Goal: Task Accomplishment & Management: Complete application form

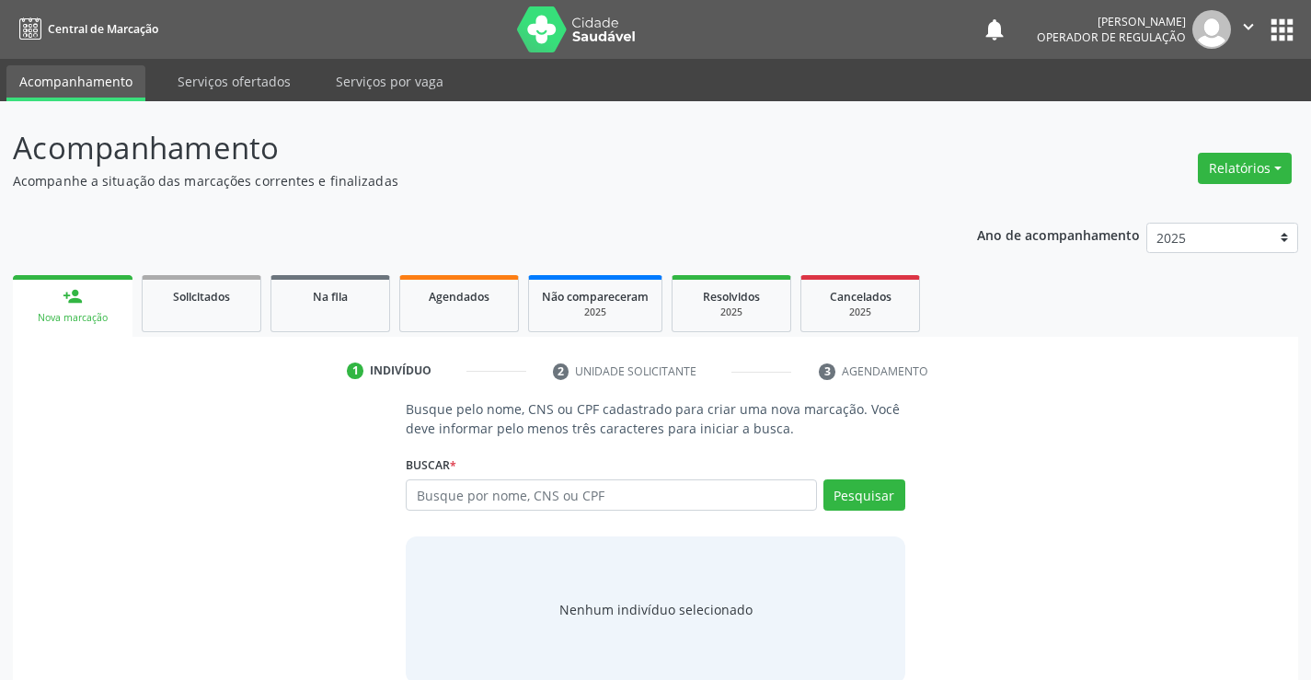
click at [567, 493] on input "text" at bounding box center [611, 494] width 410 height 31
type input "700007509725806"
click at [865, 487] on button "Pesquisar" at bounding box center [864, 494] width 82 height 31
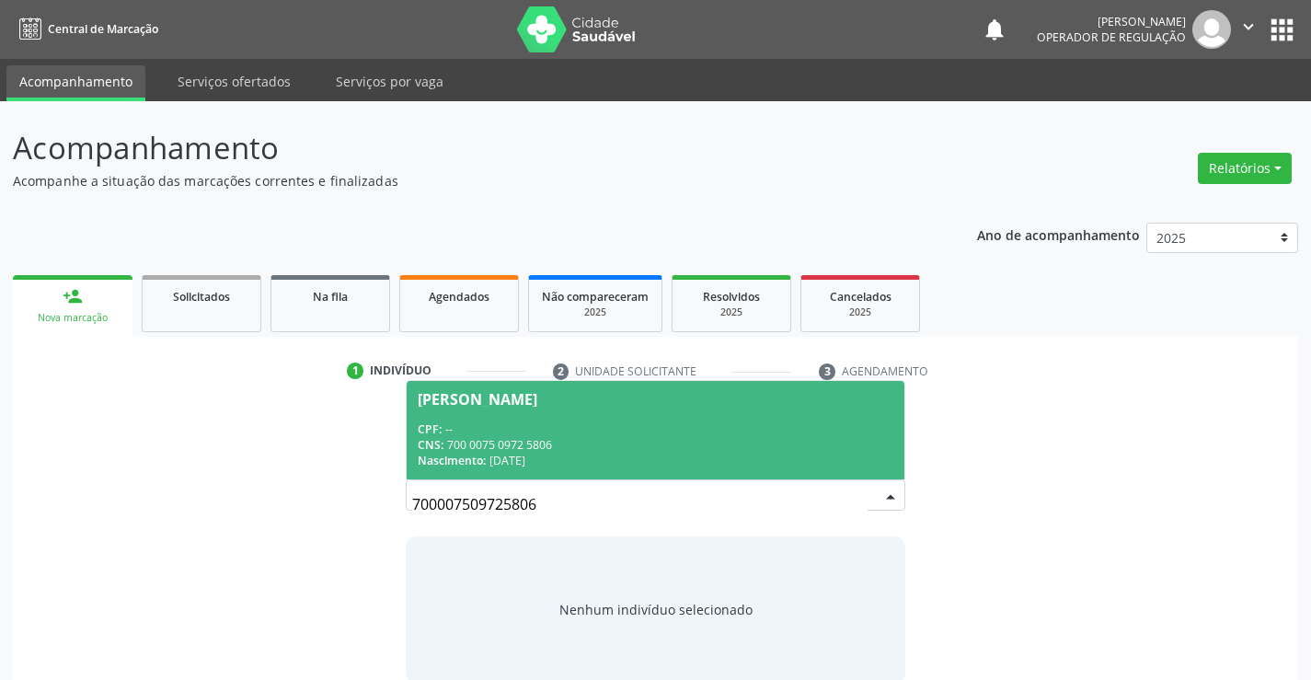
click at [593, 428] on div "CPF: --" at bounding box center [655, 429] width 475 height 16
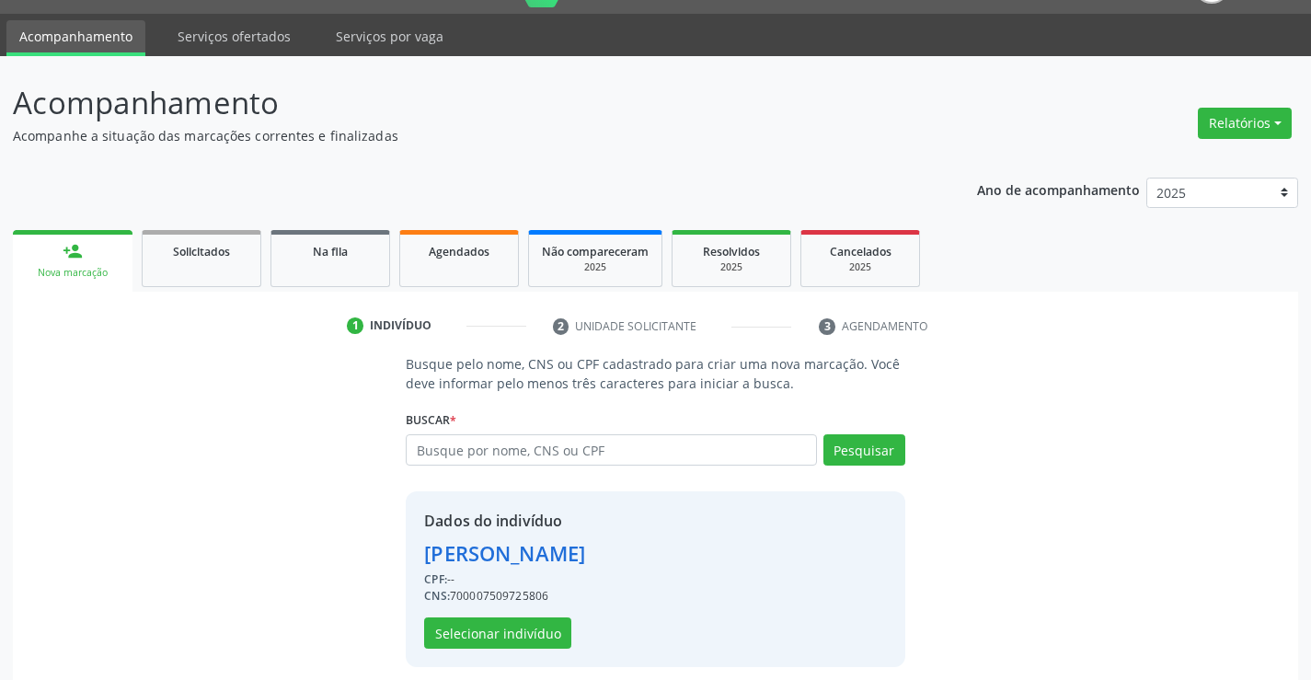
scroll to position [58, 0]
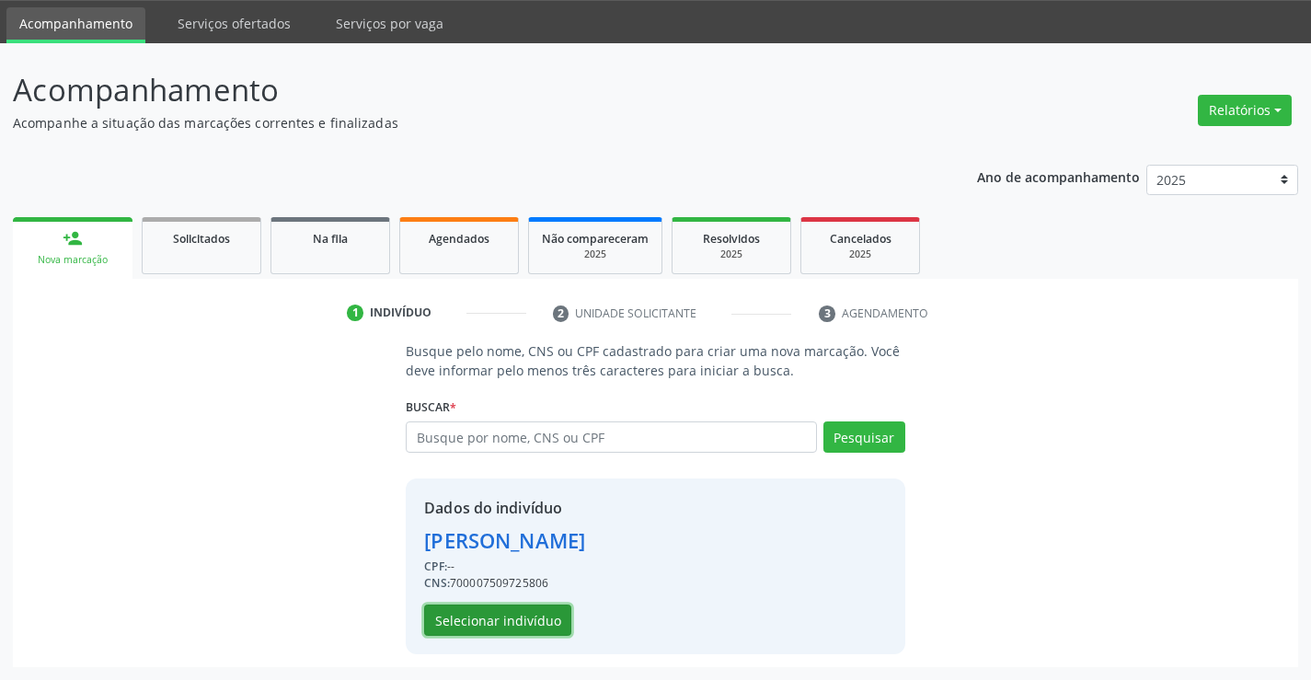
click at [492, 612] on button "Selecionar indivíduo" at bounding box center [497, 619] width 147 height 31
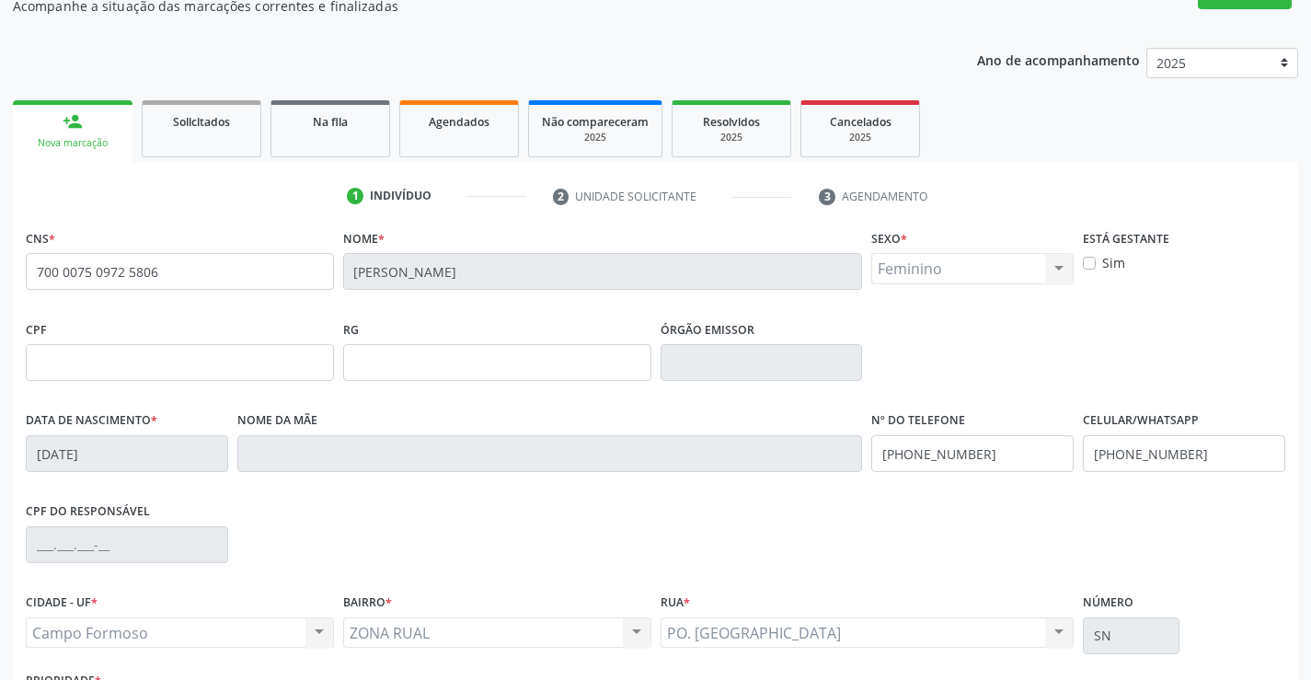
scroll to position [317, 0]
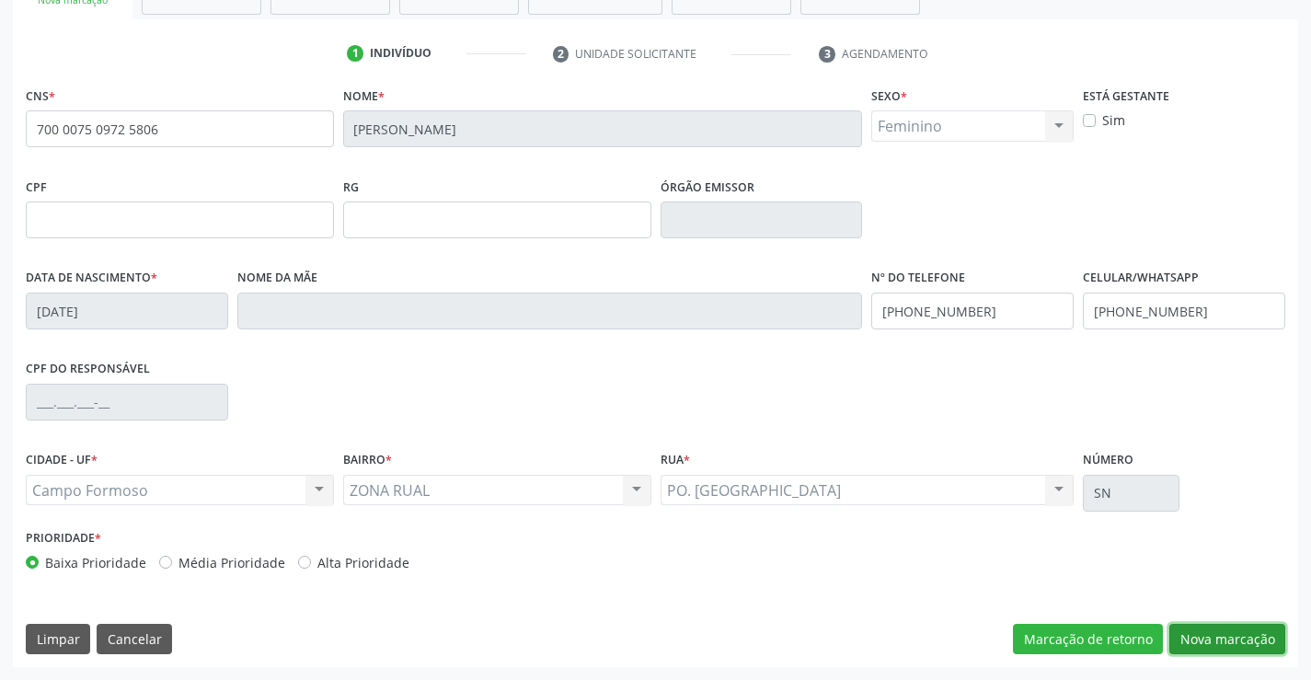
click at [1210, 636] on button "Nova marcação" at bounding box center [1227, 639] width 116 height 31
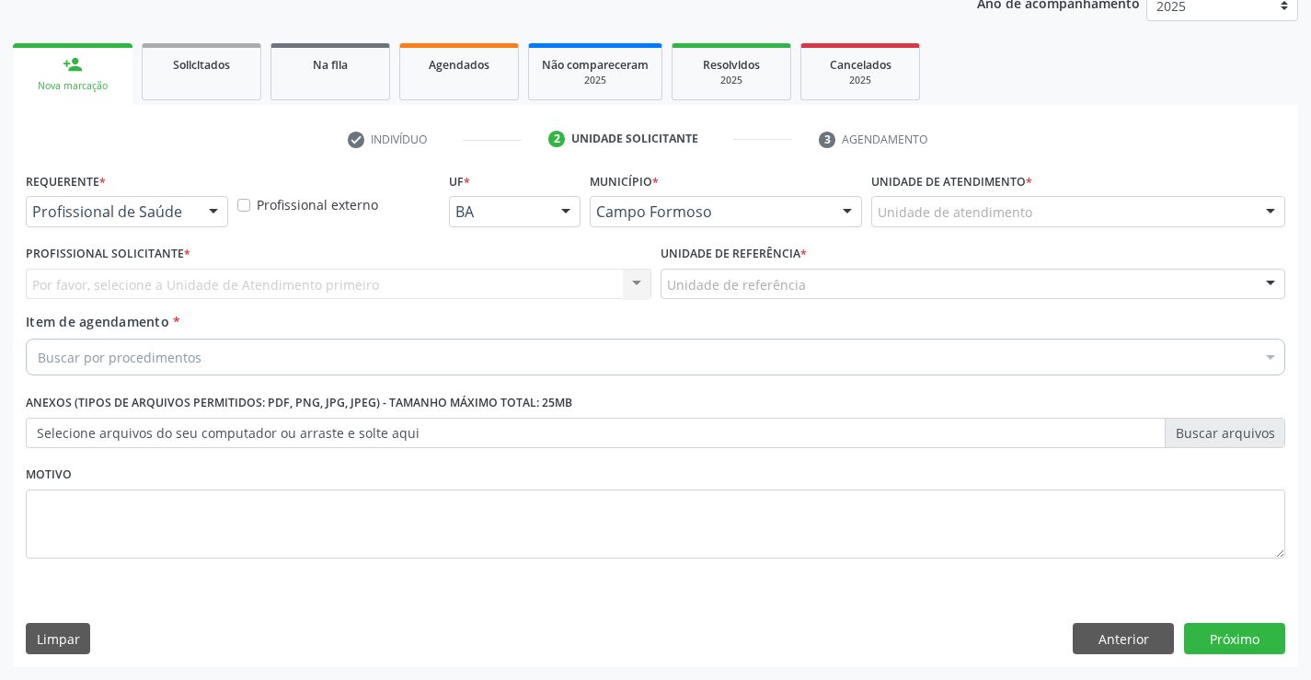
scroll to position [232, 0]
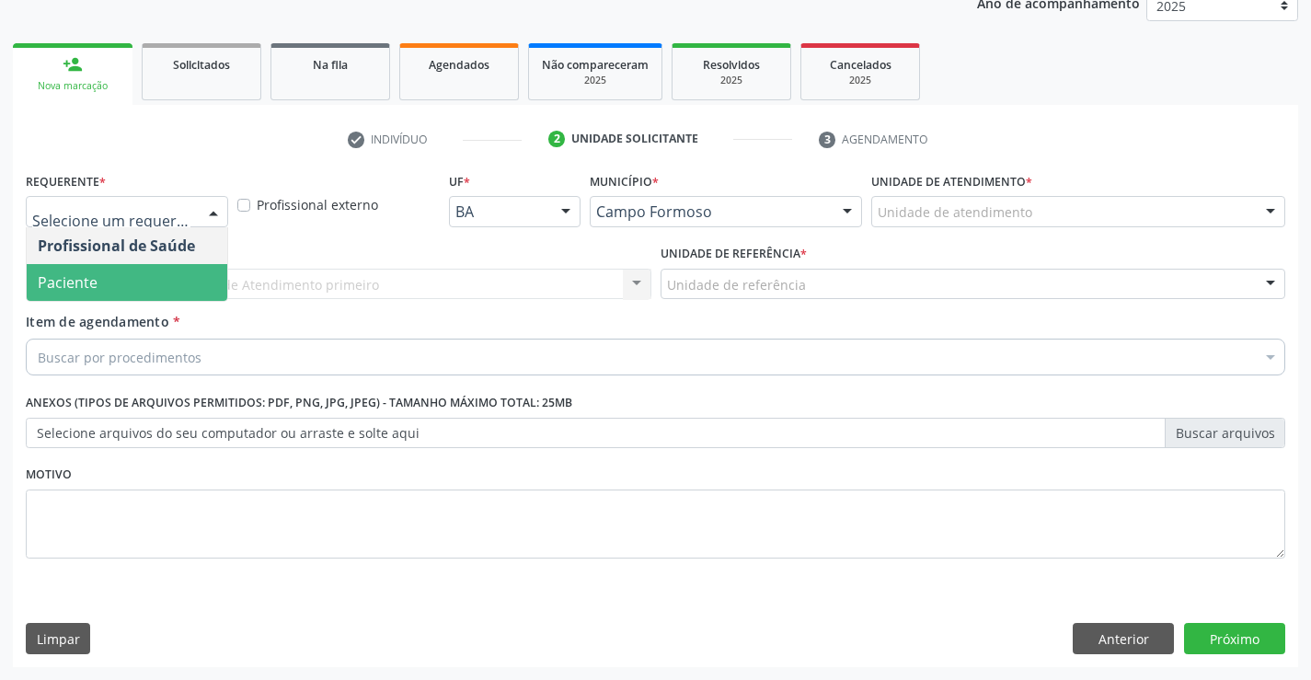
click at [90, 284] on span "Paciente" at bounding box center [68, 282] width 60 height 20
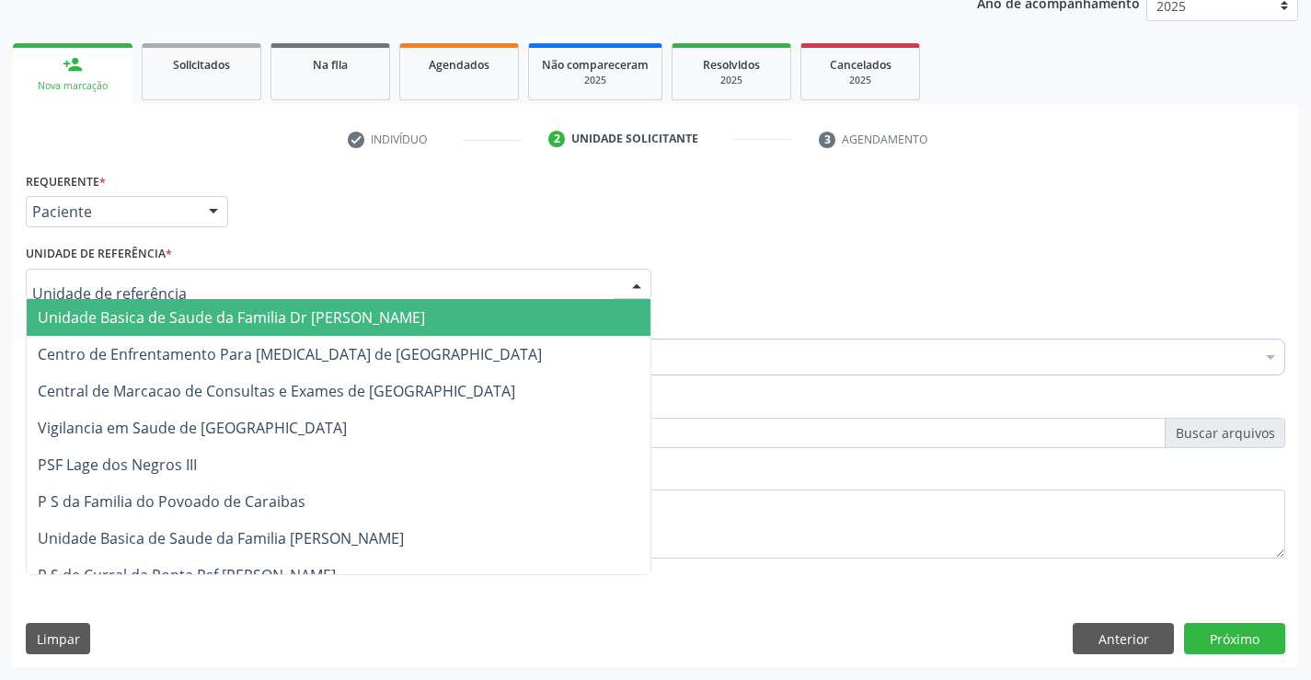
click at [149, 310] on span "Unidade Basica de Saude da Familia Dr [PERSON_NAME]" at bounding box center [231, 317] width 387 height 20
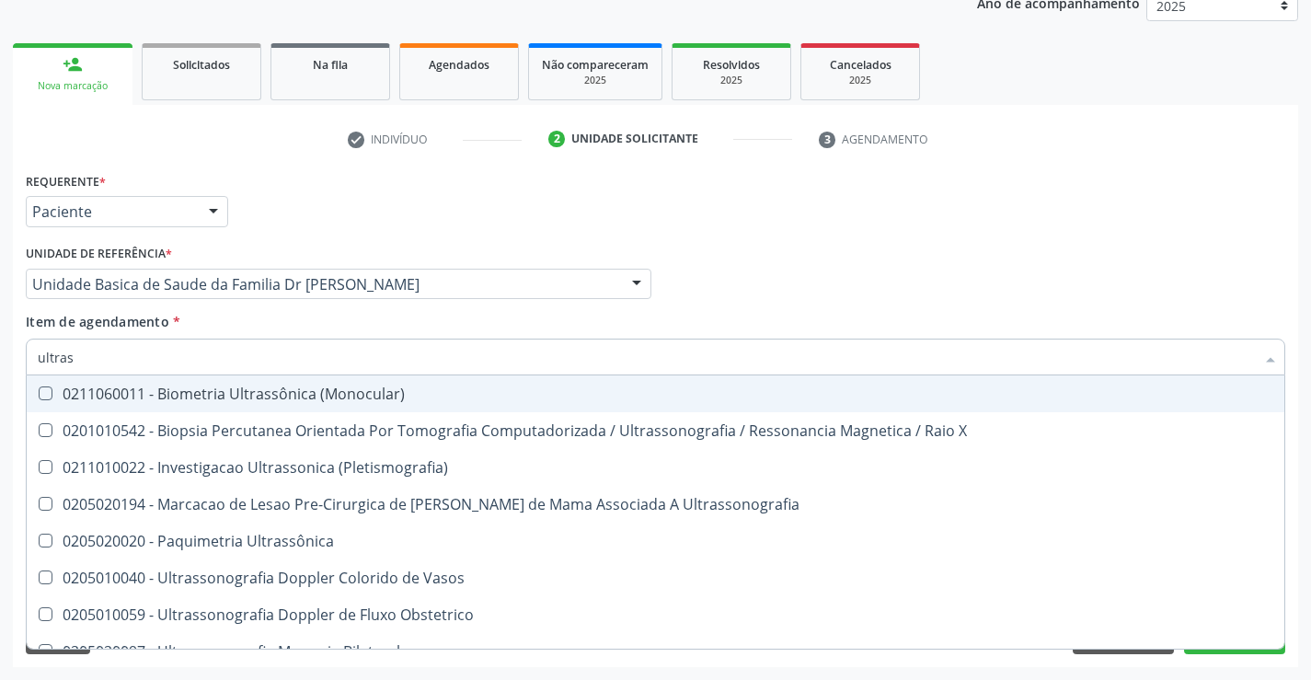
type input "ultrass"
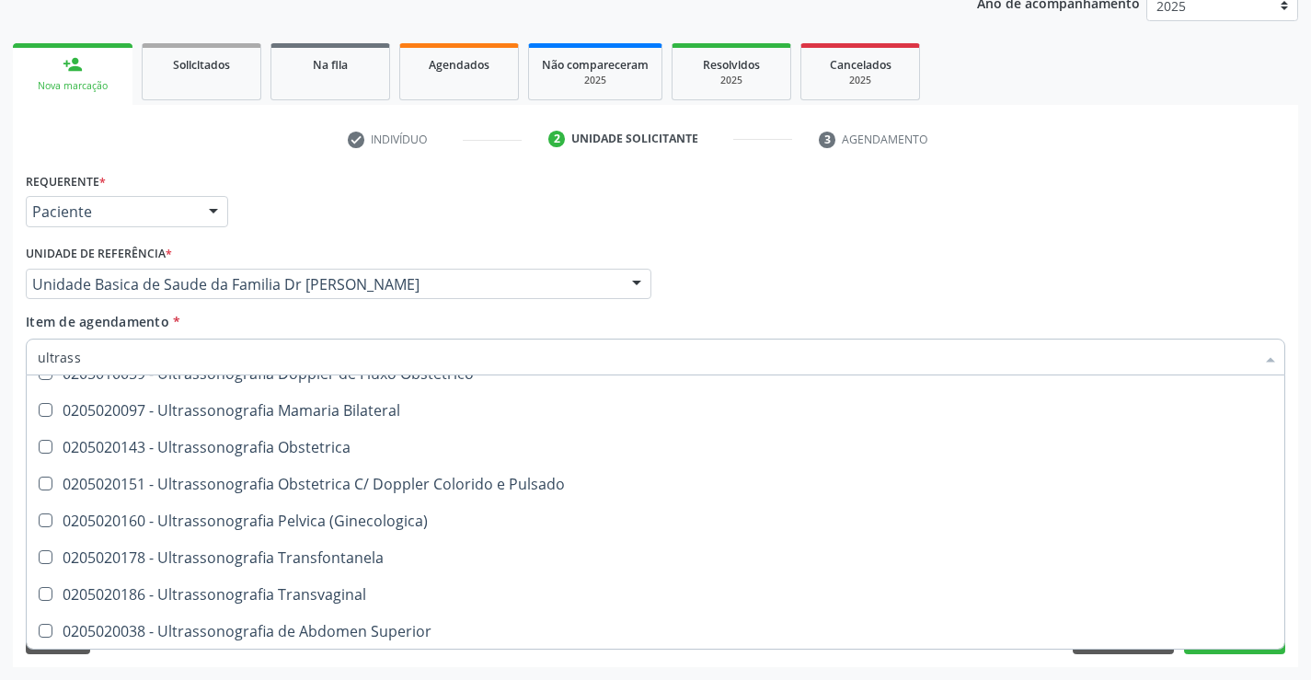
scroll to position [276, 0]
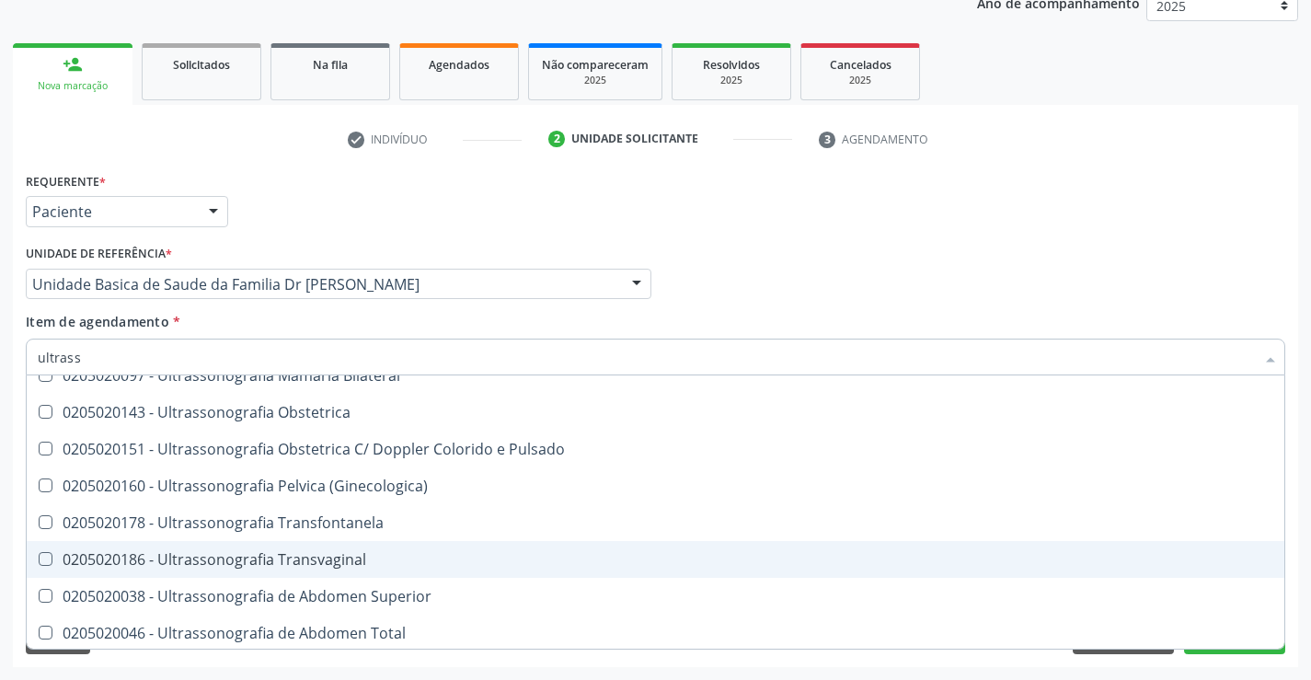
click at [380, 554] on div "0205020186 - Ultrassonografia Transvaginal" at bounding box center [655, 559] width 1235 height 15
checkbox Transvaginal "true"
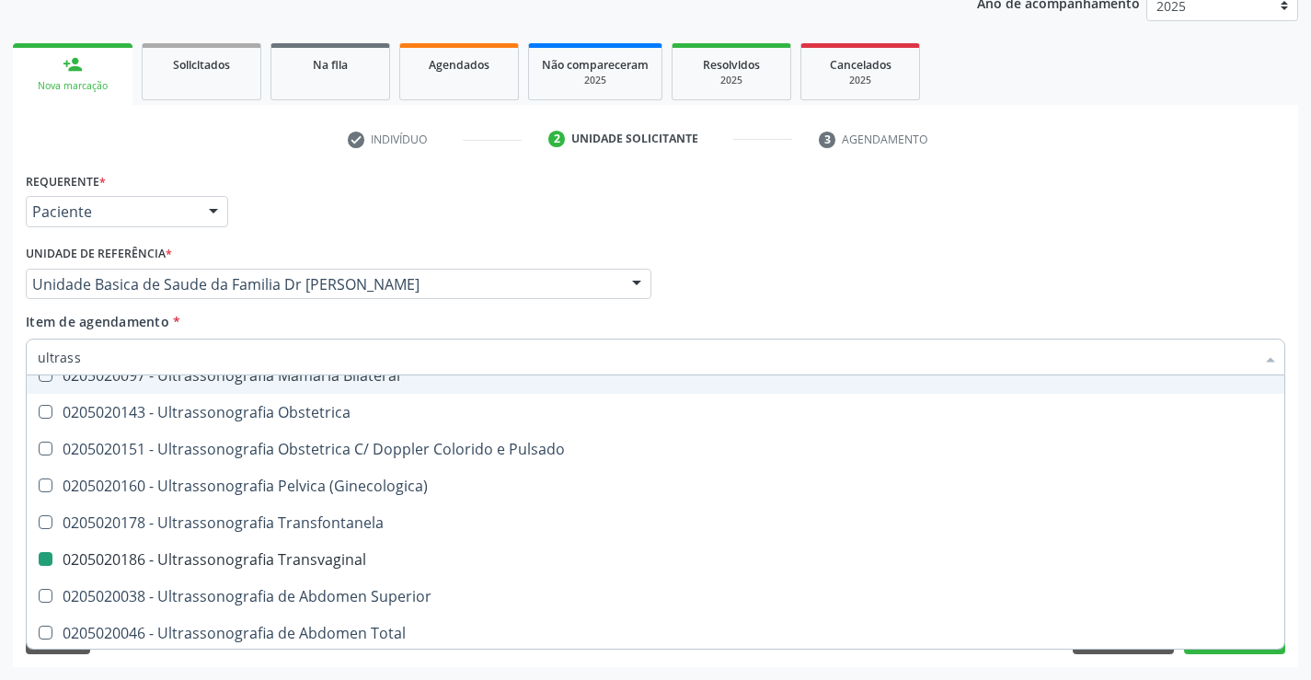
click at [392, 326] on div "Item de agendamento * ultrass Desfazer seleção 0211060011 - Biometria Ultrassôn…" at bounding box center [655, 341] width 1259 height 58
checkbox X "true"
checkbox Transvaginal "false"
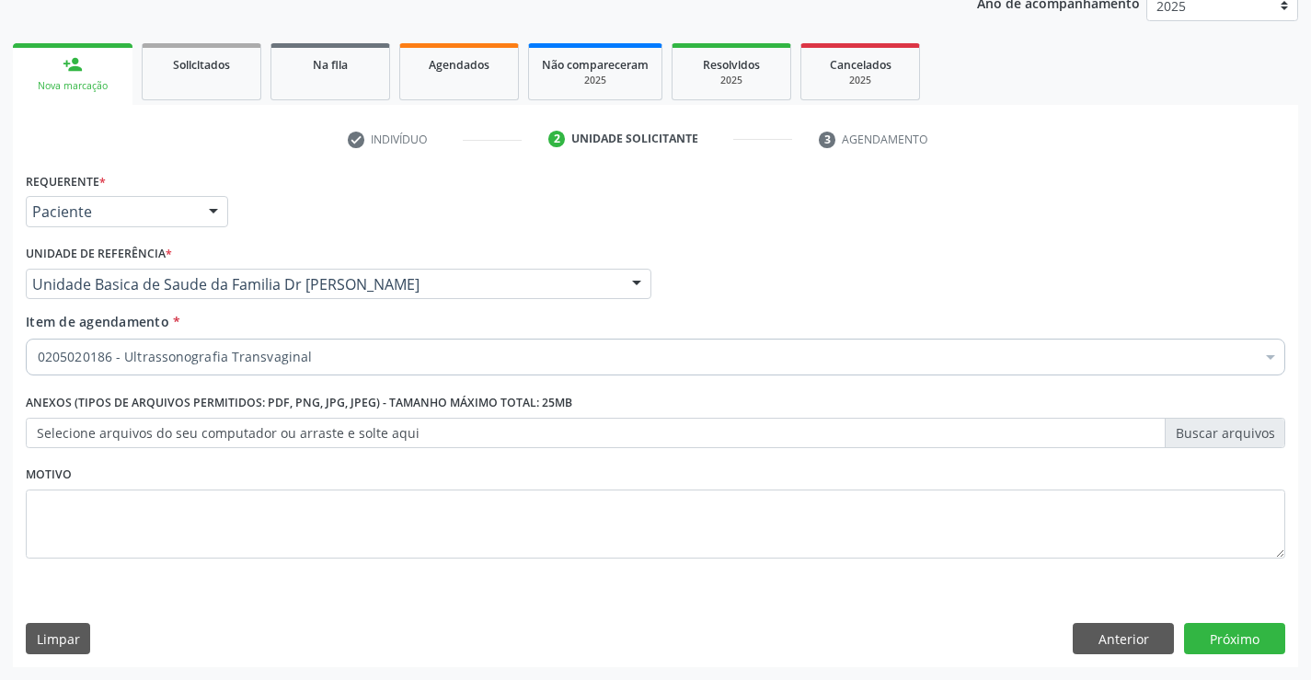
scroll to position [0, 0]
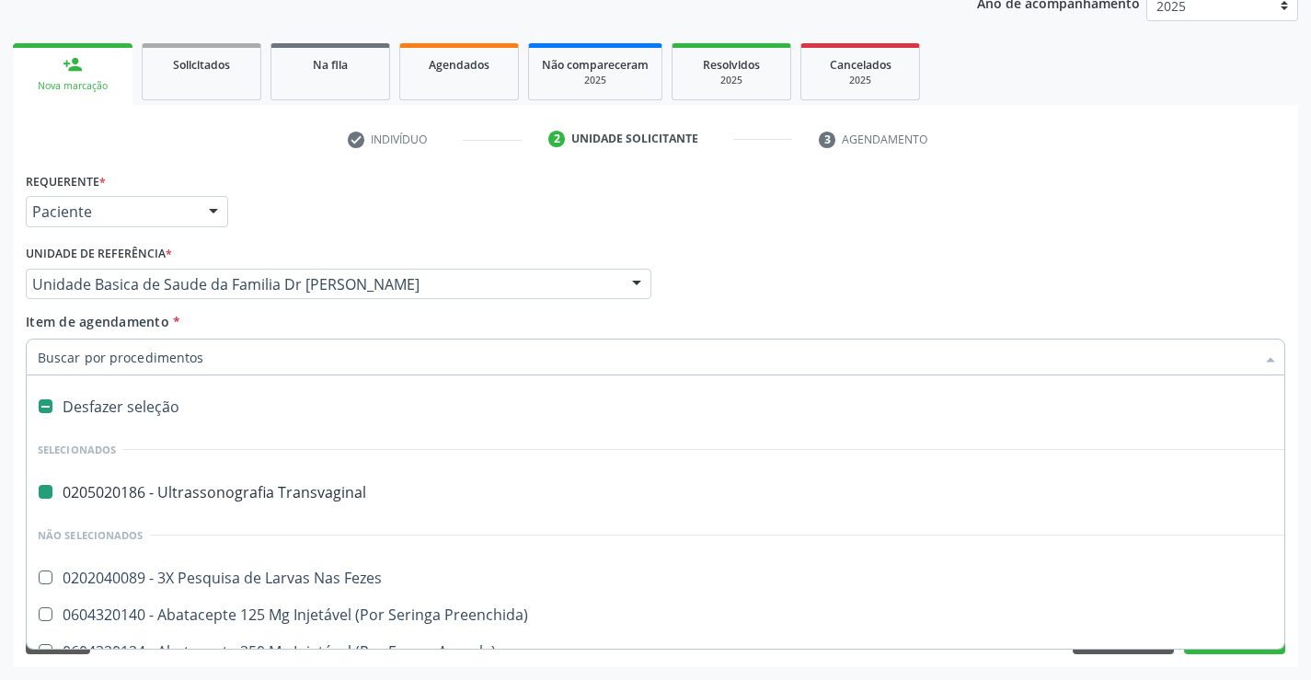
type input "e"
checkbox Transvaginal "false"
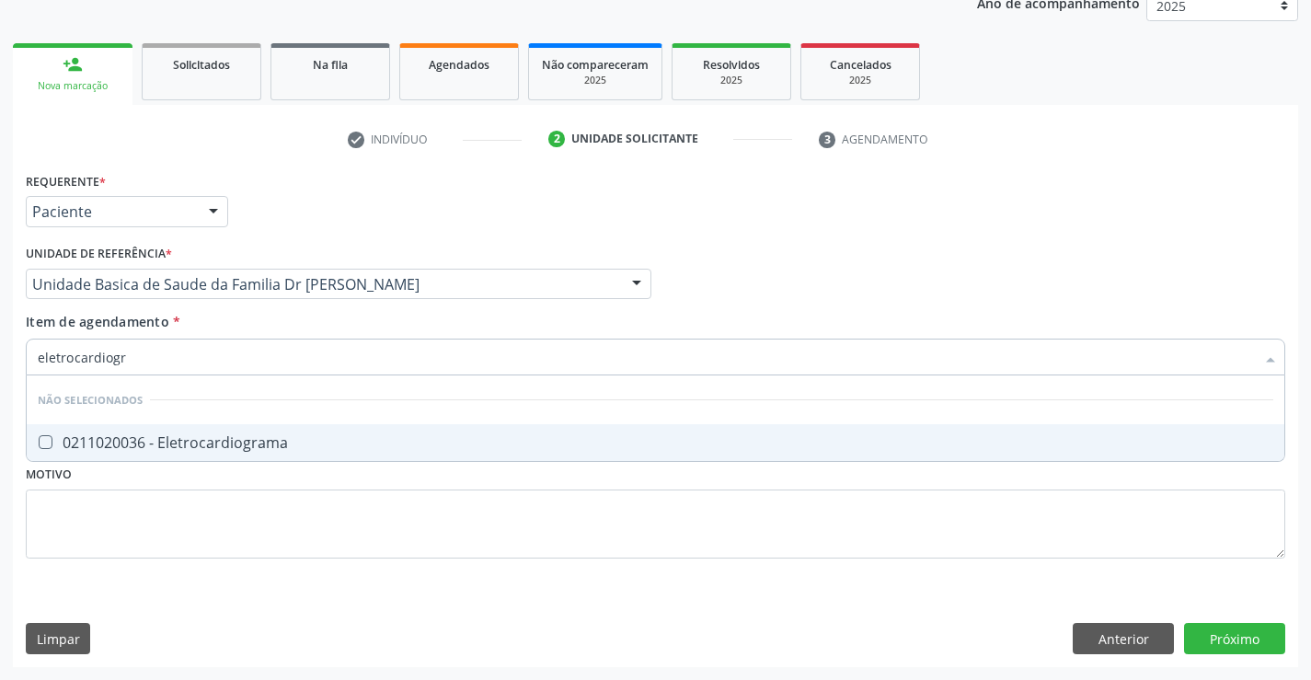
type input "eletrocardiogra"
click at [266, 439] on div "0211020036 - Eletrocardiograma" at bounding box center [655, 442] width 1235 height 15
checkbox Eletrocardiograma "true"
click at [1229, 634] on div "Requerente * Paciente Profissional de Saúde Paciente Nenhum resultado encontrad…" at bounding box center [655, 416] width 1285 height 499
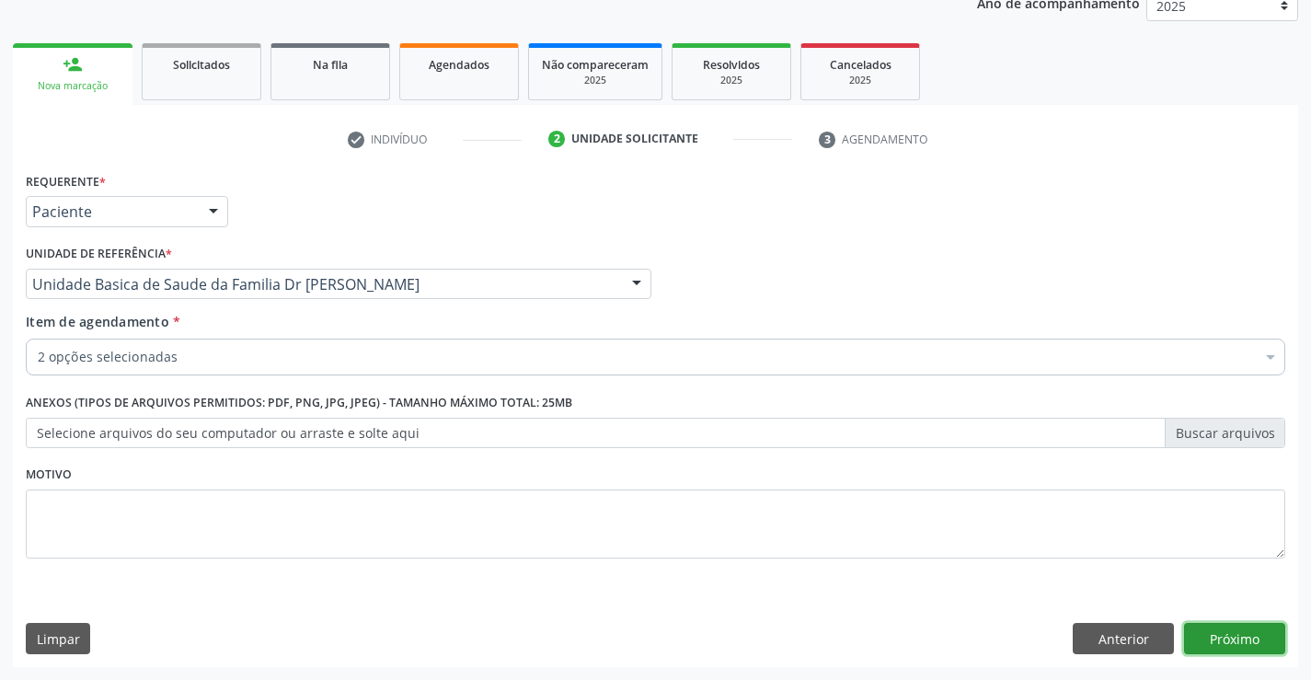
click at [1229, 634] on button "Próximo" at bounding box center [1234, 638] width 101 height 31
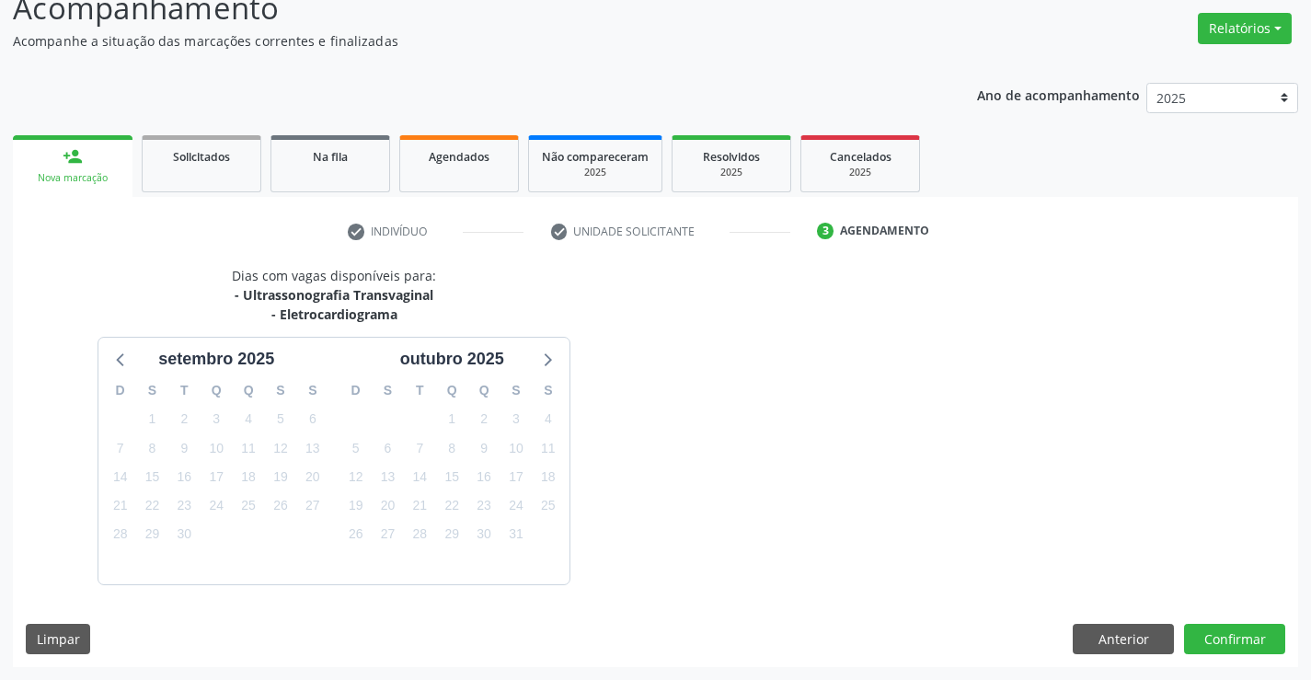
scroll to position [194, 0]
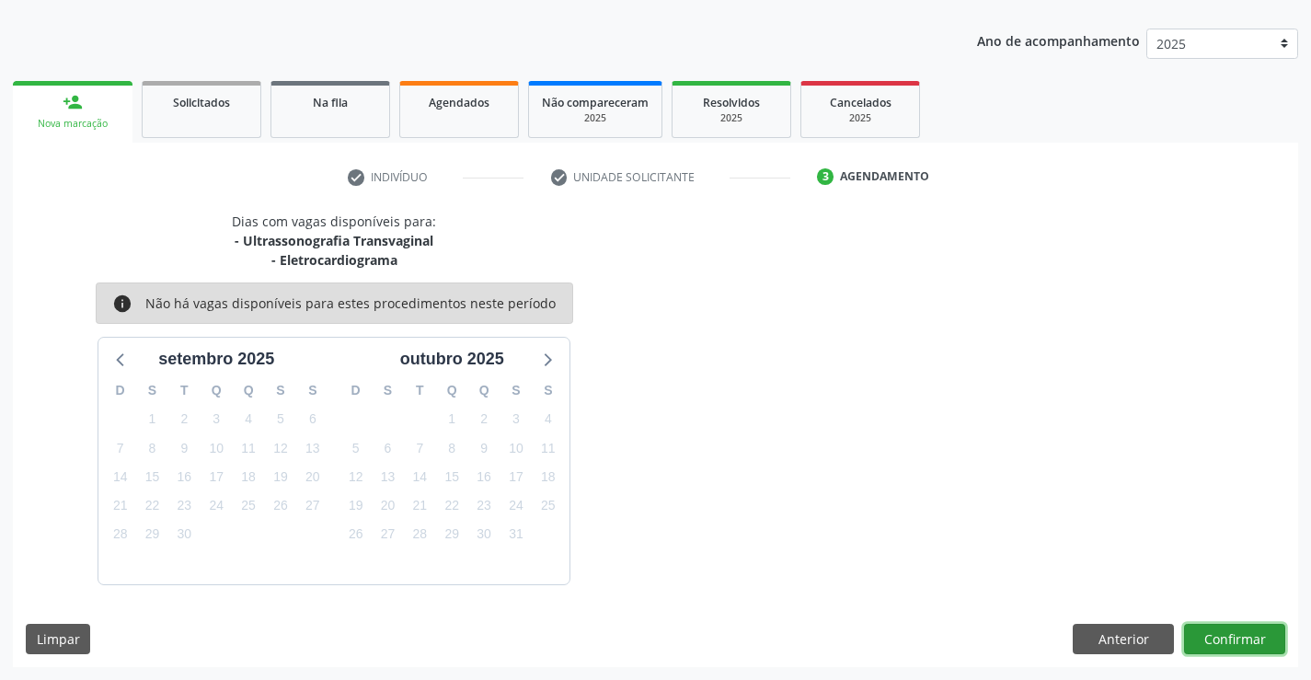
click at [1229, 634] on button "Confirmar" at bounding box center [1234, 639] width 101 height 31
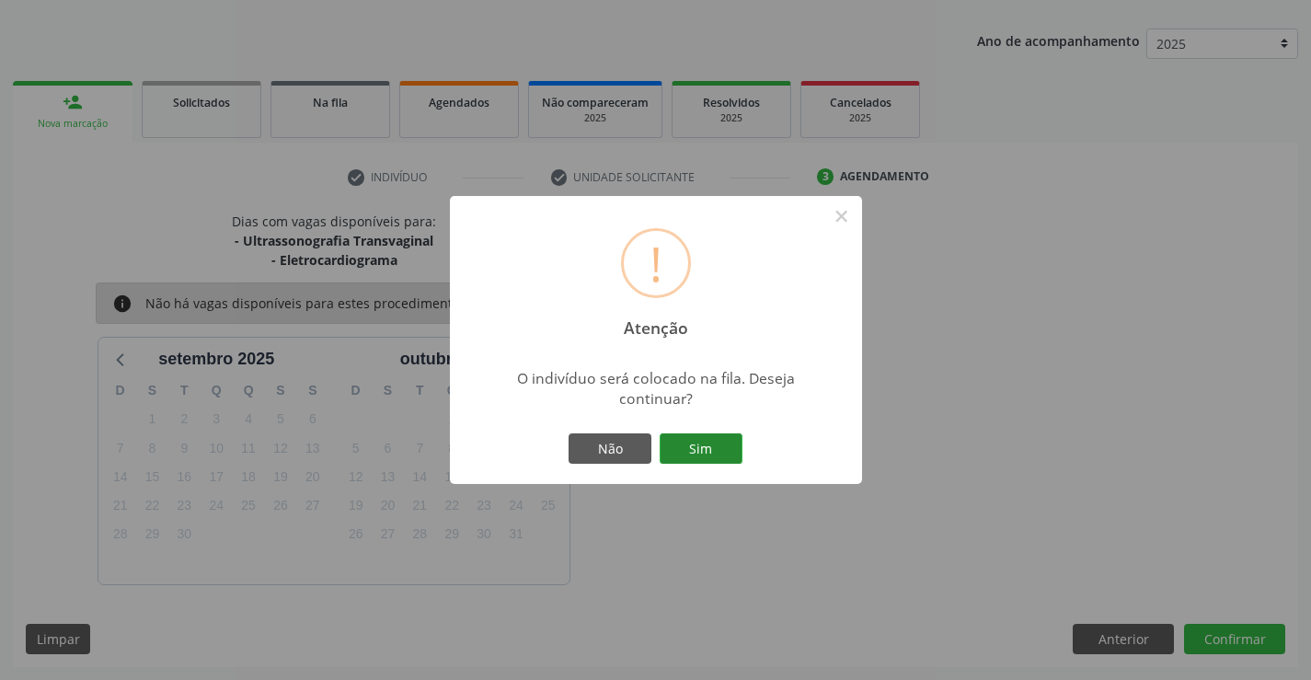
click at [704, 454] on button "Sim" at bounding box center [700, 448] width 83 height 31
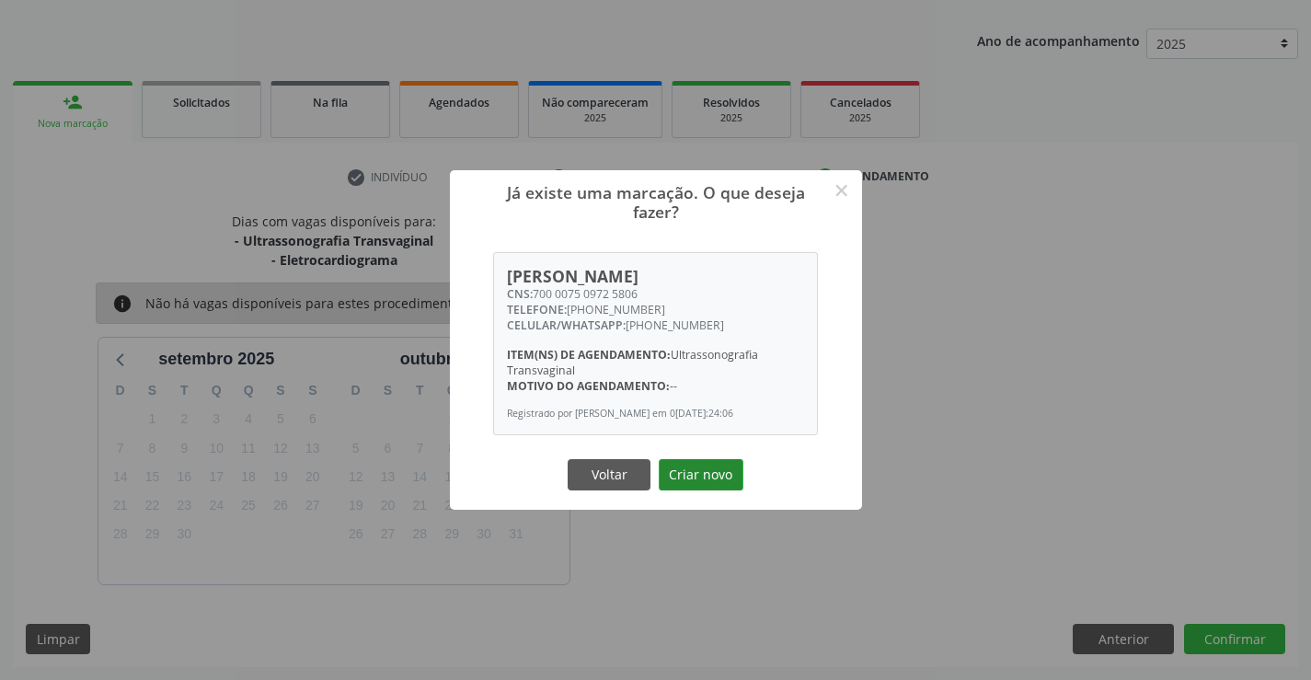
click at [707, 481] on button "Criar novo" at bounding box center [701, 474] width 85 height 31
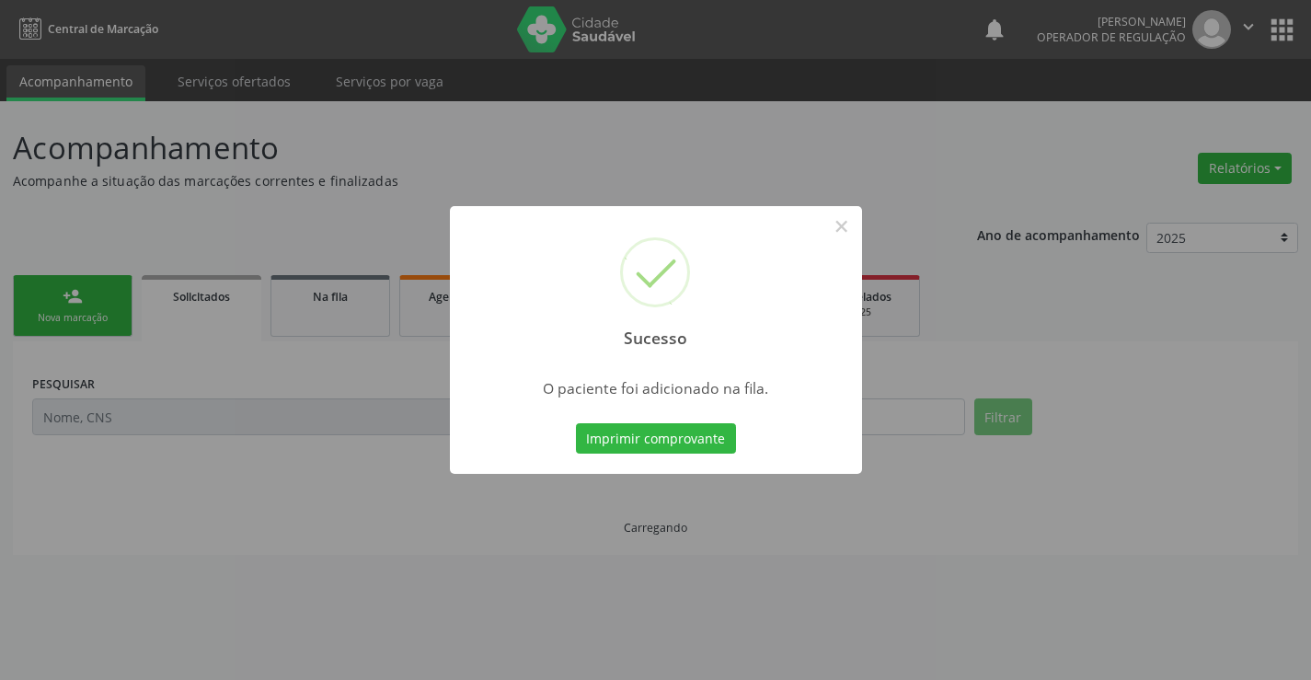
scroll to position [0, 0]
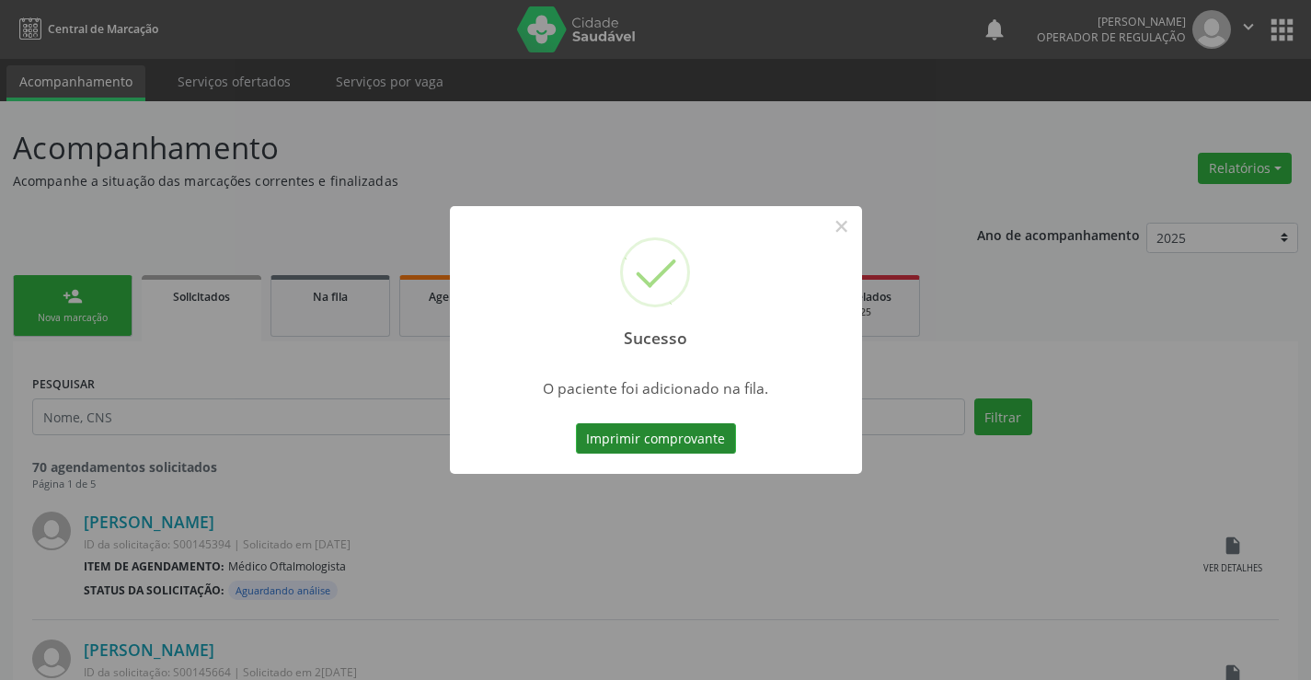
click at [661, 434] on button "Imprimir comprovante" at bounding box center [656, 438] width 160 height 31
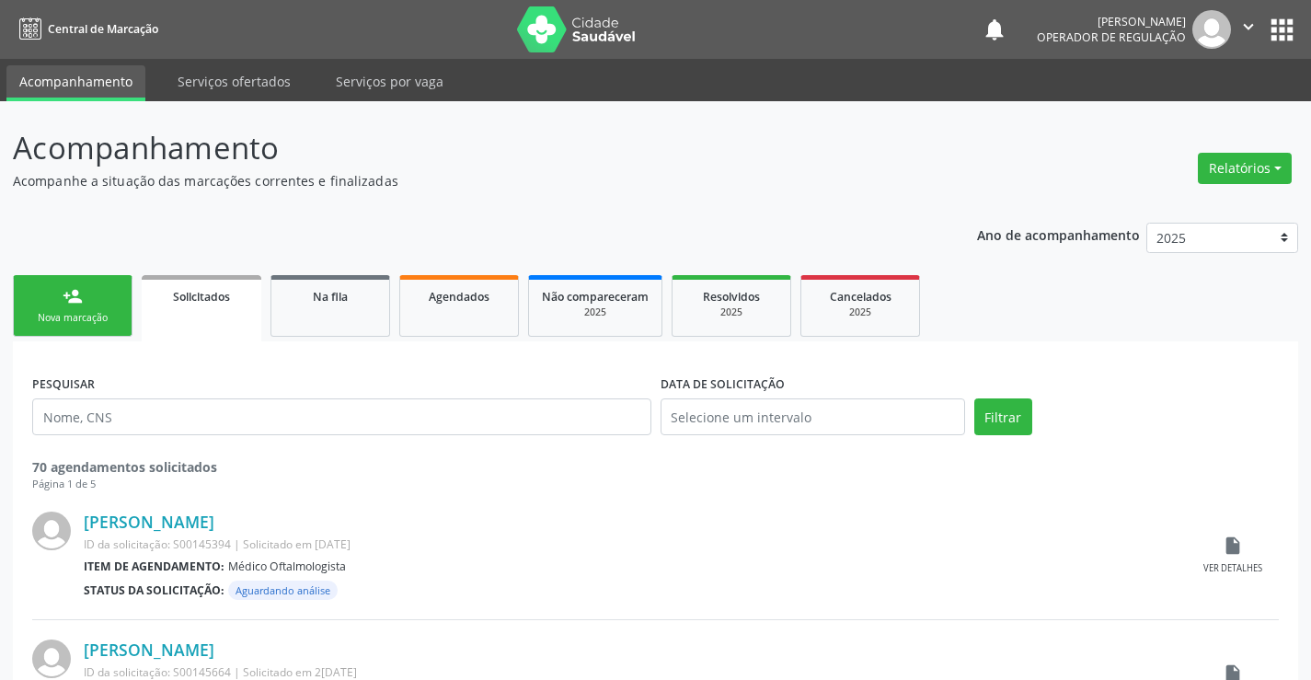
click at [107, 297] on link "person_add Nova marcação" at bounding box center [73, 306] width 120 height 62
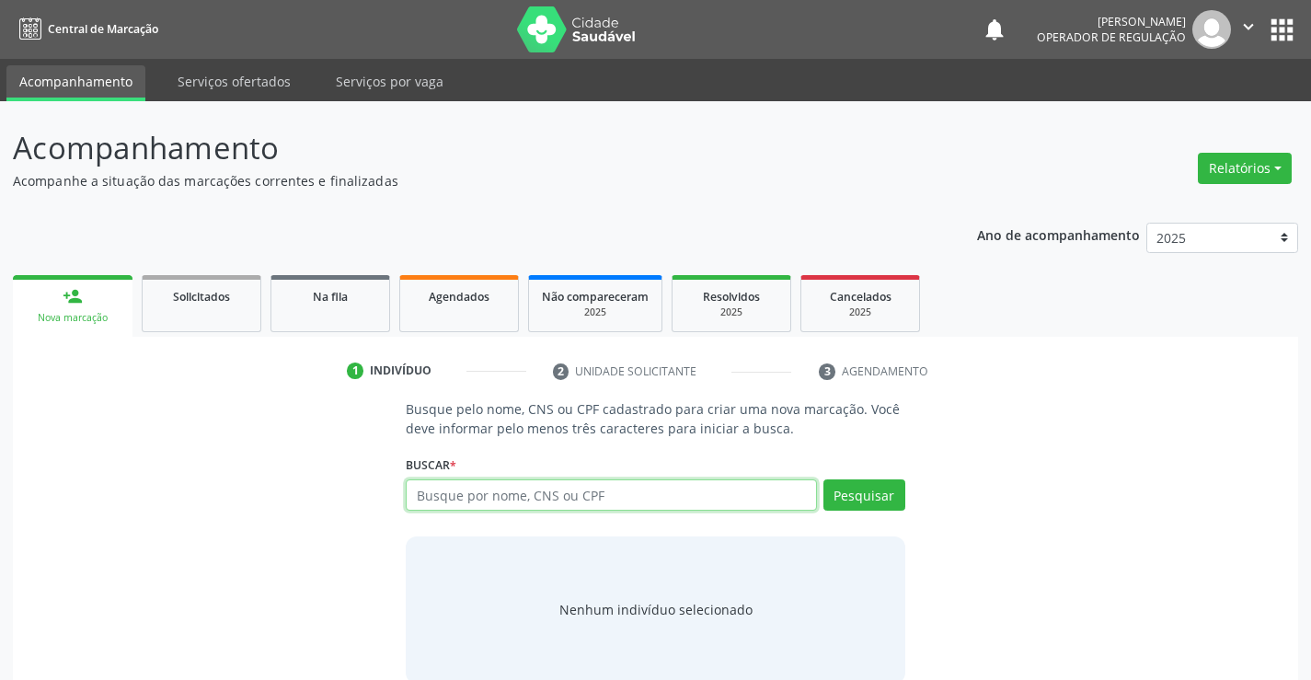
click at [589, 499] on input "text" at bounding box center [611, 494] width 410 height 31
click at [590, 497] on input "text" at bounding box center [611, 494] width 410 height 31
click at [635, 499] on input "text" at bounding box center [611, 494] width 410 height 31
type input "700002108575906"
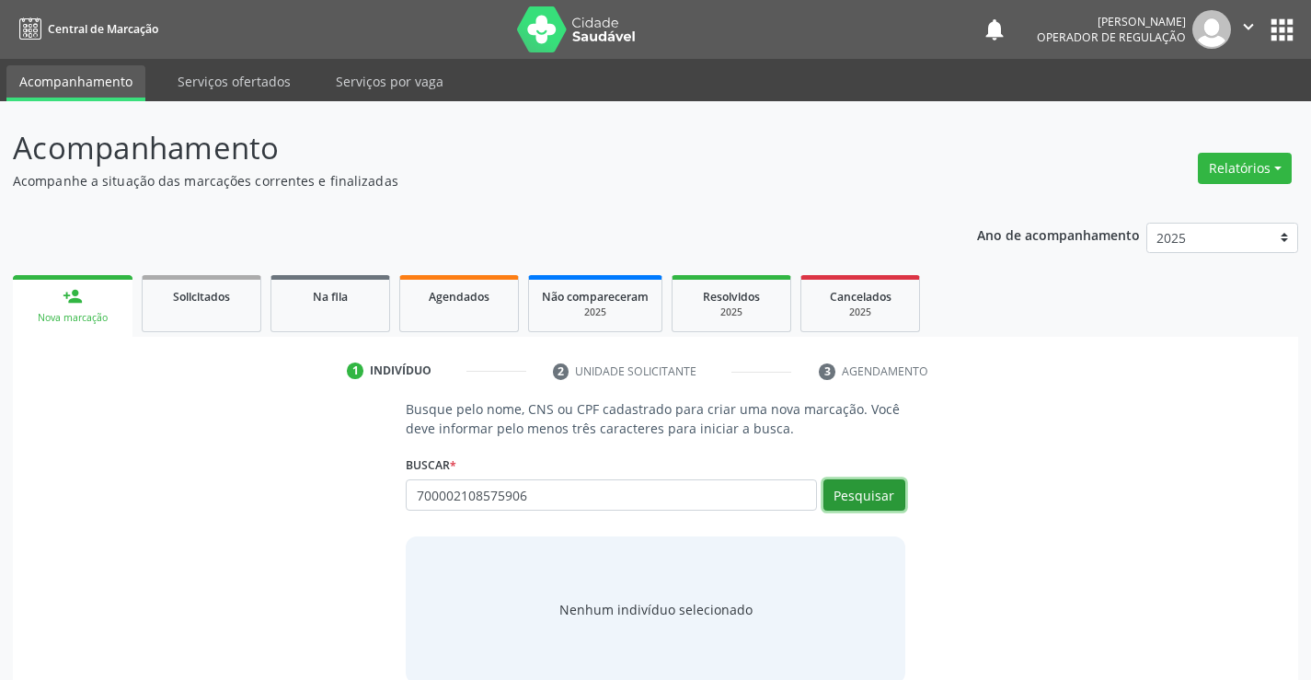
drag, startPoint x: 866, startPoint y: 488, endPoint x: 881, endPoint y: 477, distance: 18.4
click at [869, 487] on button "Pesquisar" at bounding box center [864, 494] width 82 height 31
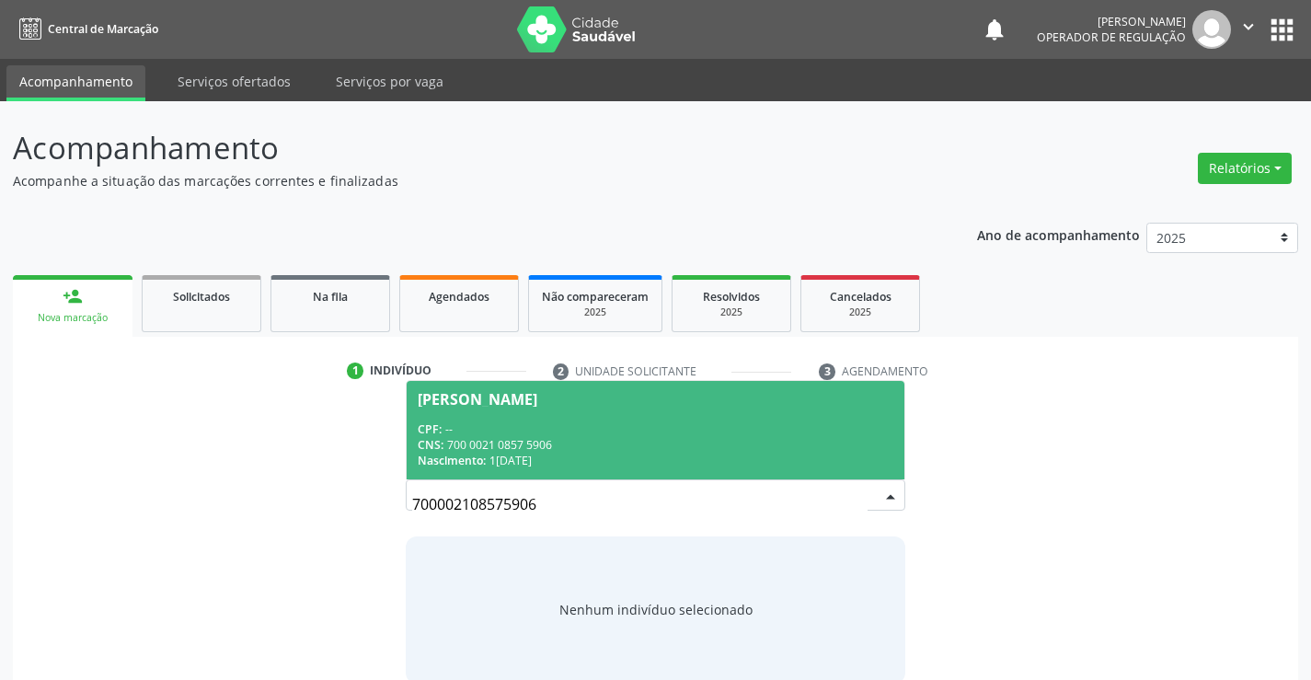
click at [550, 412] on span "[PERSON_NAME] CPF: -- CNS: 700 0021 0857 5906 Nascimento: [DATE]" at bounding box center [655, 430] width 497 height 98
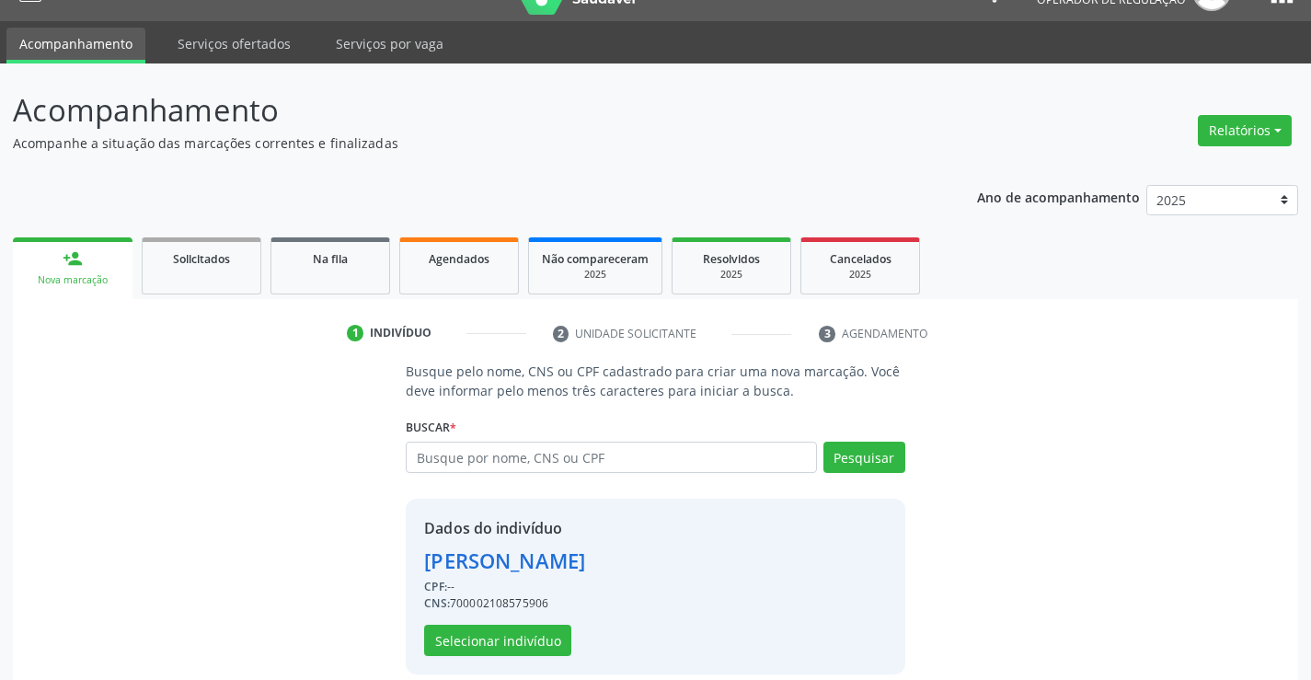
scroll to position [58, 0]
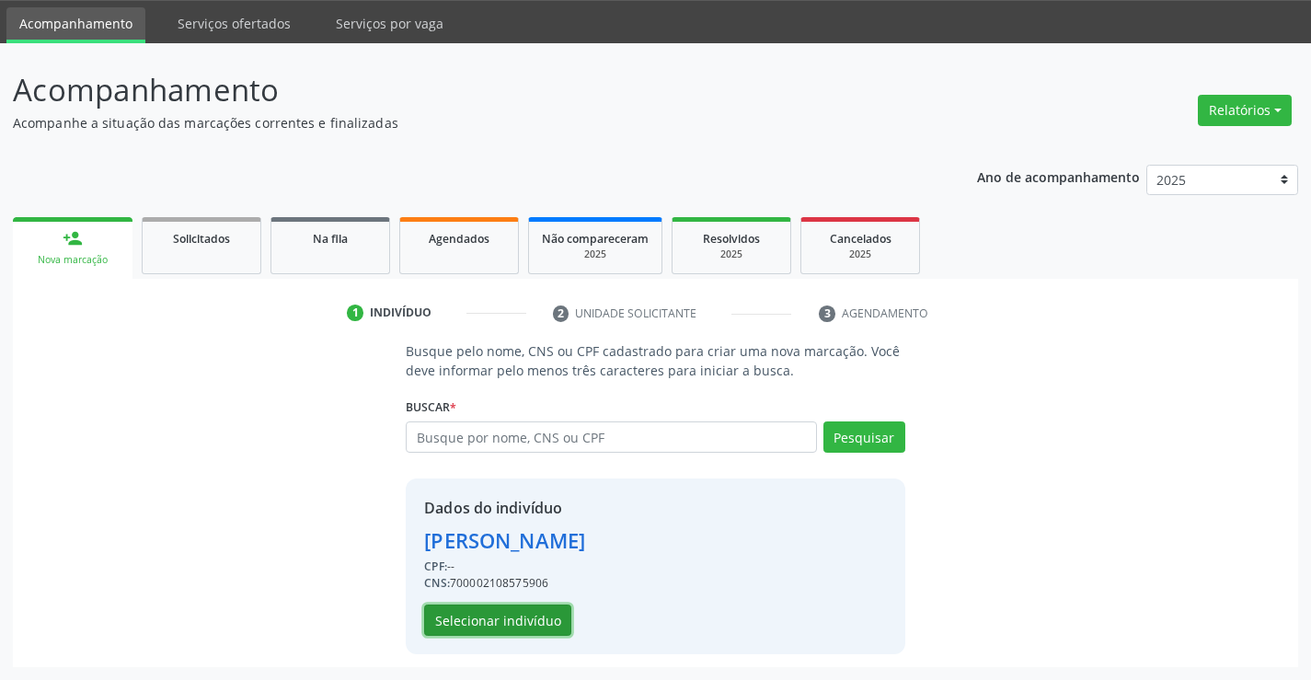
click at [487, 614] on button "Selecionar indivíduo" at bounding box center [497, 619] width 147 height 31
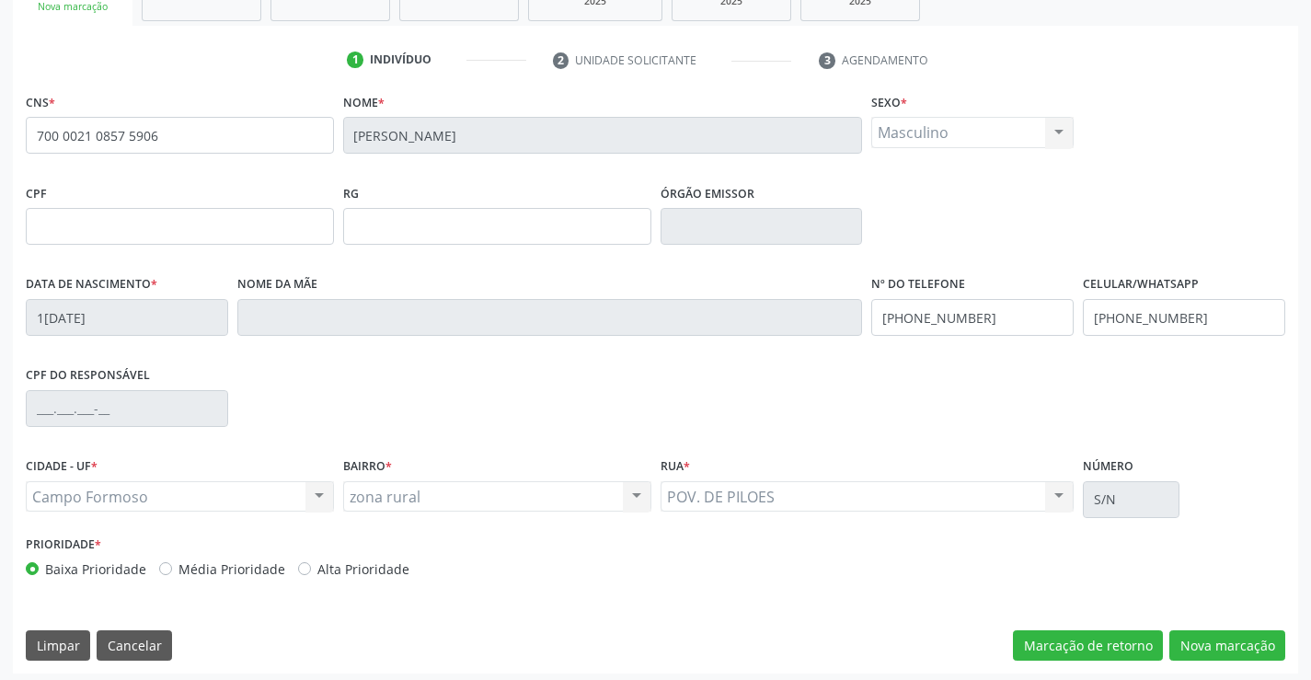
scroll to position [317, 0]
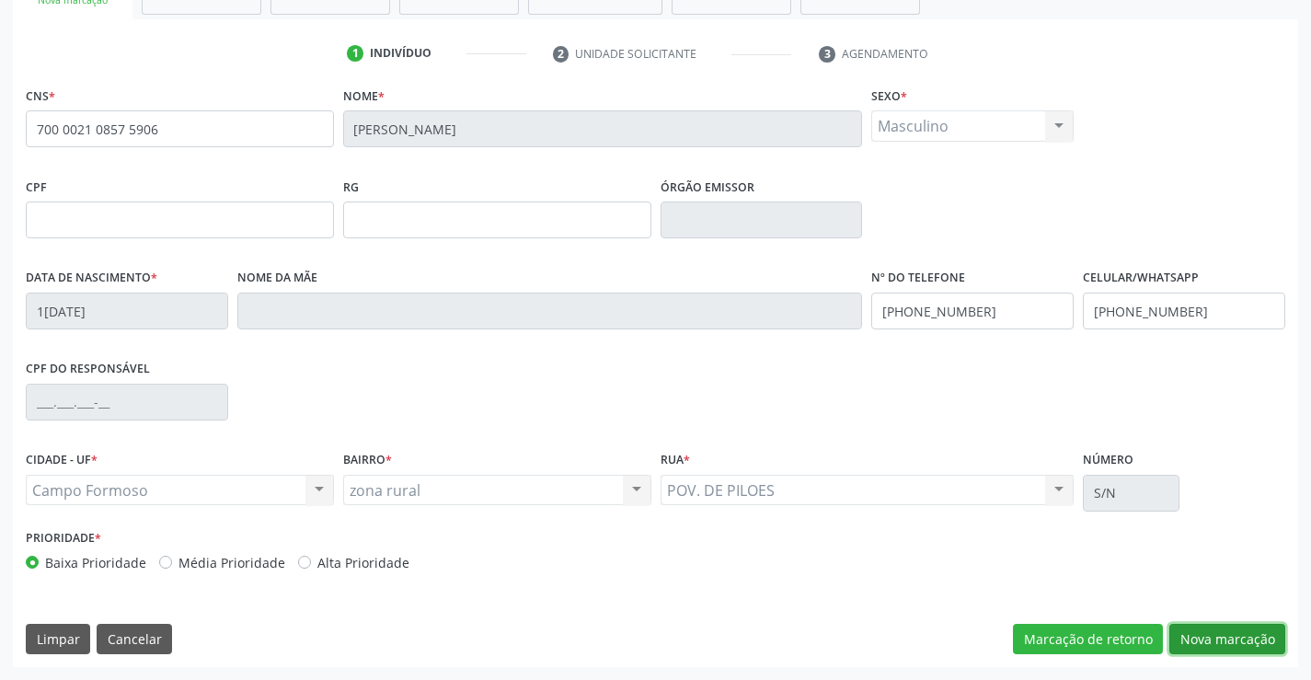
click at [1228, 630] on button "Nova marcação" at bounding box center [1227, 639] width 116 height 31
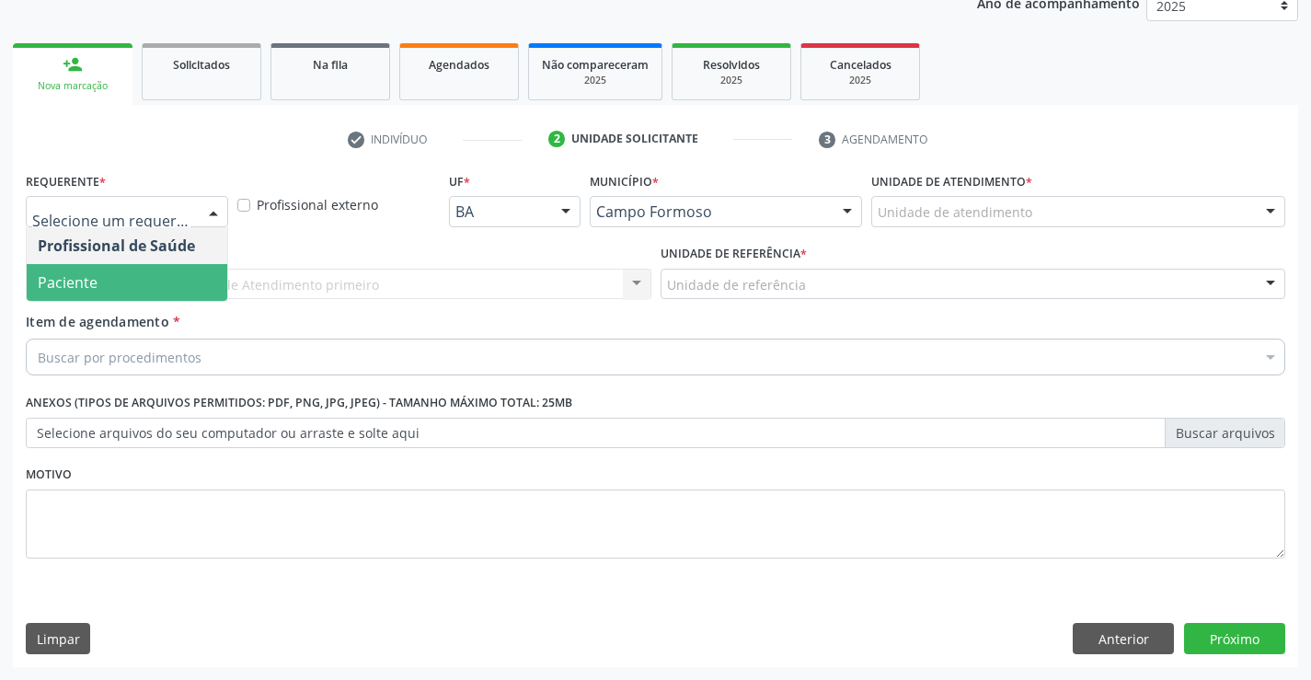
click at [114, 289] on span "Paciente" at bounding box center [127, 282] width 201 height 37
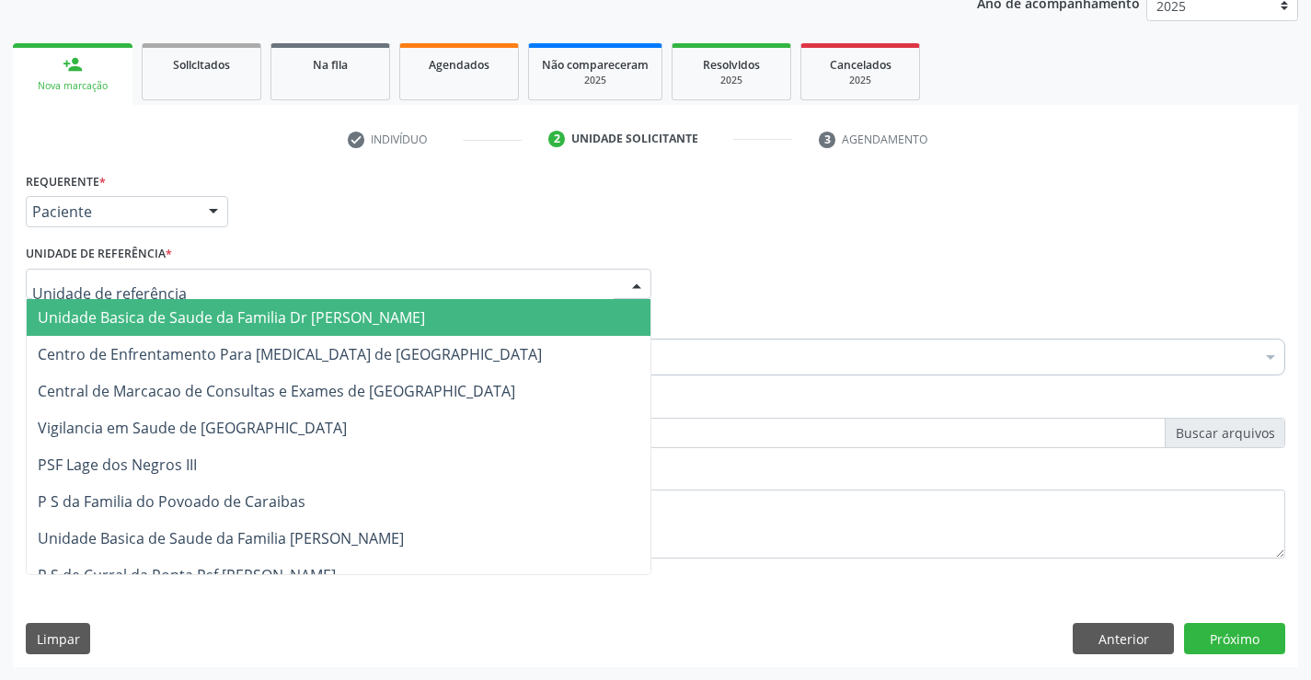
click at [170, 315] on span "Unidade Basica de Saude da Familia Dr [PERSON_NAME]" at bounding box center [231, 317] width 387 height 20
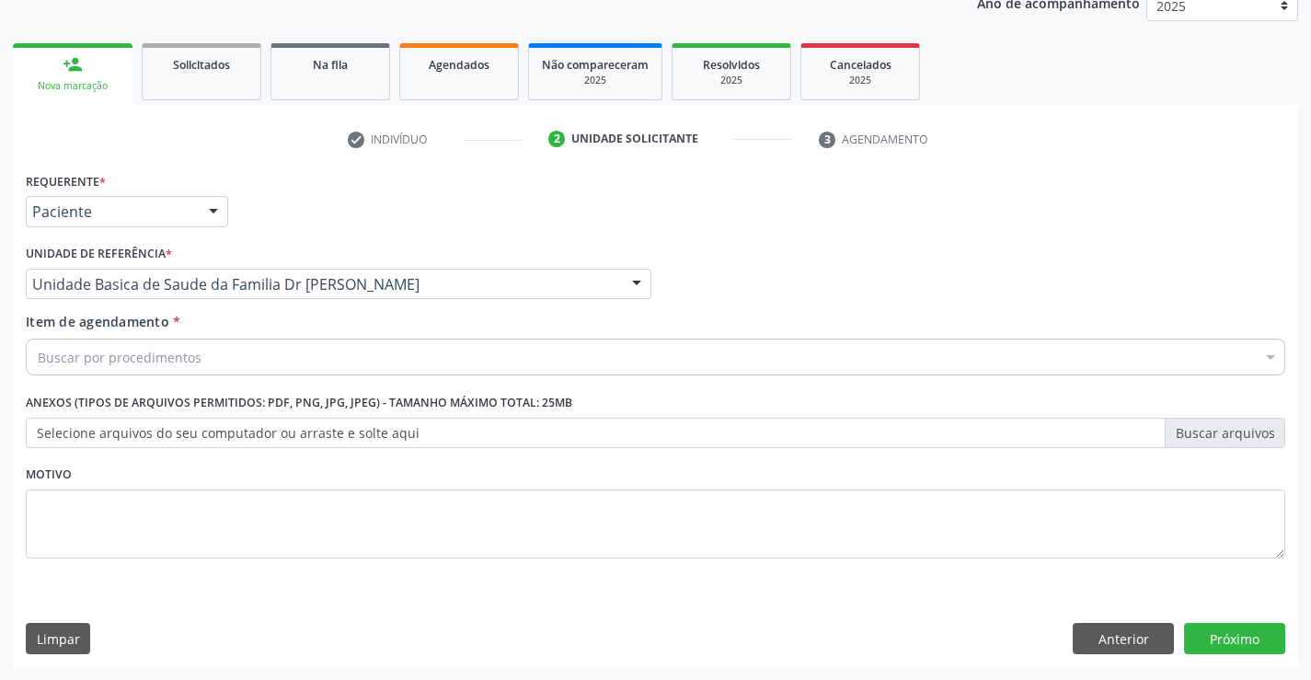
click at [203, 364] on div "Buscar por procedimentos" at bounding box center [655, 356] width 1259 height 37
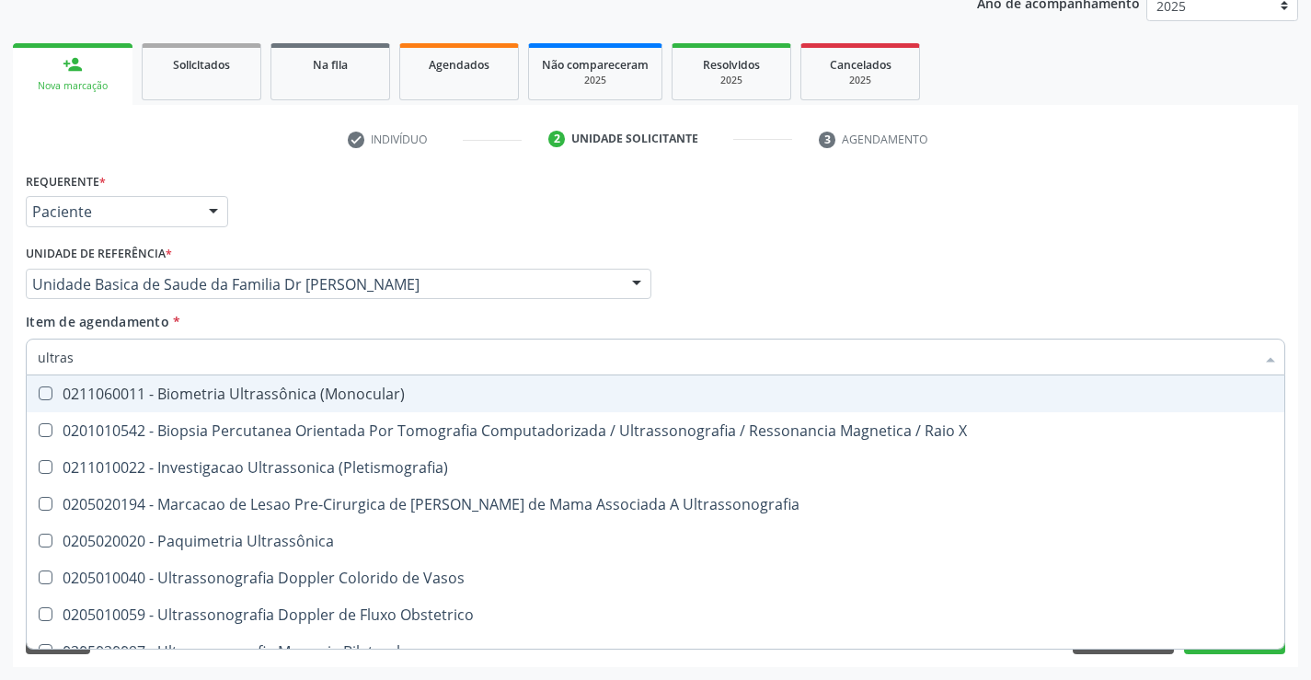
type input "ultrass"
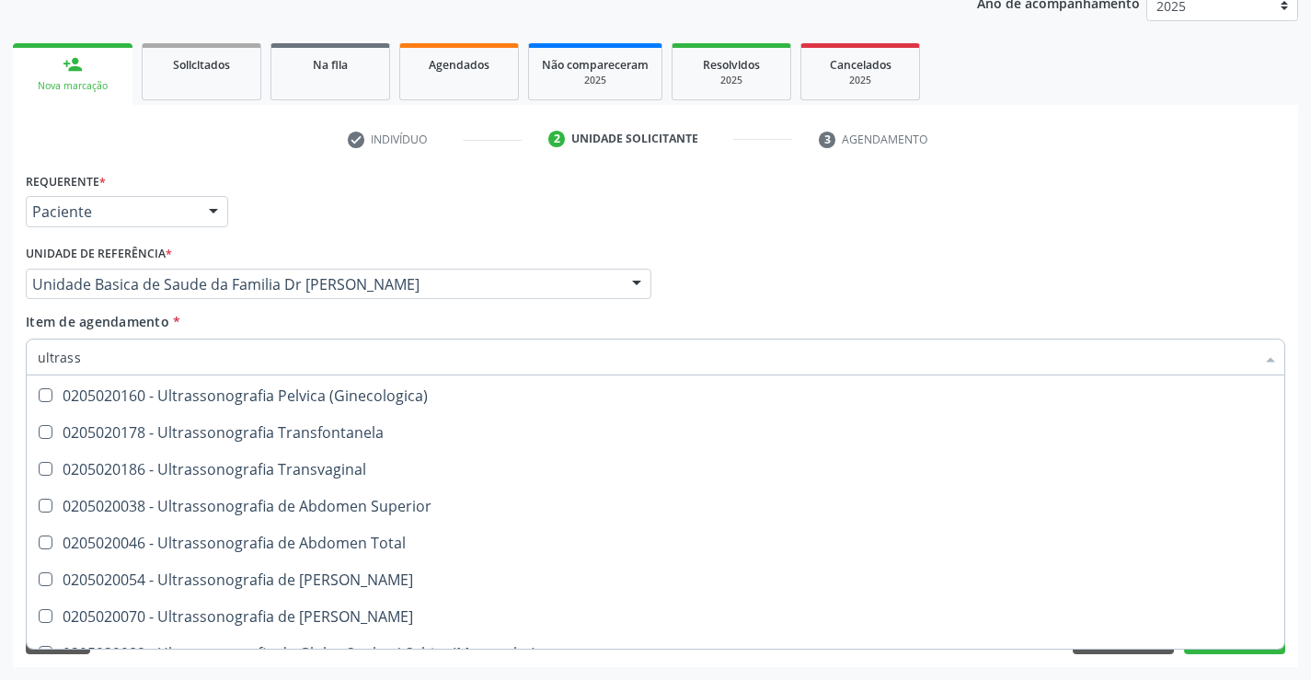
scroll to position [368, 0]
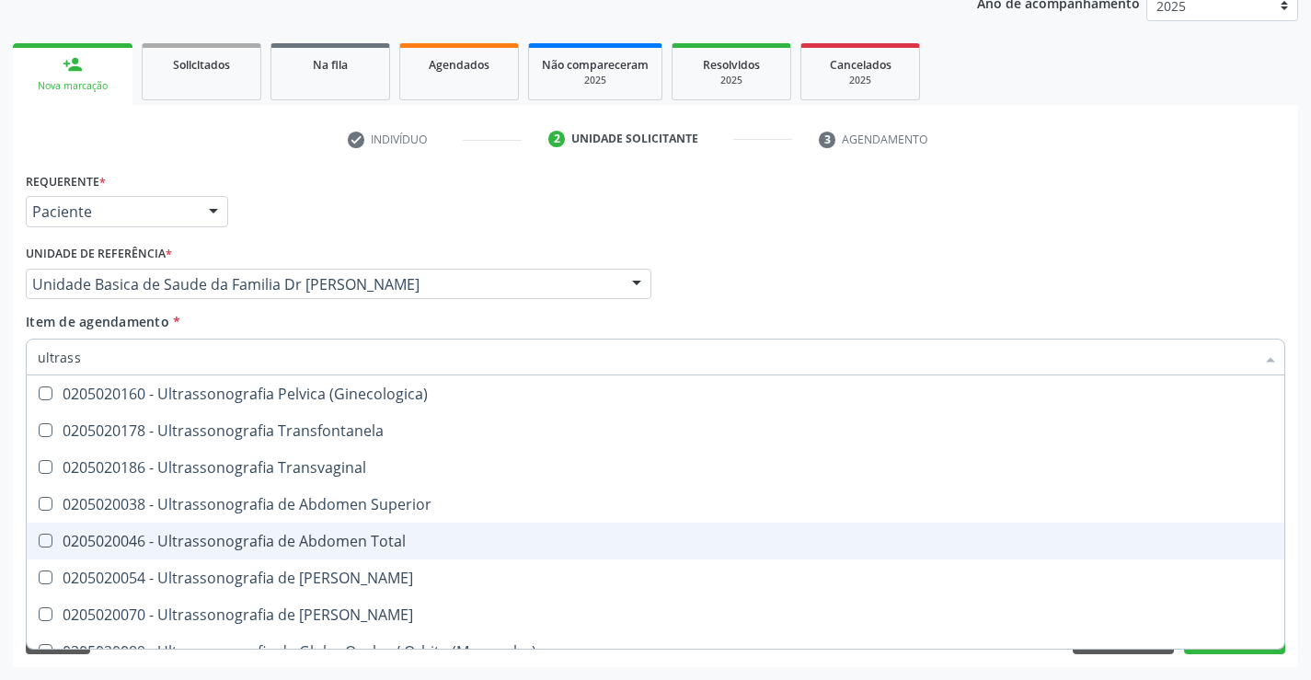
click at [421, 539] on div "0205020046 - Ultrassonografia de Abdomen Total" at bounding box center [655, 540] width 1235 height 15
checkbox Total "true"
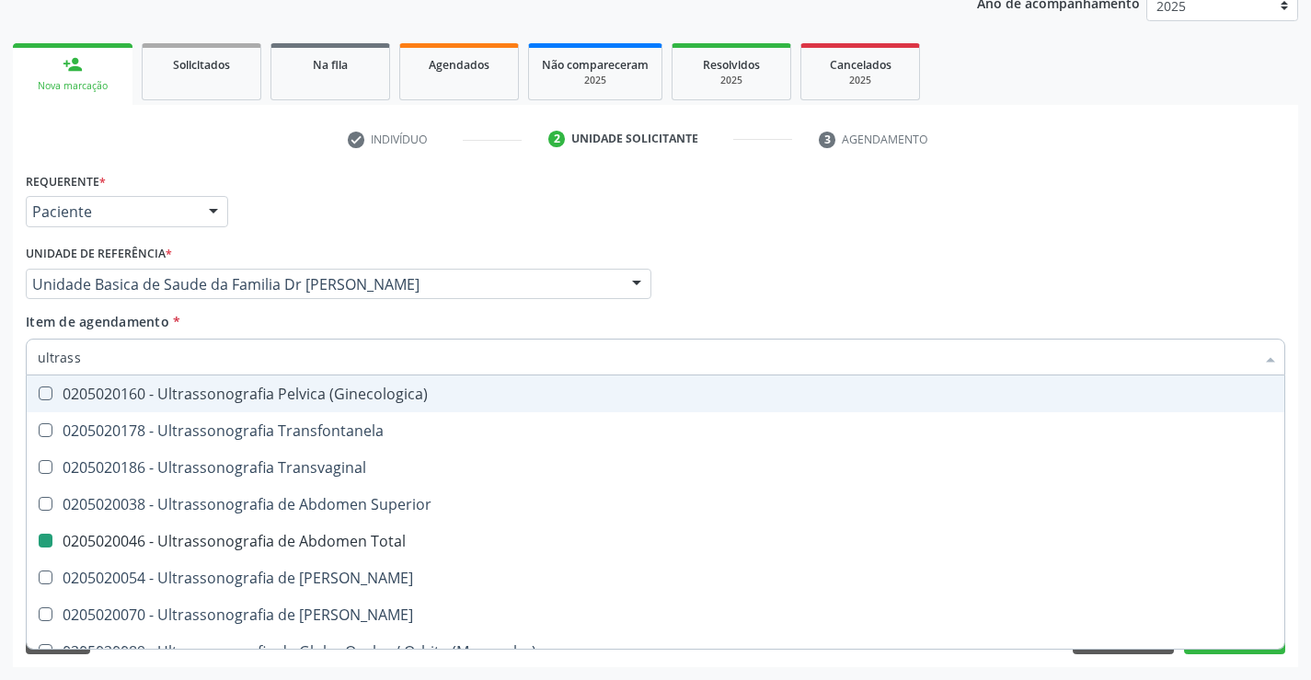
drag, startPoint x: 376, startPoint y: 319, endPoint x: 355, endPoint y: 330, distance: 23.9
click at [375, 318] on div "Item de agendamento * ultrass Desfazer seleção 0211060011 - Biometria Ultrassôn…" at bounding box center [655, 341] width 1259 height 58
checkbox X "true"
checkbox Total "false"
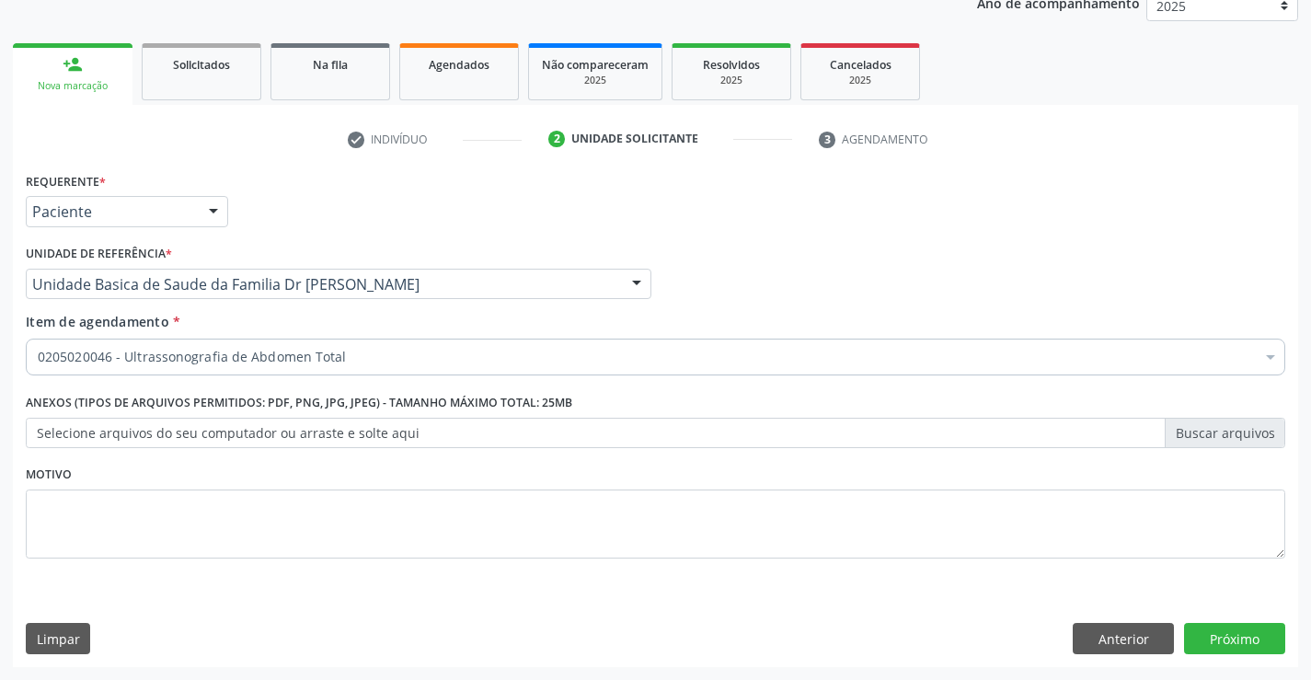
scroll to position [0, 0]
click at [1293, 560] on div "Requerente * Paciente Profissional de Saúde Paciente Nenhum resultado encontrad…" at bounding box center [655, 416] width 1285 height 499
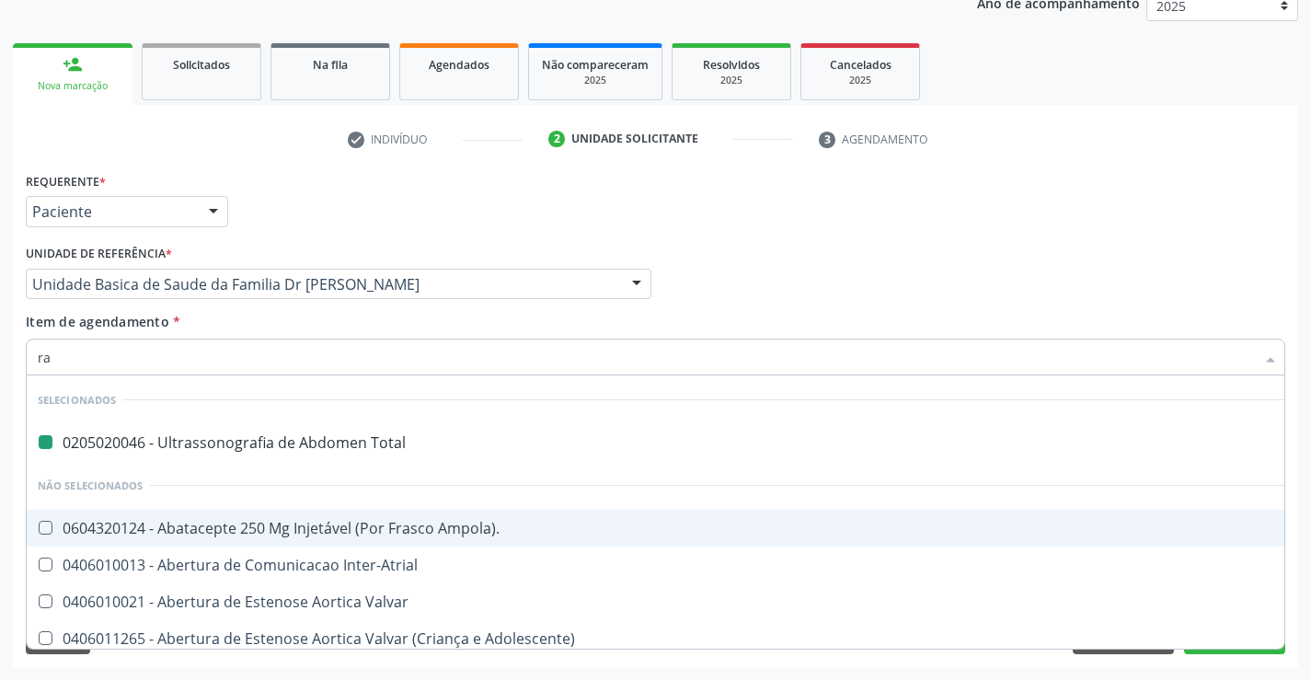
type input "rad"
checkbox Total "false"
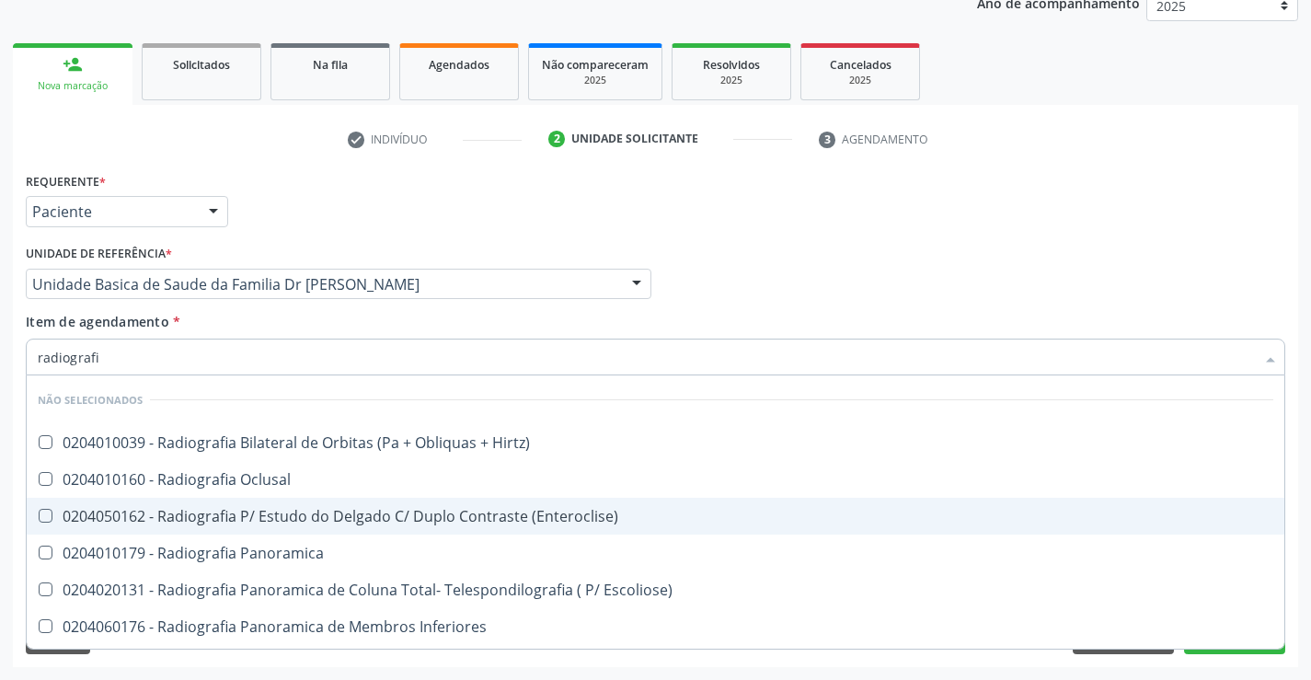
type input "radiografia"
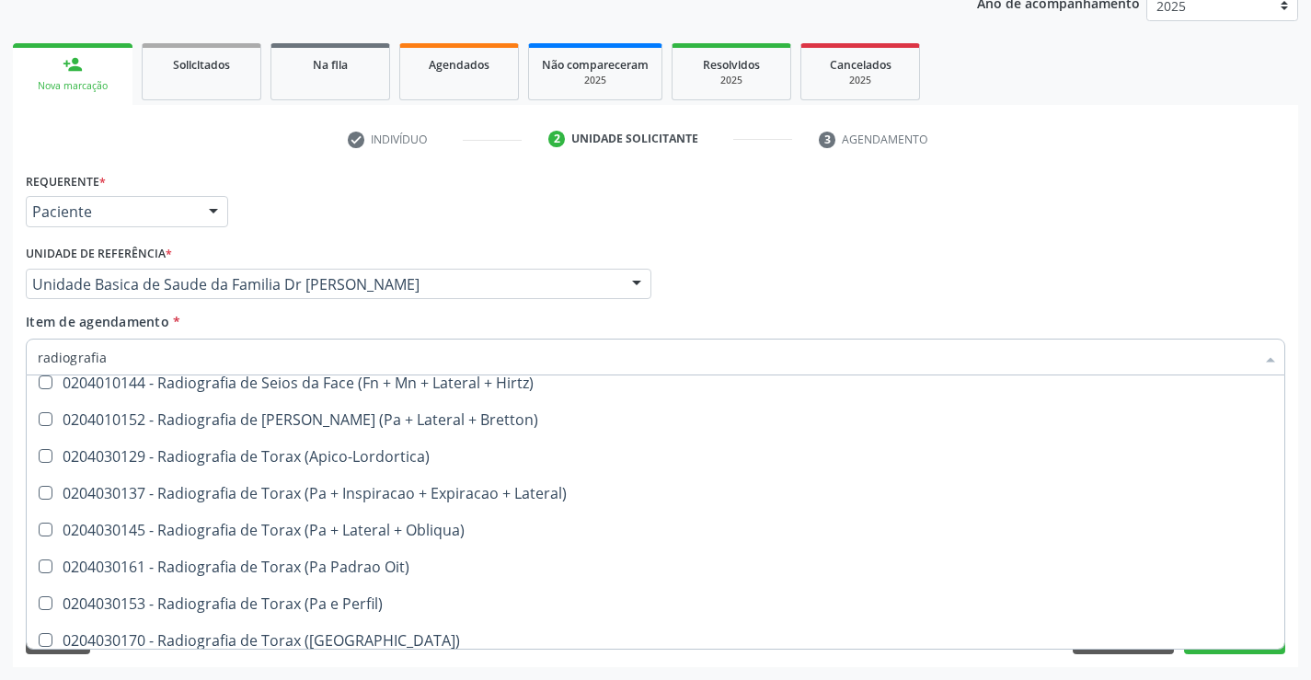
scroll to position [2388, 0]
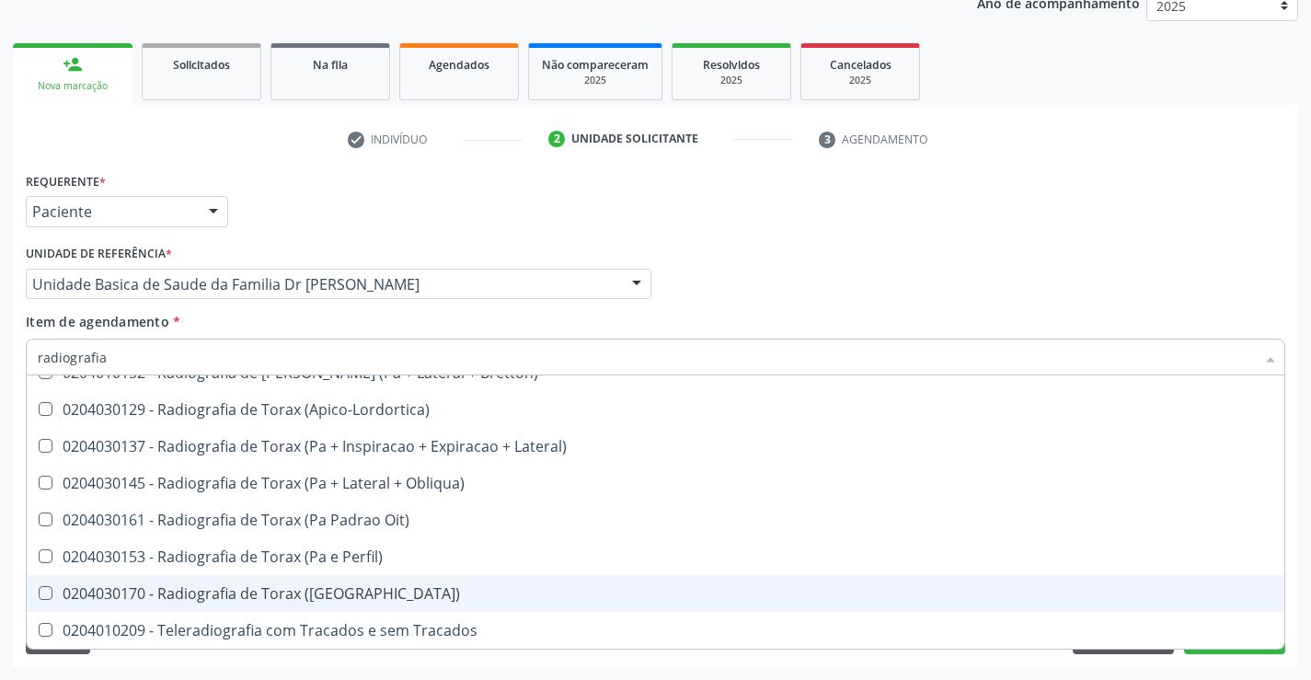
click at [373, 598] on div "0204030170 - Radiografia de Torax ([GEOGRAPHIC_DATA])" at bounding box center [655, 593] width 1235 height 15
checkbox \(Pa\) "true"
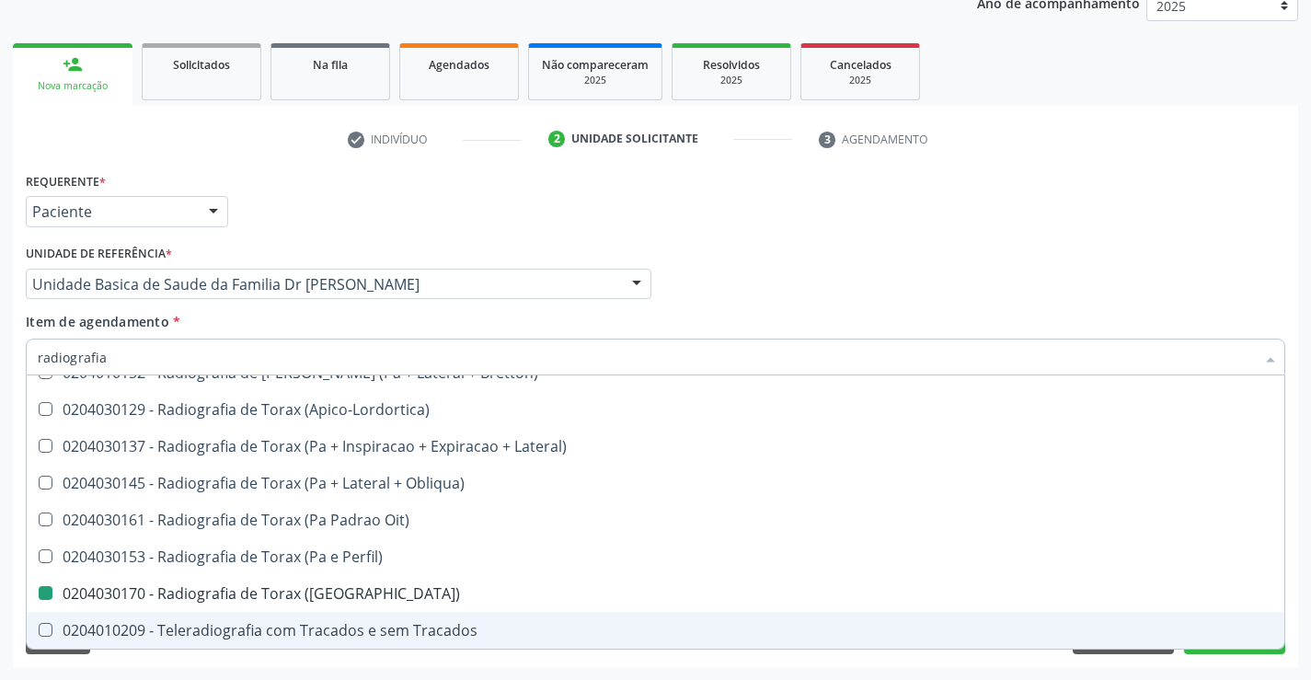
click at [1292, 538] on div "Requerente * Paciente Profissional de Saúde Paciente Nenhum resultado encontrad…" at bounding box center [655, 416] width 1285 height 499
checkbox Hirtz\) "true"
checkbox \(Pa\) "false"
checkbox Oclusal "true"
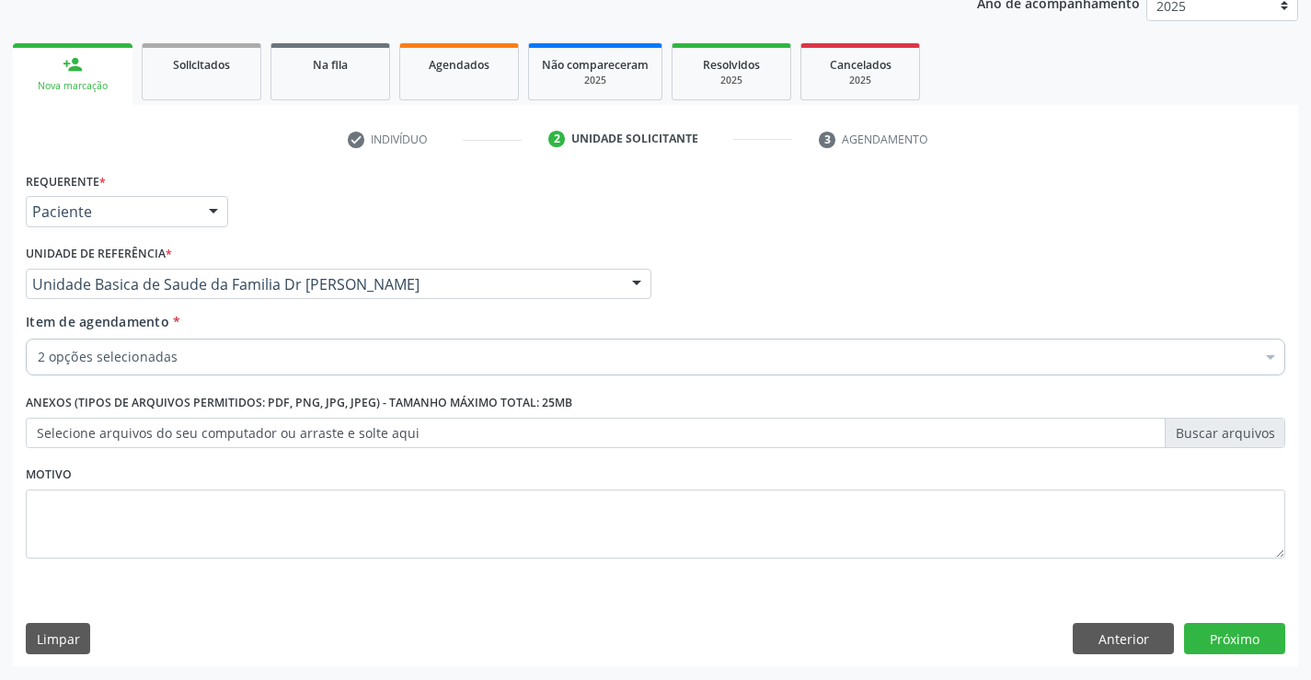
scroll to position [0, 0]
click at [1225, 643] on button "Próximo" at bounding box center [1234, 638] width 101 height 31
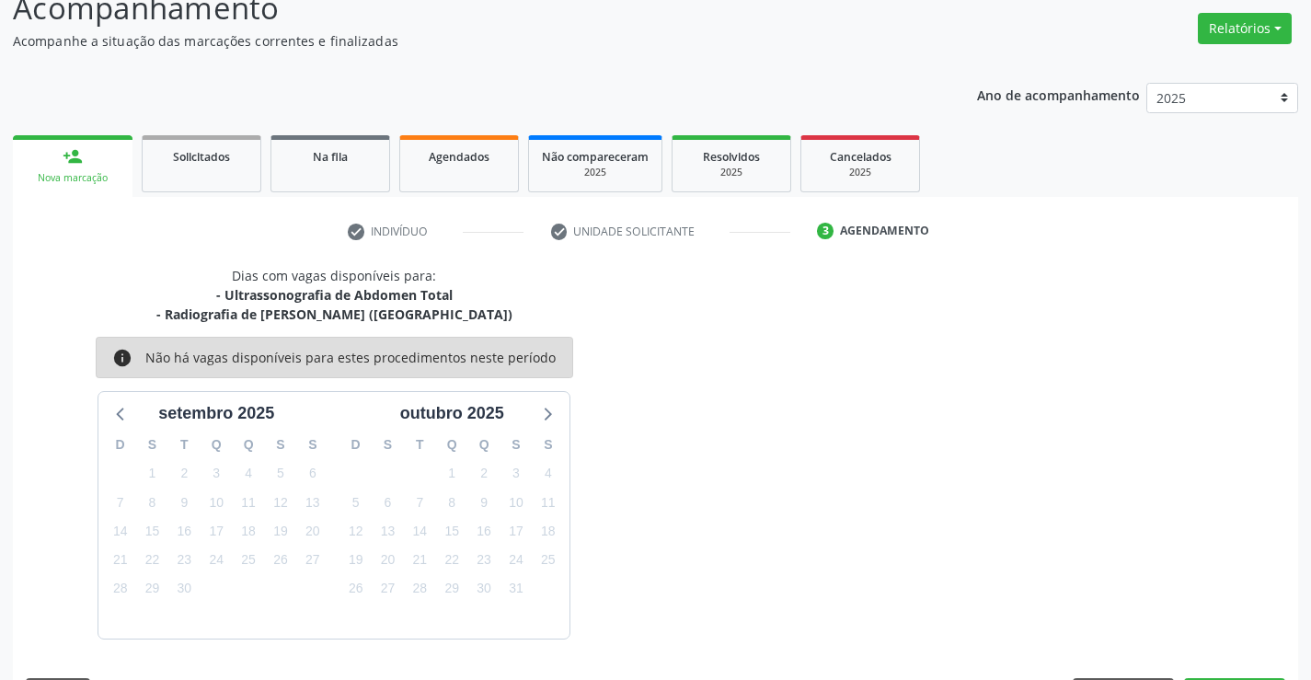
scroll to position [194, 0]
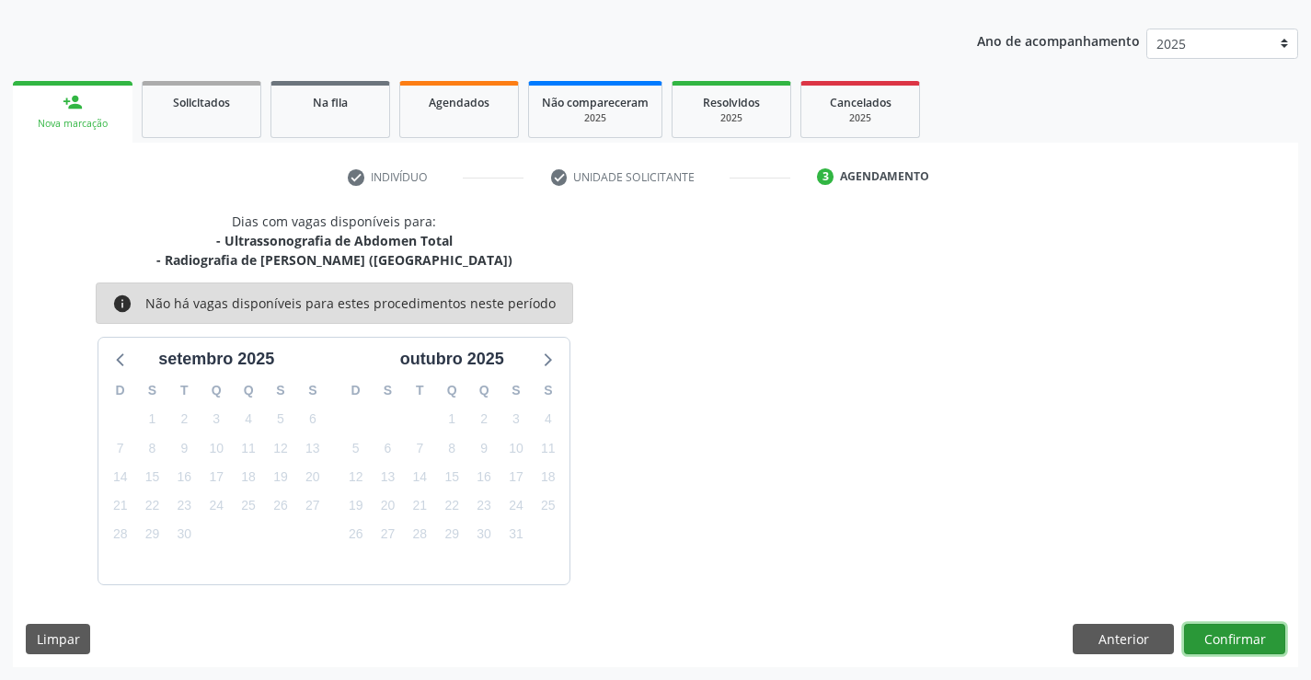
click at [1228, 641] on button "Confirmar" at bounding box center [1234, 639] width 101 height 31
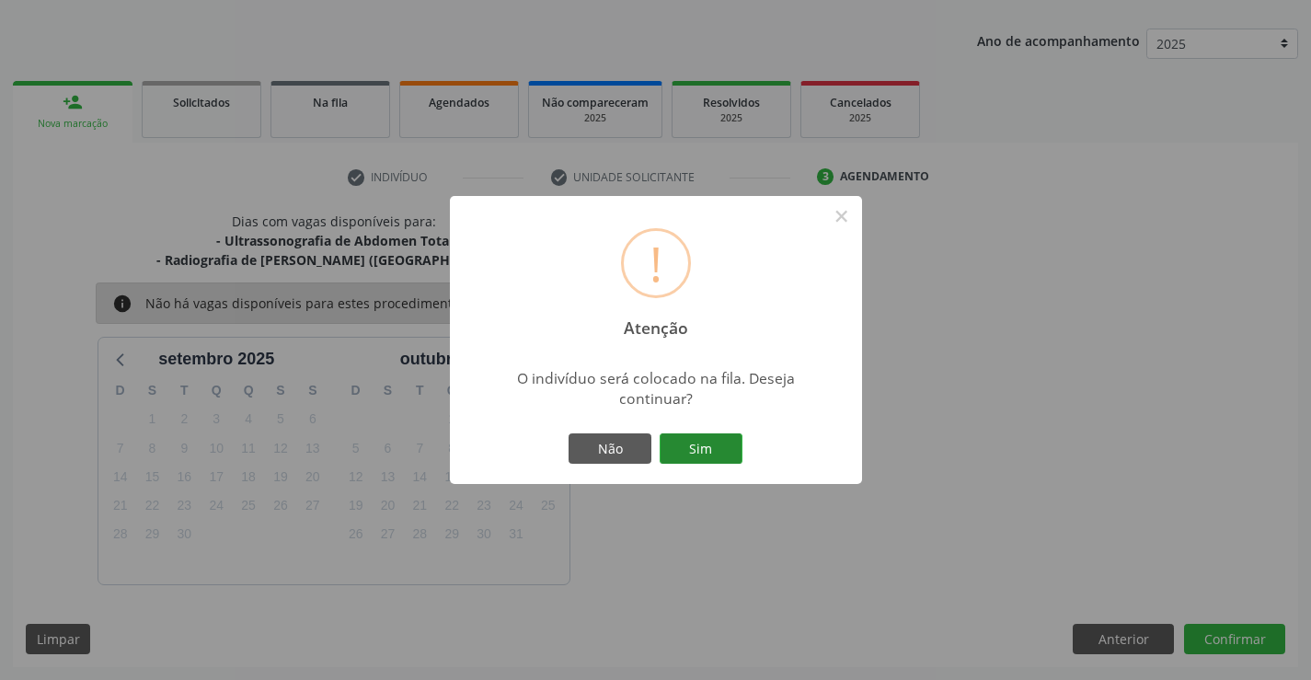
click at [712, 449] on button "Sim" at bounding box center [700, 448] width 83 height 31
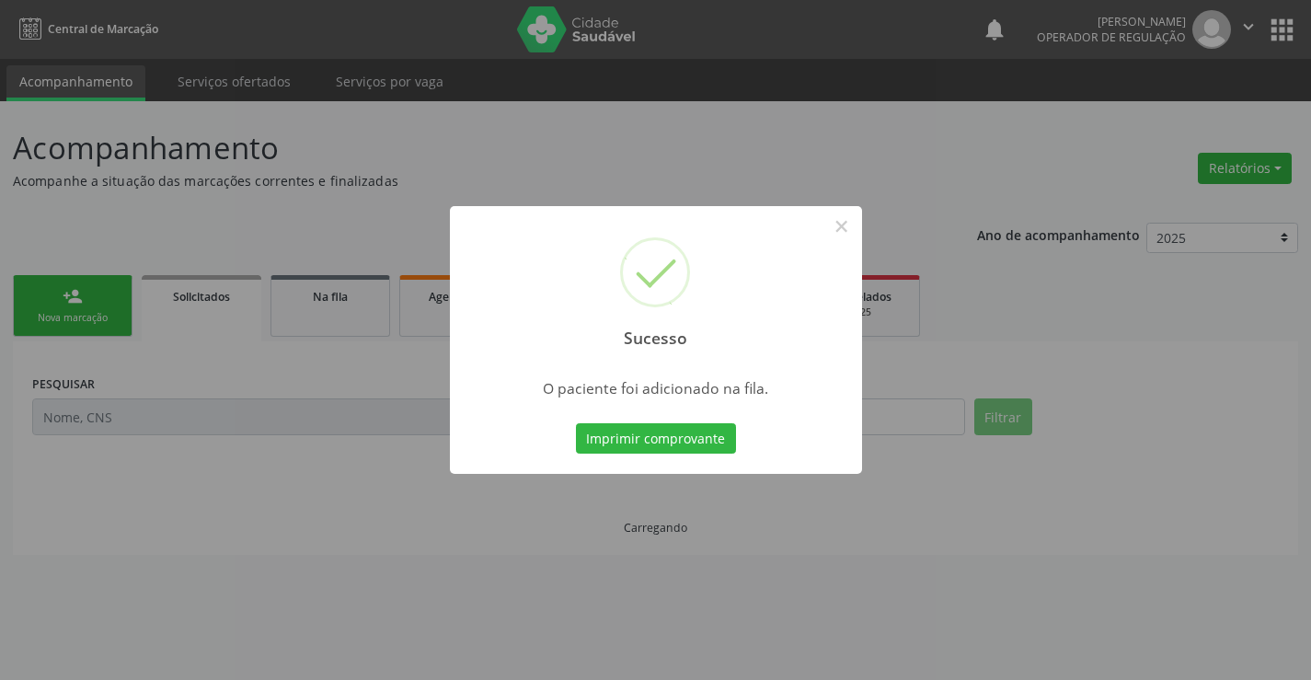
scroll to position [0, 0]
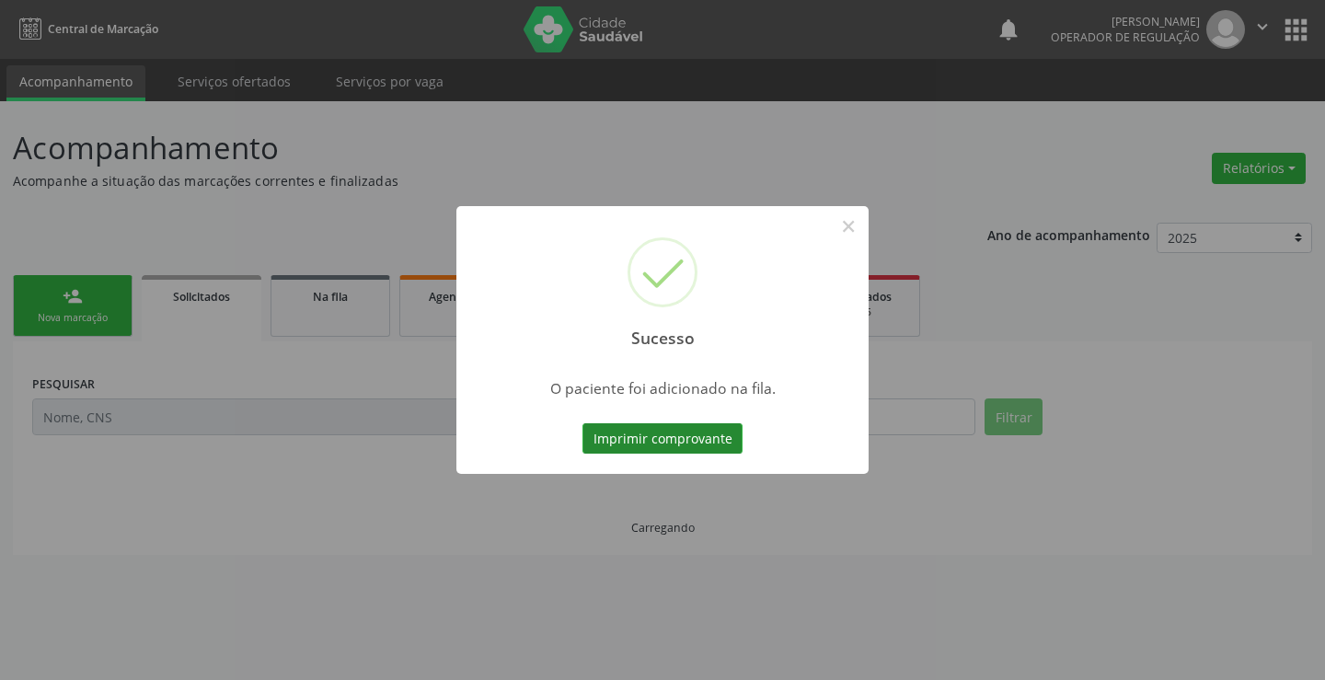
click at [696, 435] on button "Imprimir comprovante" at bounding box center [662, 438] width 160 height 31
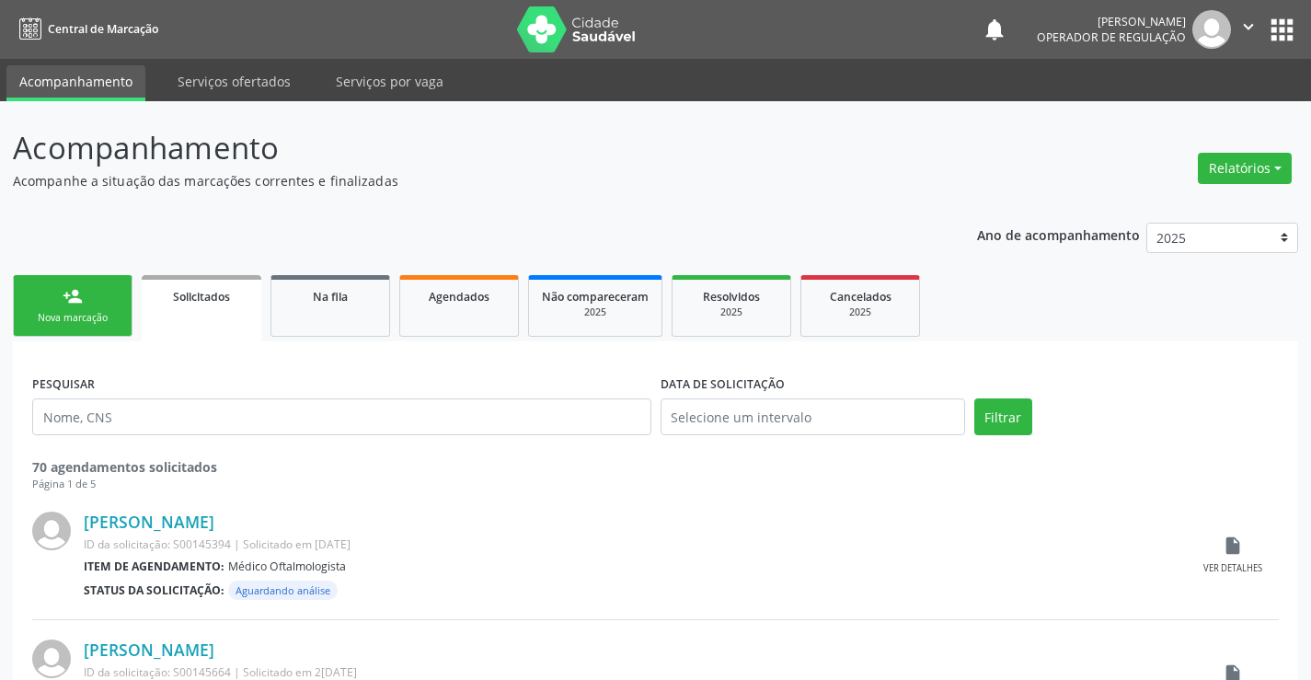
click at [47, 290] on link "person_add Nova marcação" at bounding box center [73, 306] width 120 height 62
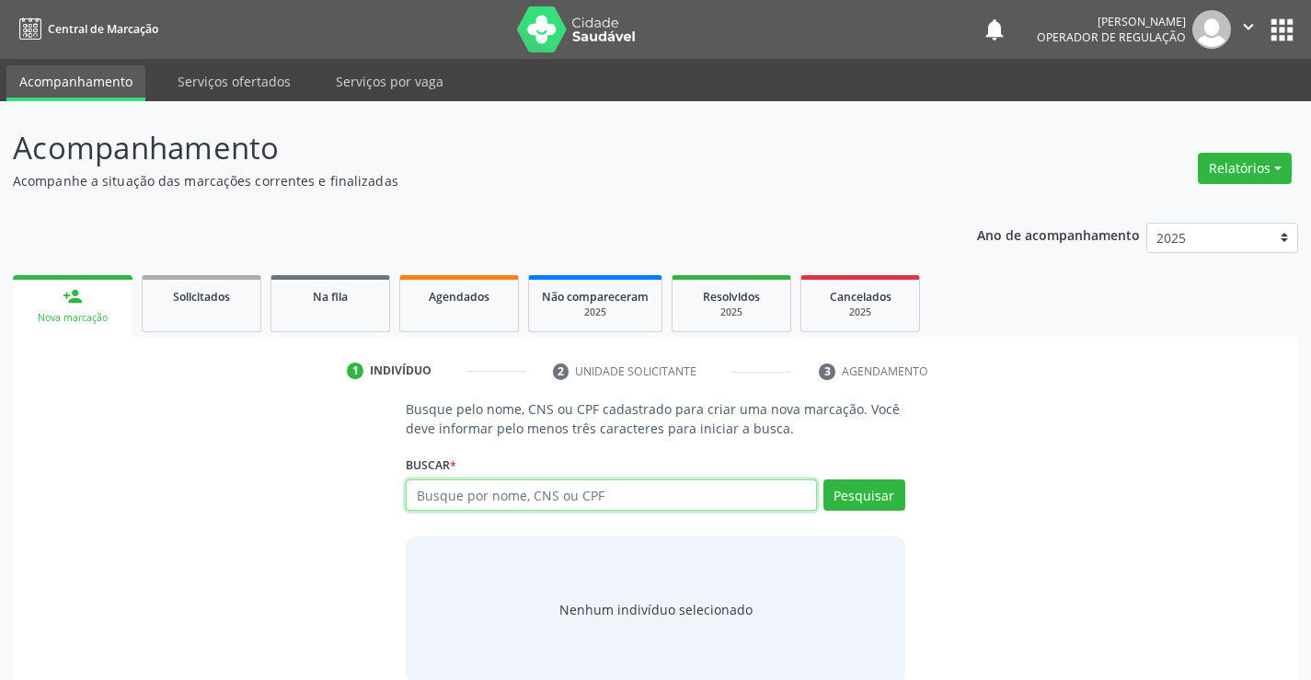
click at [567, 495] on input "text" at bounding box center [611, 494] width 410 height 31
type input "708501092397480"
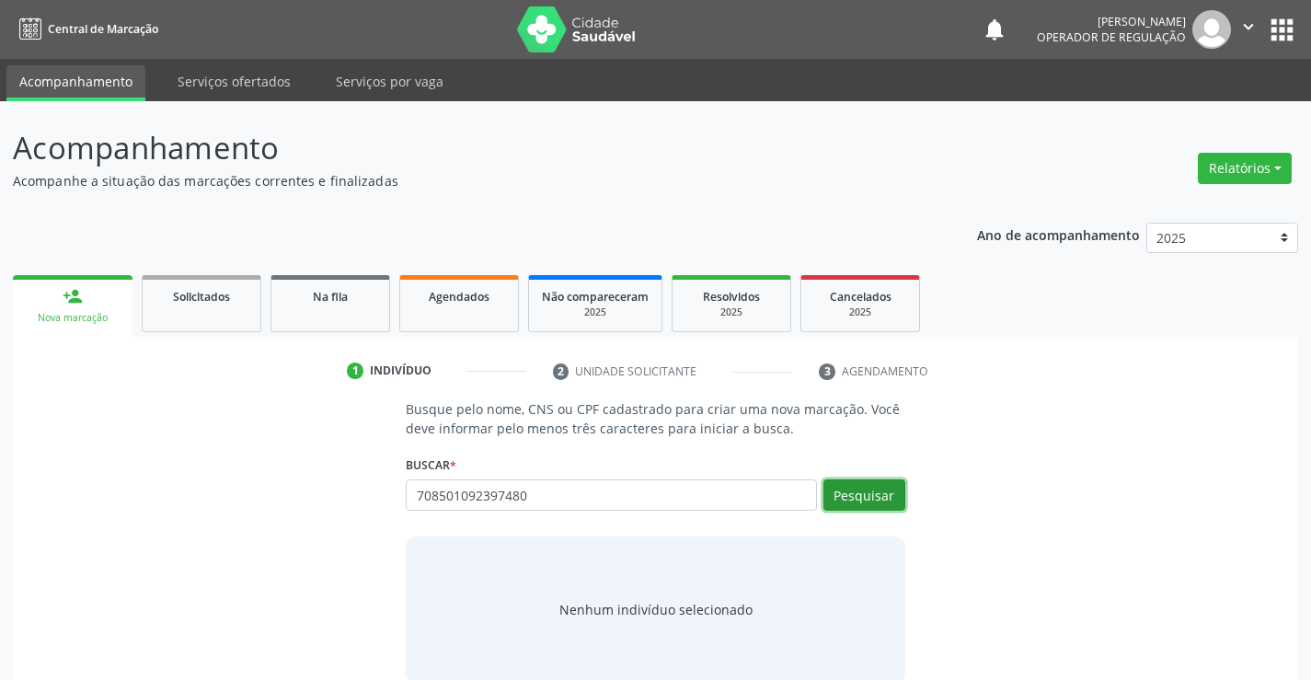
click at [872, 493] on button "Pesquisar" at bounding box center [864, 494] width 82 height 31
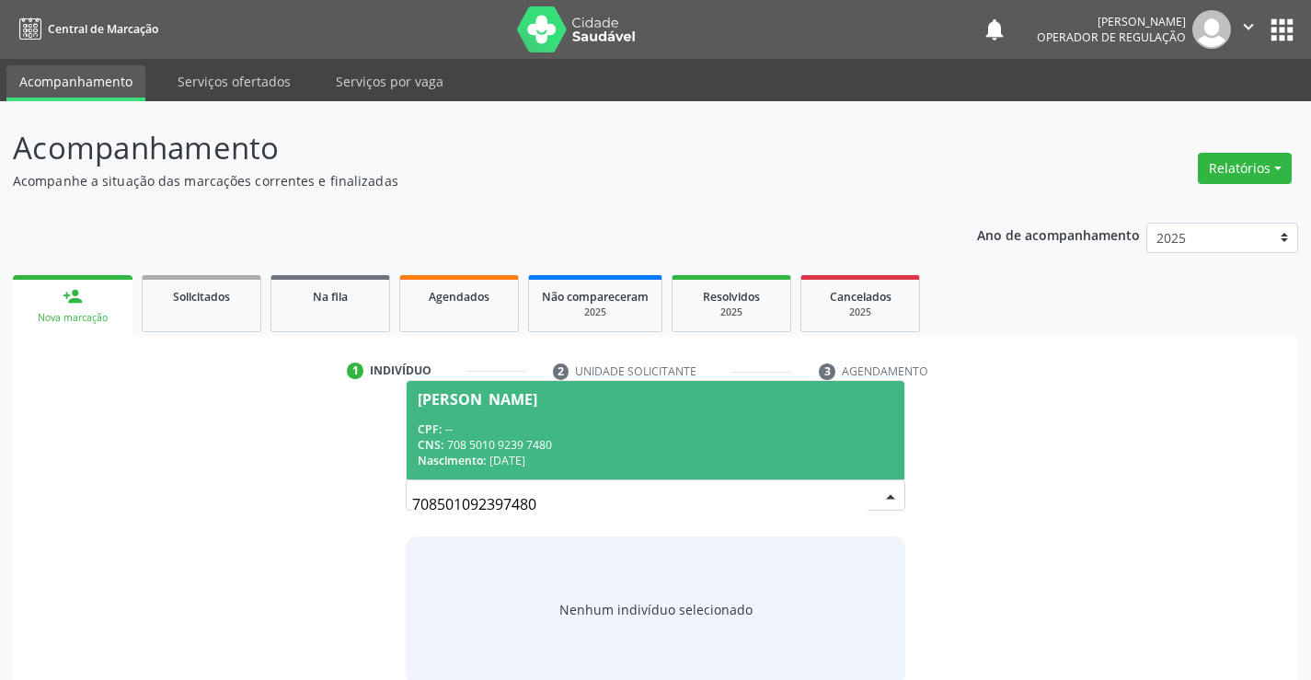
click at [642, 400] on div "[PERSON_NAME]" at bounding box center [655, 399] width 475 height 15
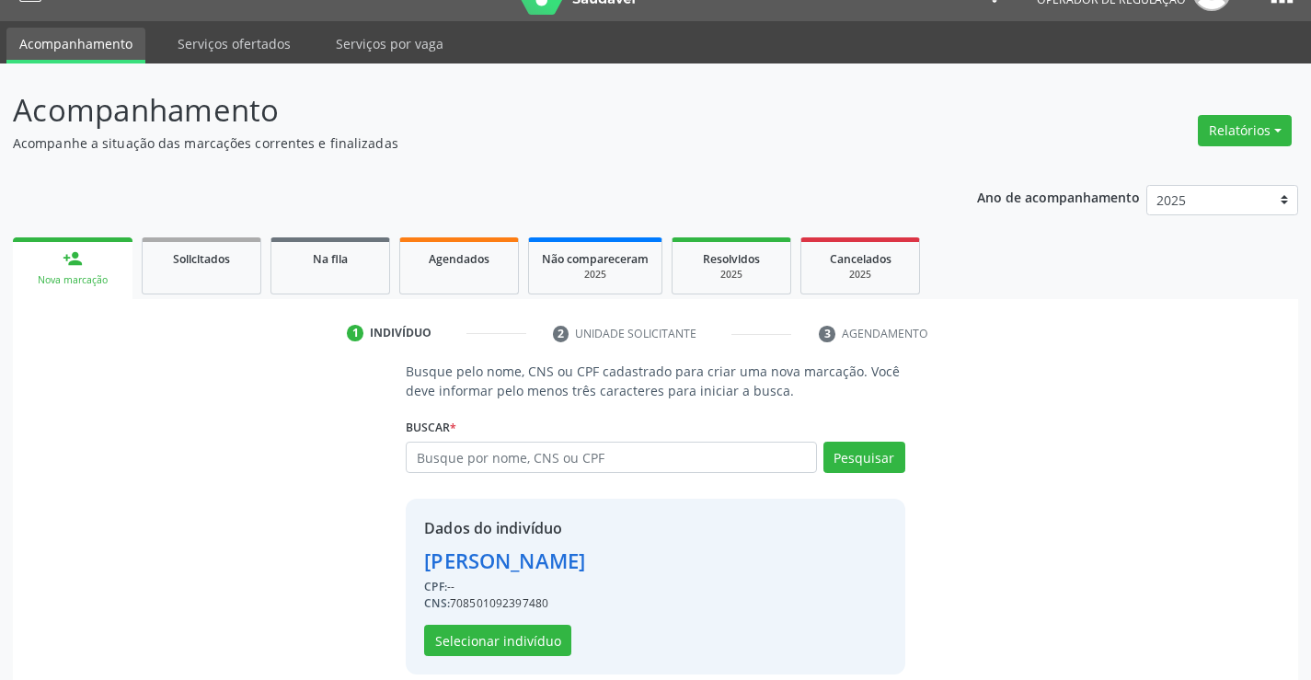
scroll to position [58, 0]
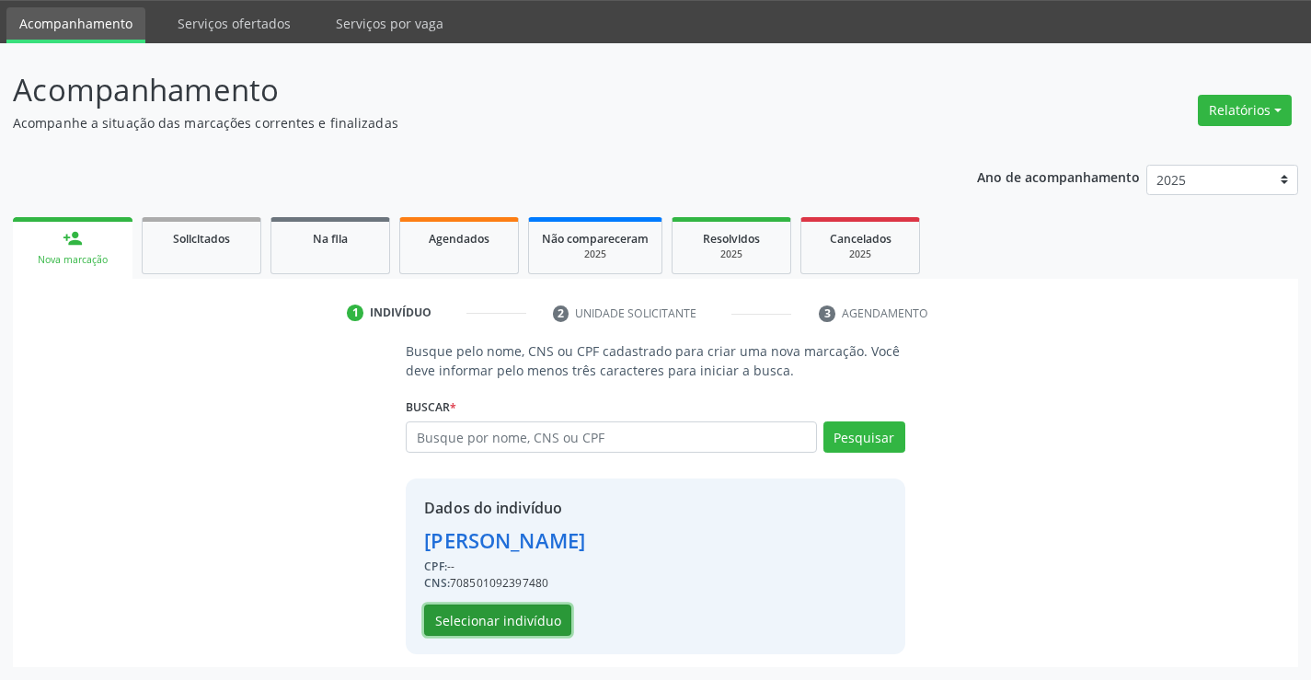
click at [482, 616] on button "Selecionar indivíduo" at bounding box center [497, 619] width 147 height 31
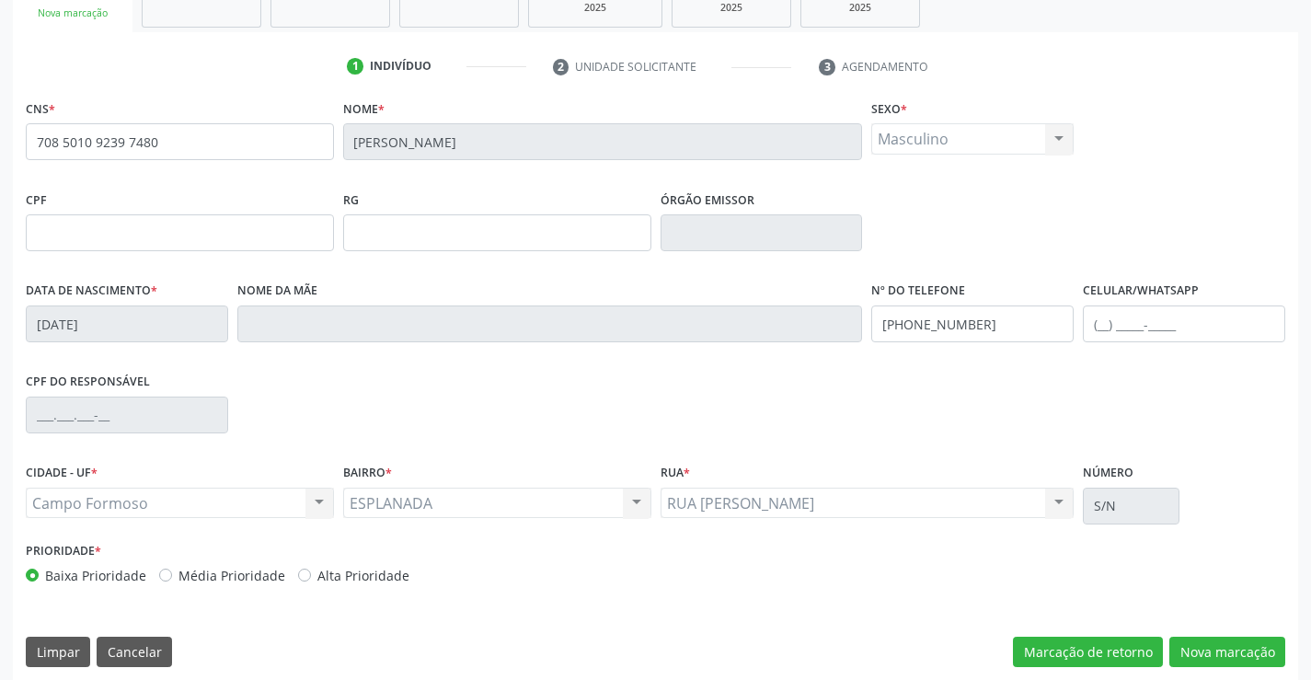
scroll to position [317, 0]
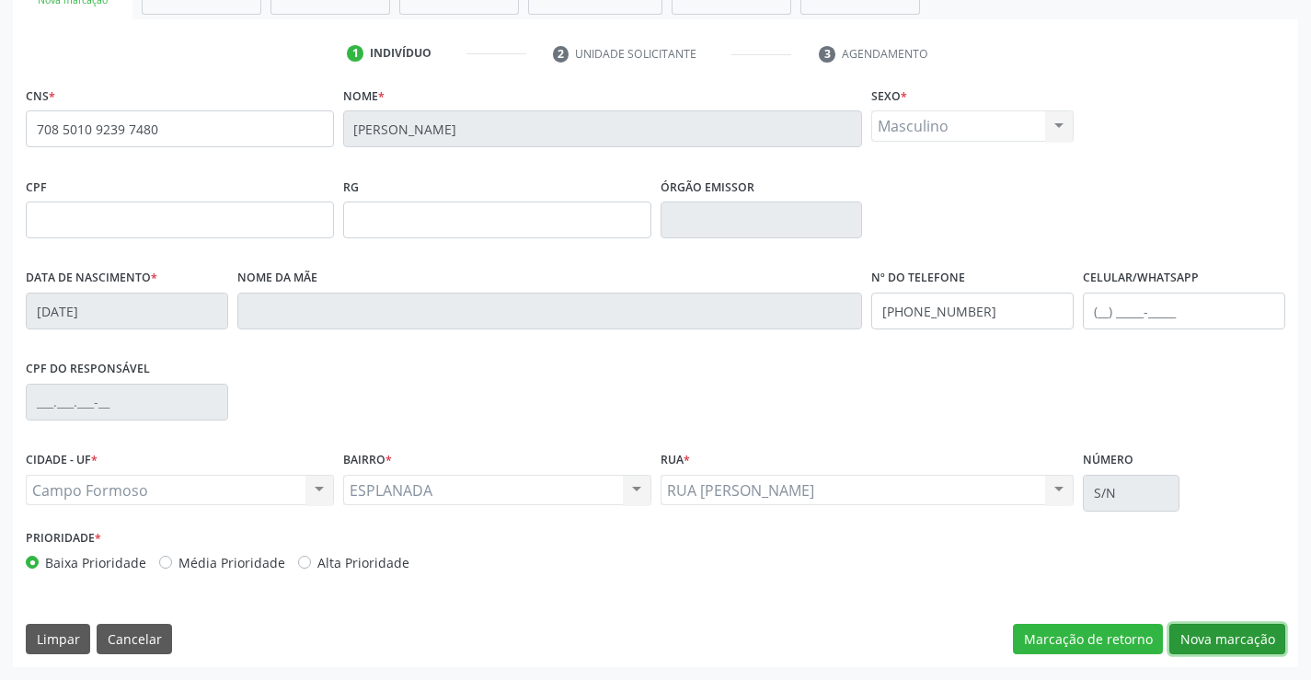
click at [1219, 637] on button "Nova marcação" at bounding box center [1227, 639] width 116 height 31
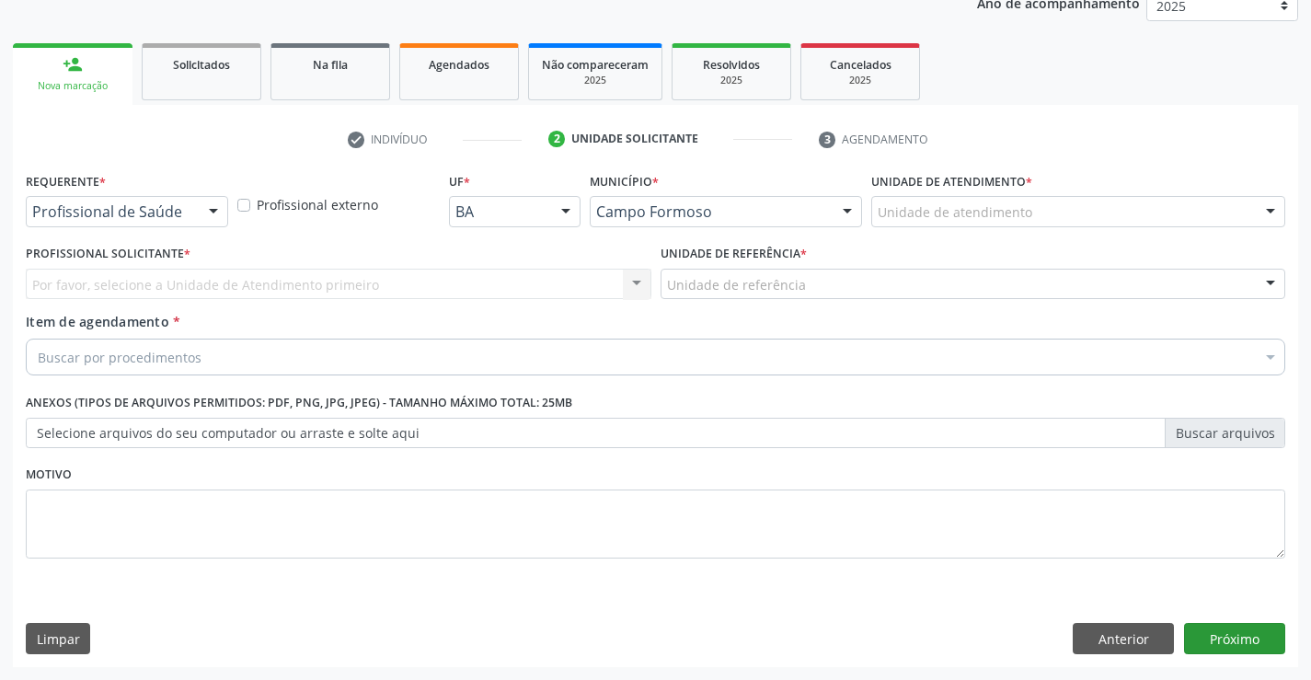
scroll to position [232, 0]
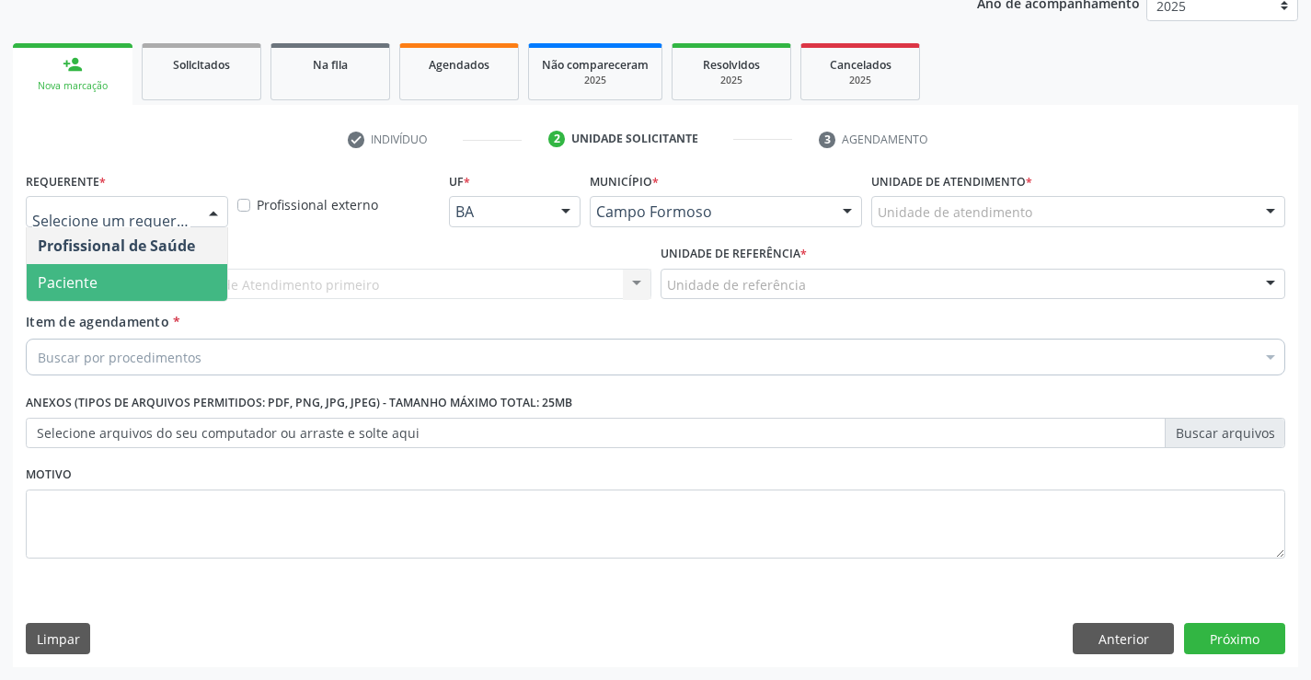
click at [99, 292] on span "Paciente" at bounding box center [127, 282] width 201 height 37
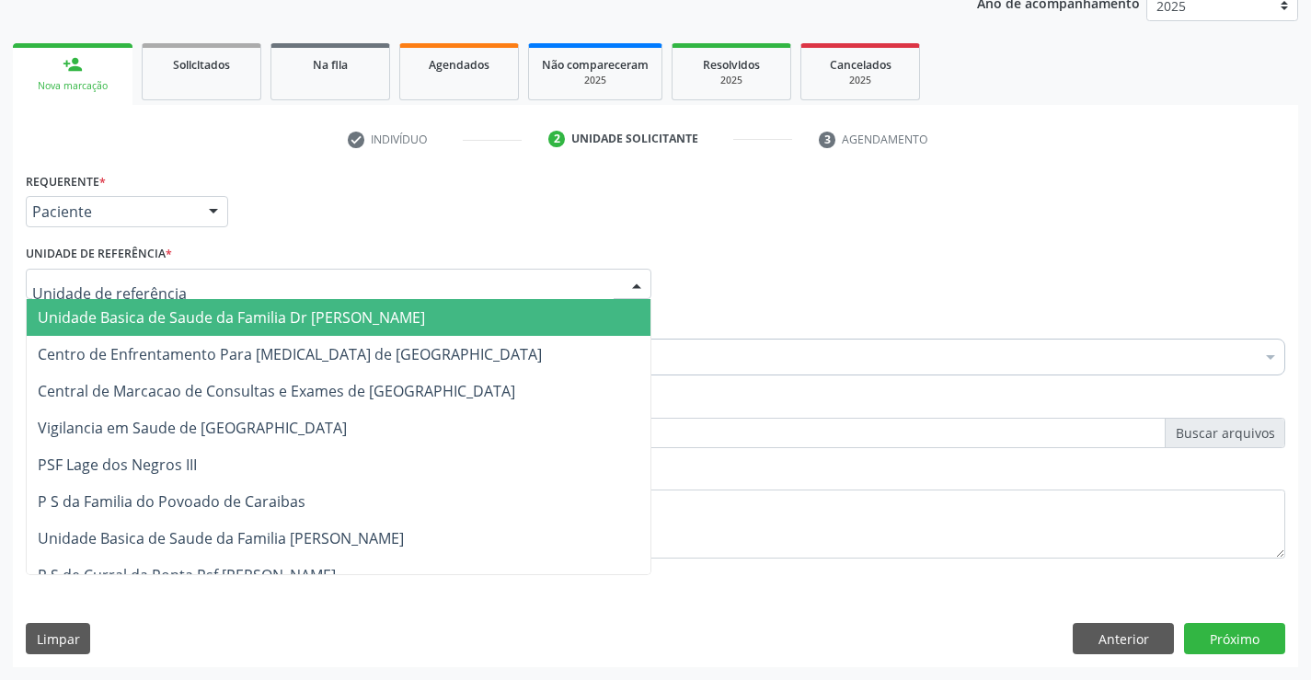
click at [181, 329] on span "Unidade Basica de Saude da Familia Dr [PERSON_NAME]" at bounding box center [339, 317] width 624 height 37
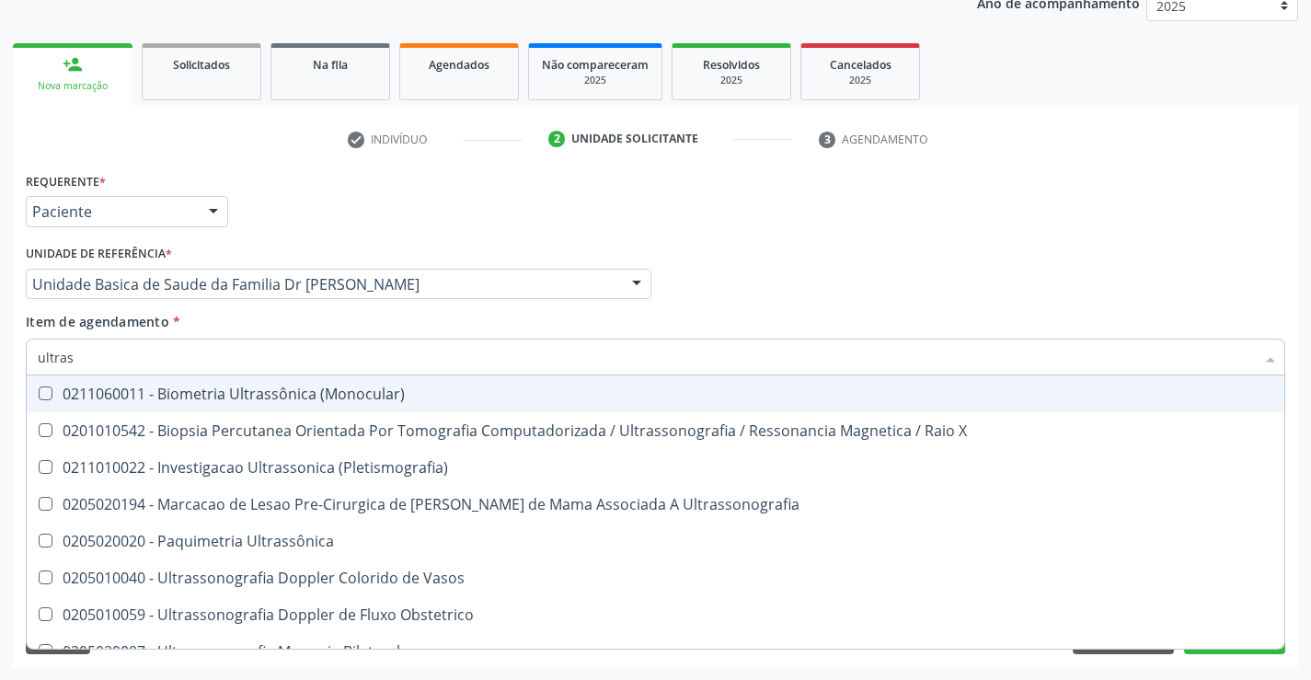
type input "ultrass"
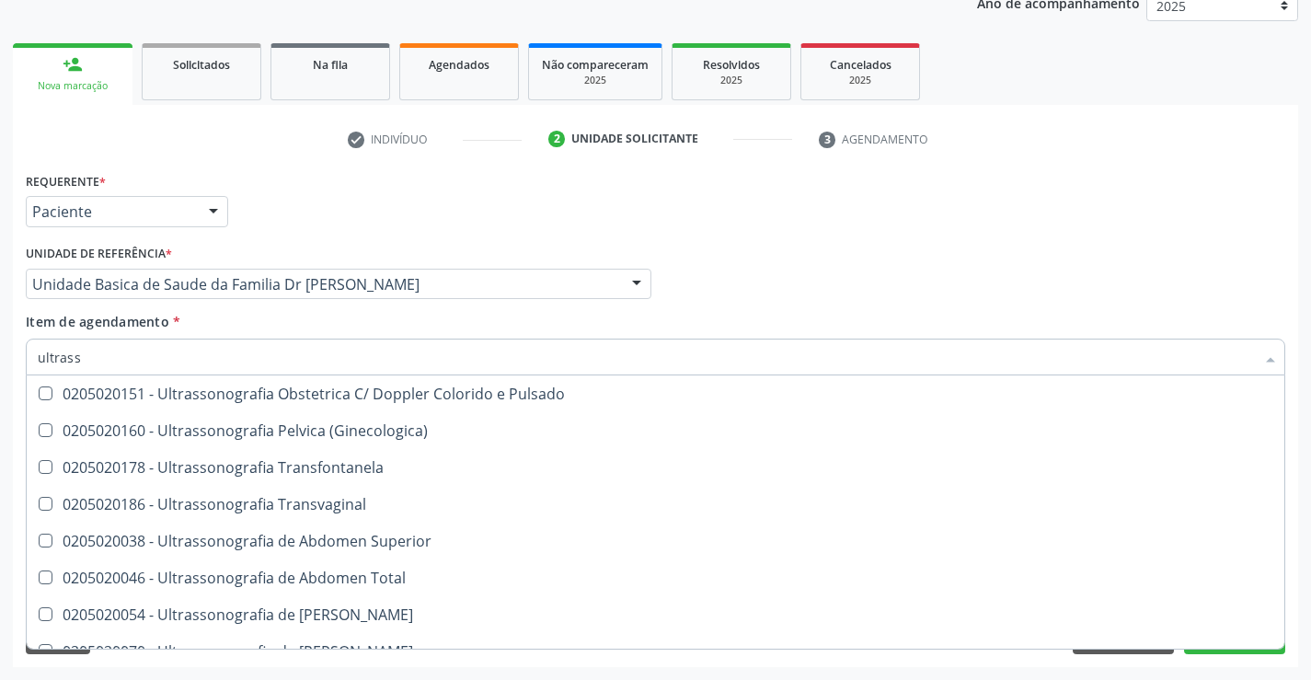
scroll to position [368, 0]
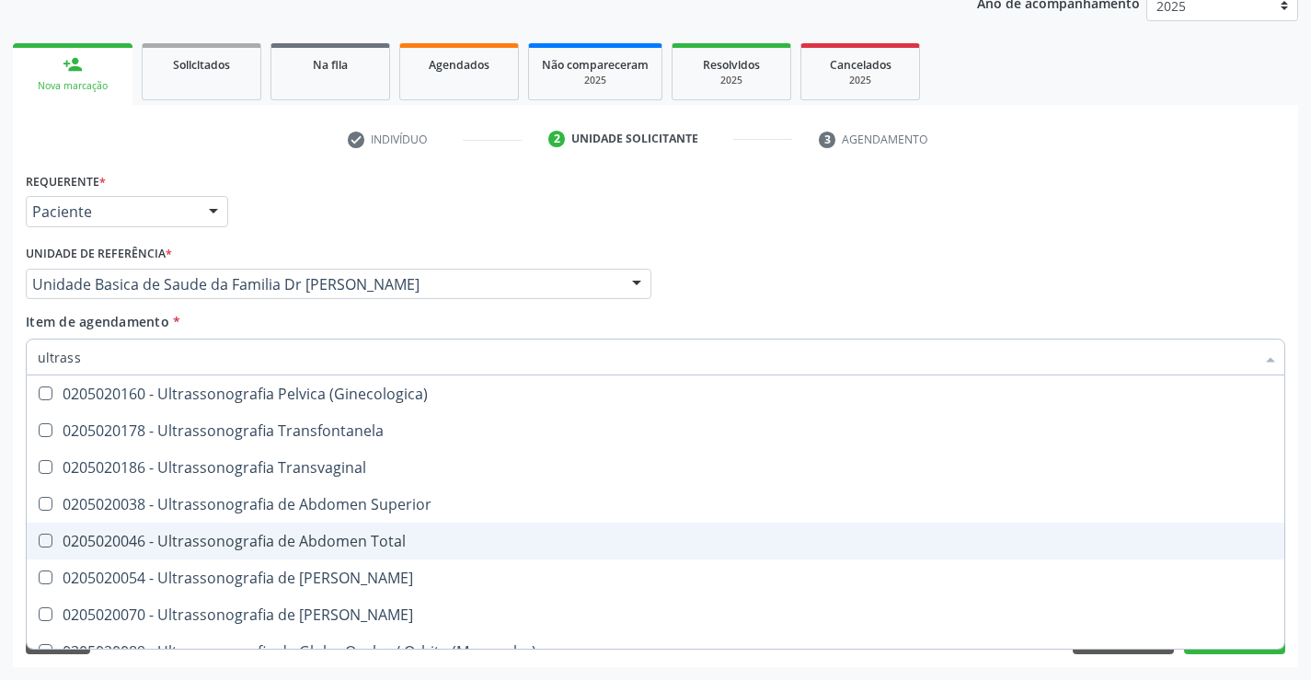
click at [428, 544] on div "0205020046 - Ultrassonografia de Abdomen Total" at bounding box center [655, 540] width 1235 height 15
checkbox Total "true"
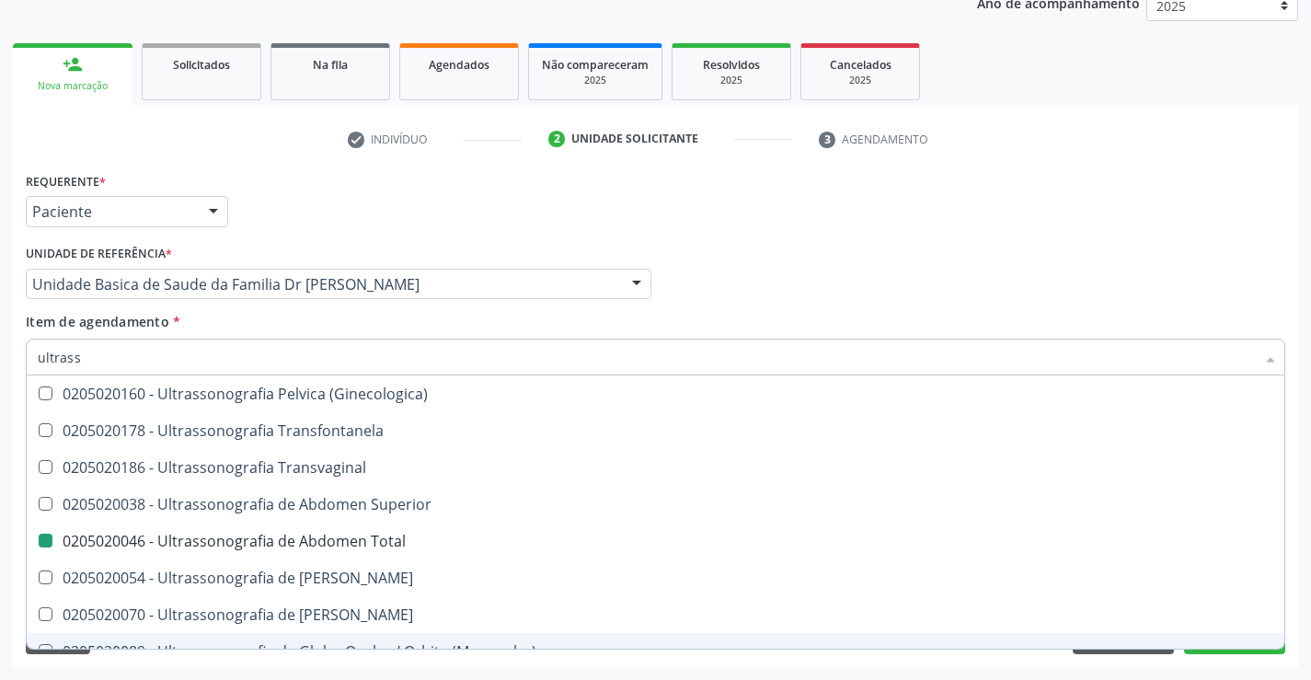
click at [1304, 579] on div "Acompanhamento Acompanhe a situação das marcações correntes e finalizadas Relat…" at bounding box center [655, 274] width 1311 height 810
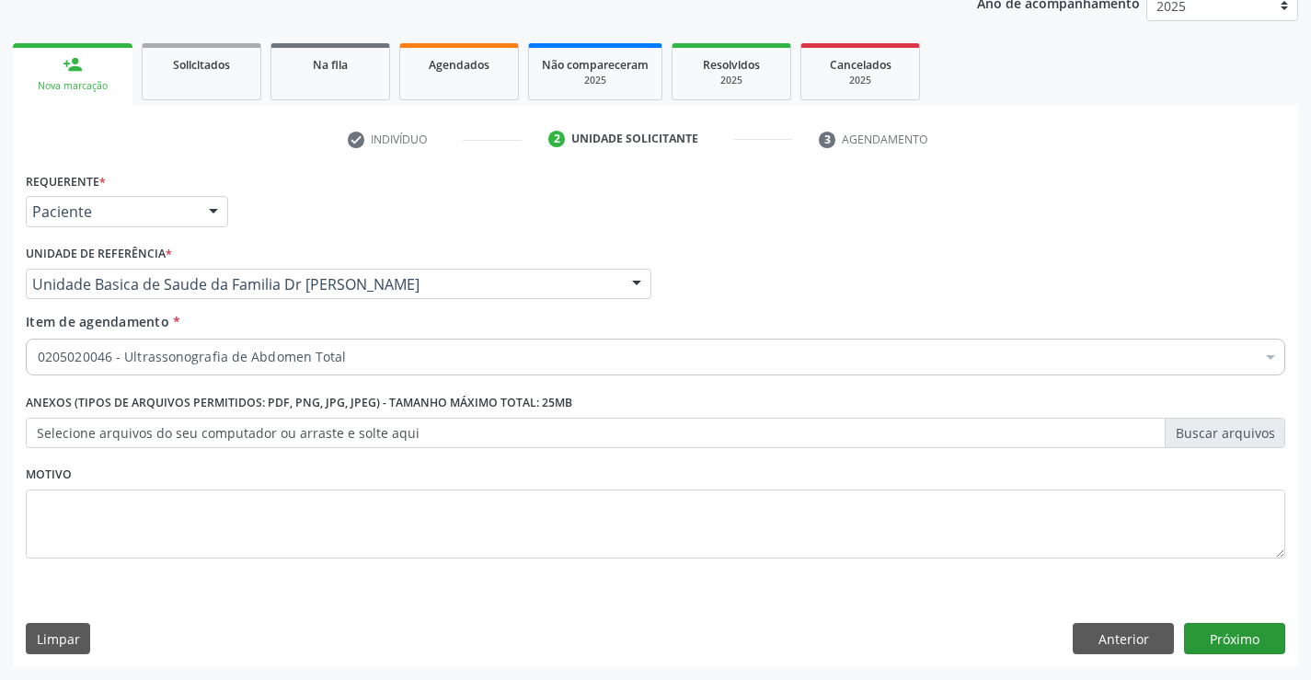
scroll to position [0, 0]
click at [1237, 628] on button "Próximo" at bounding box center [1234, 638] width 101 height 31
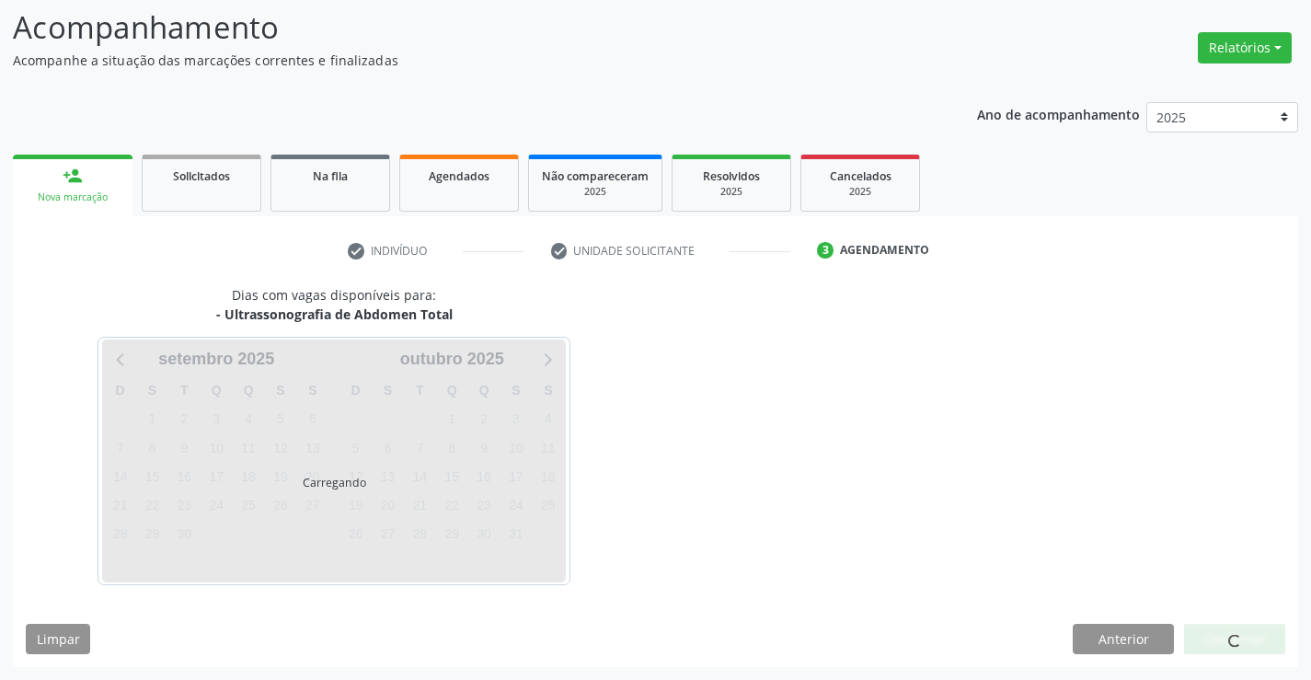
scroll to position [120, 0]
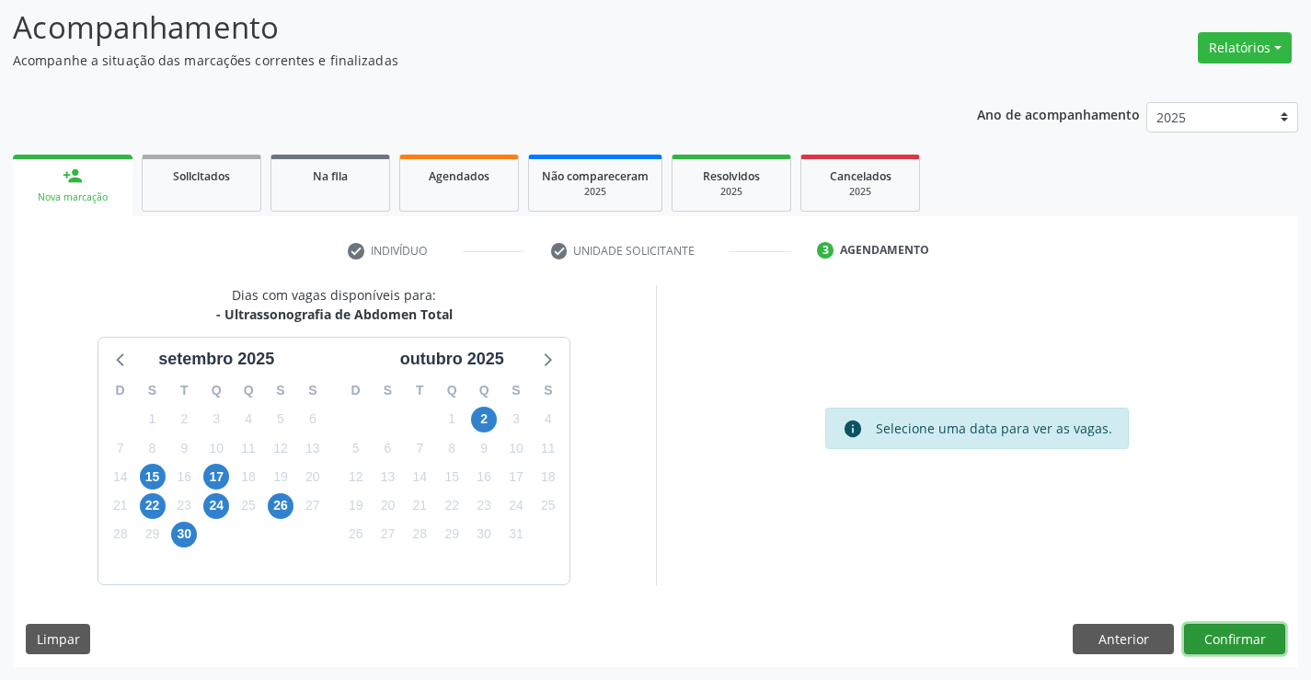
click at [1241, 639] on button "Confirmar" at bounding box center [1234, 639] width 101 height 31
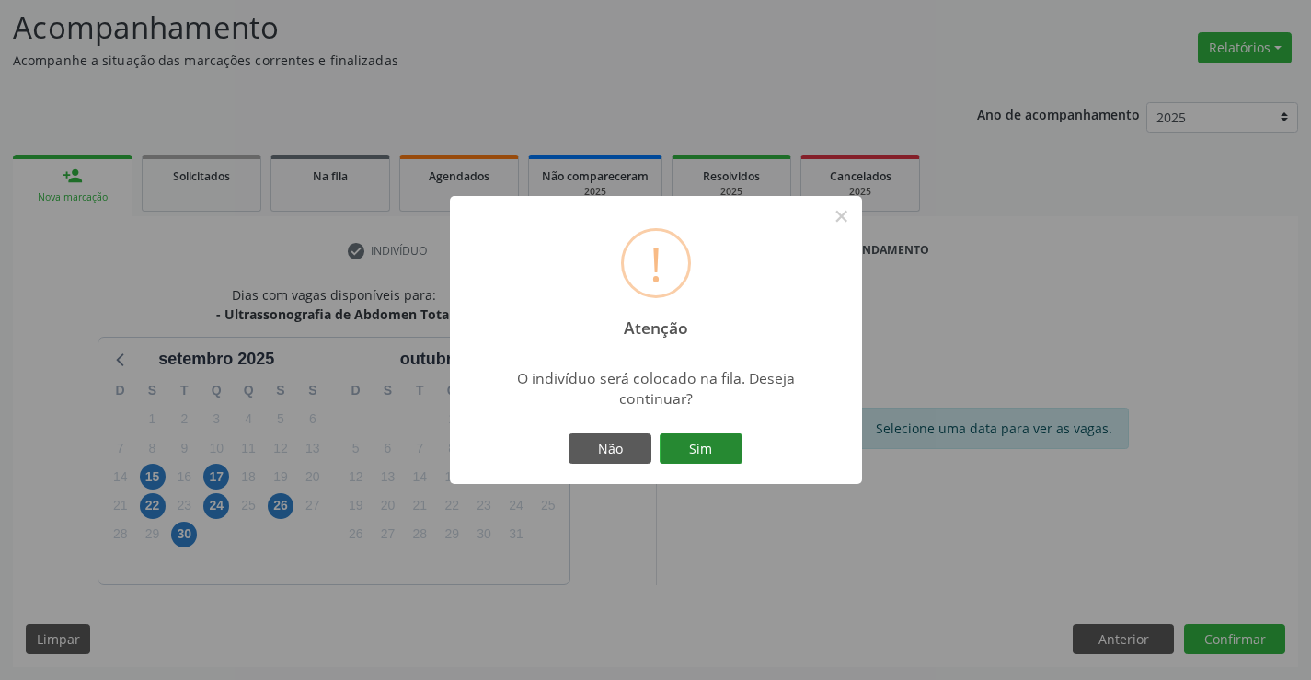
click at [709, 444] on button "Sim" at bounding box center [700, 448] width 83 height 31
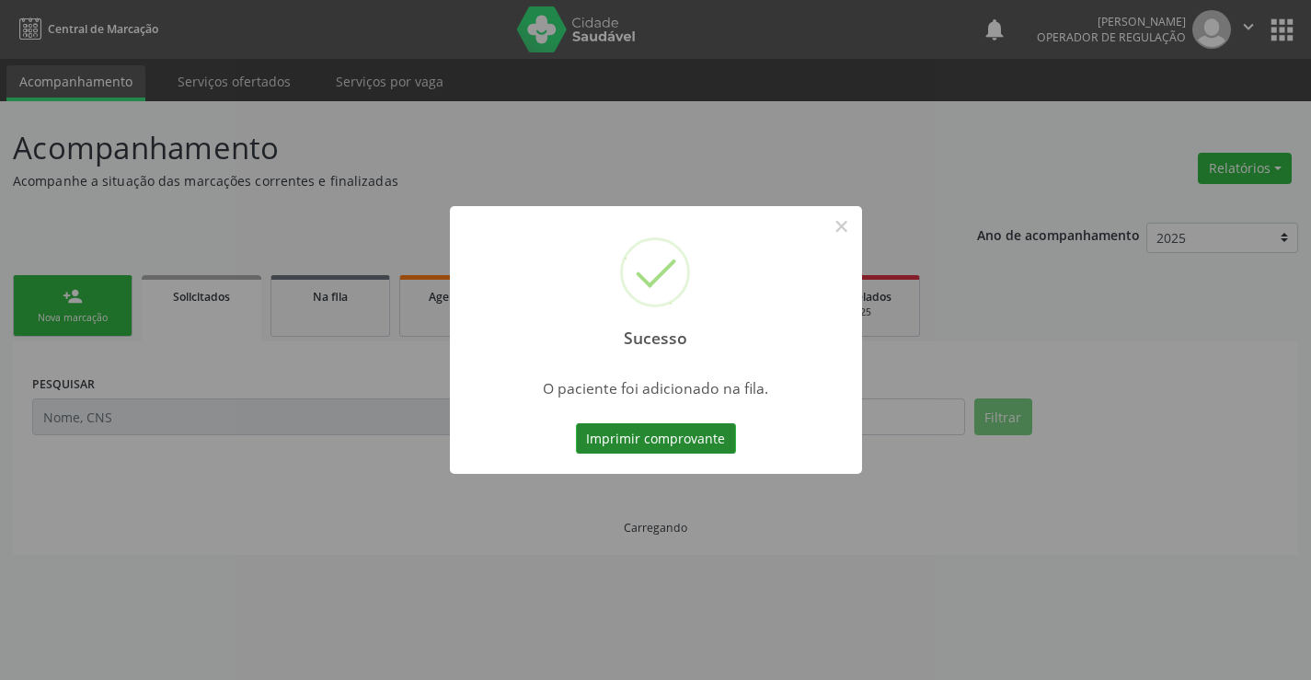
scroll to position [0, 0]
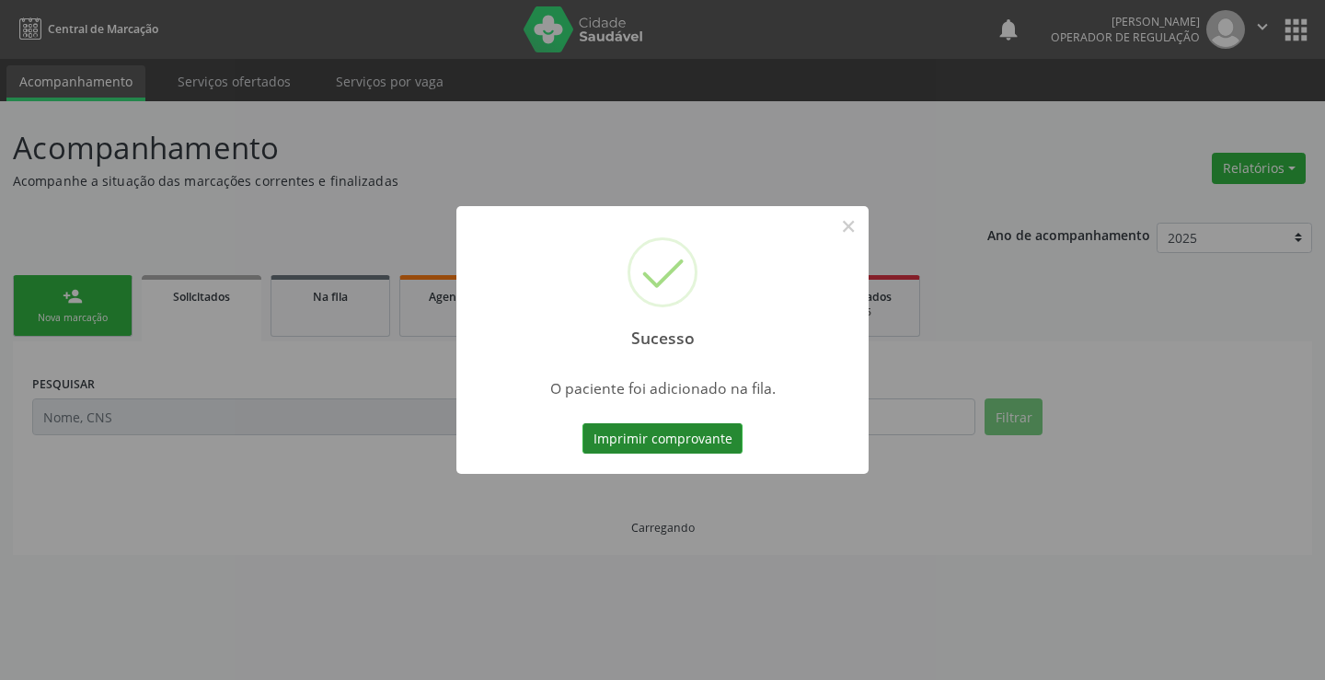
click at [693, 427] on button "Imprimir comprovante" at bounding box center [662, 438] width 160 height 31
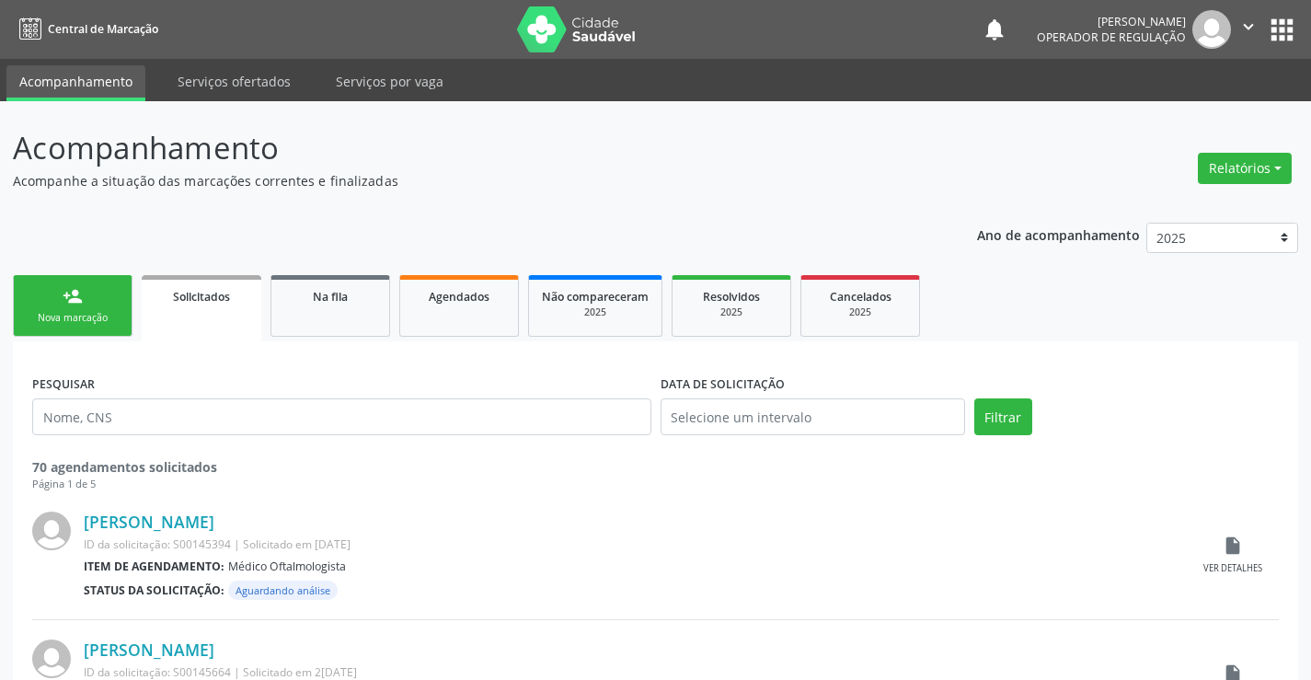
click at [84, 301] on link "person_add Nova marcação" at bounding box center [73, 306] width 120 height 62
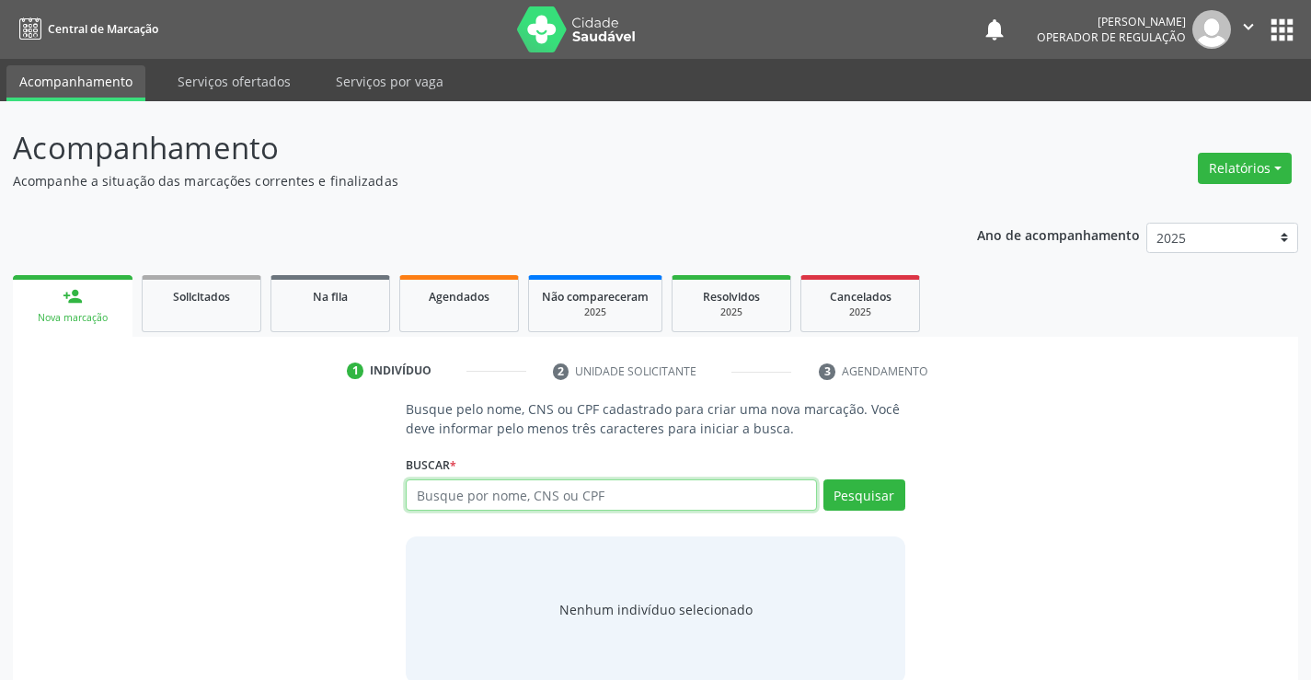
click at [604, 500] on input "text" at bounding box center [611, 494] width 410 height 31
type input "705001050526851"
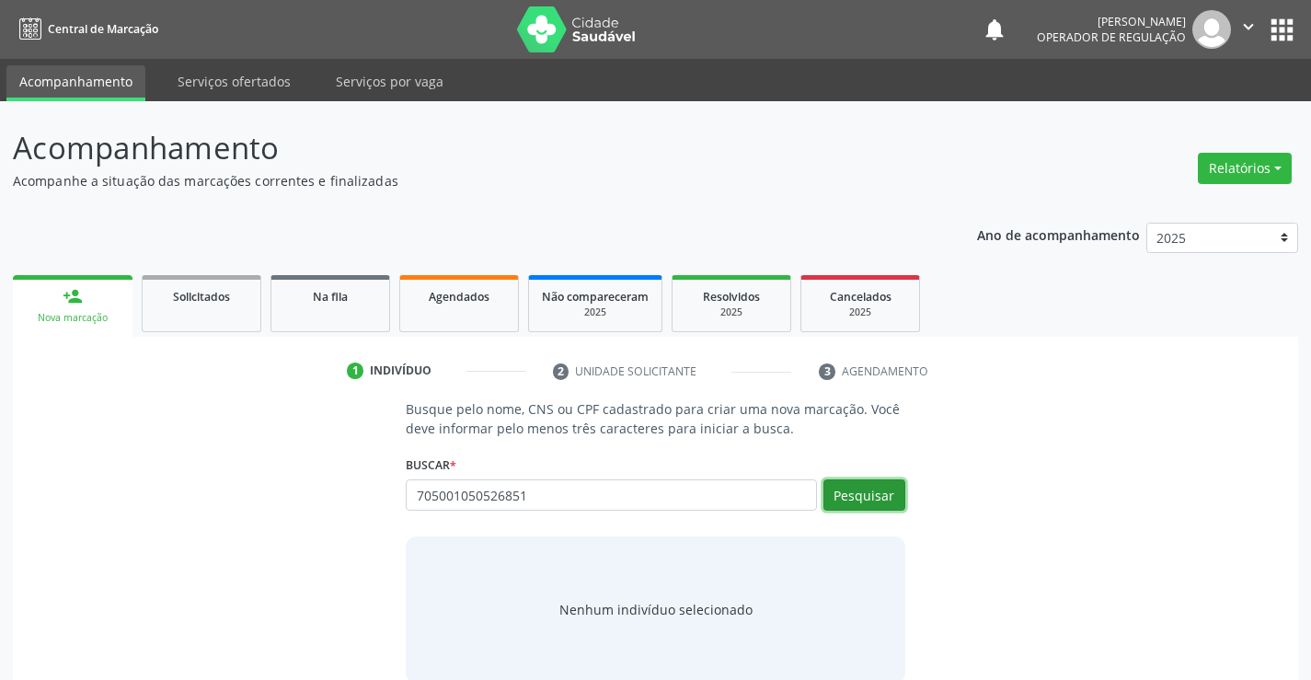
click at [879, 497] on button "Pesquisar" at bounding box center [864, 494] width 82 height 31
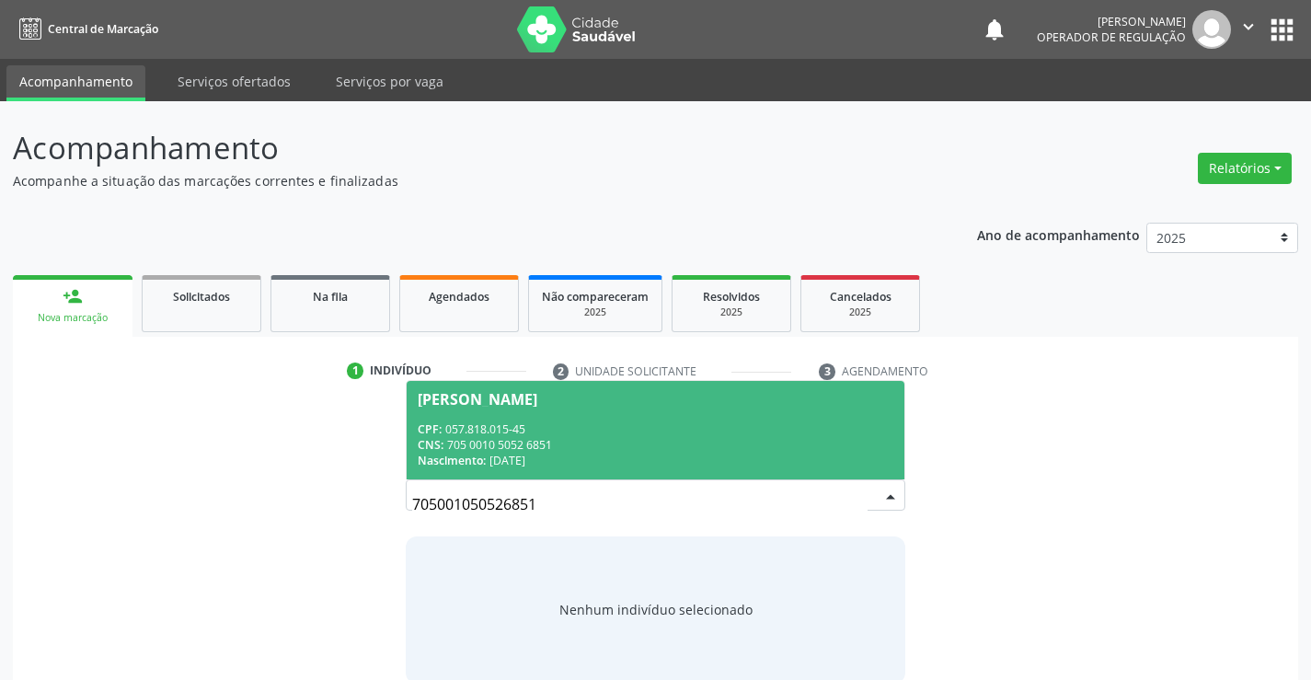
click at [599, 417] on span "[PERSON_NAME] CPF: 057.818.015-45 CNS: 705 0010 5052 6851 Nascimento: [DATE]" at bounding box center [655, 430] width 497 height 98
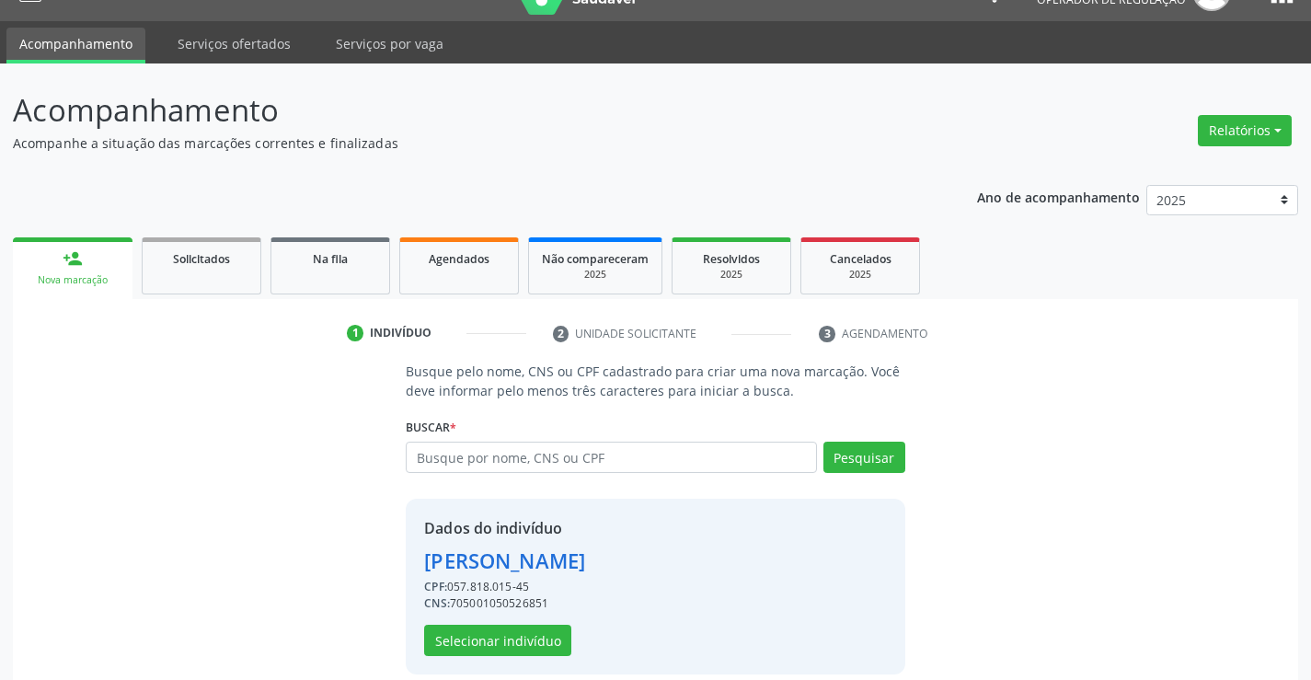
scroll to position [58, 0]
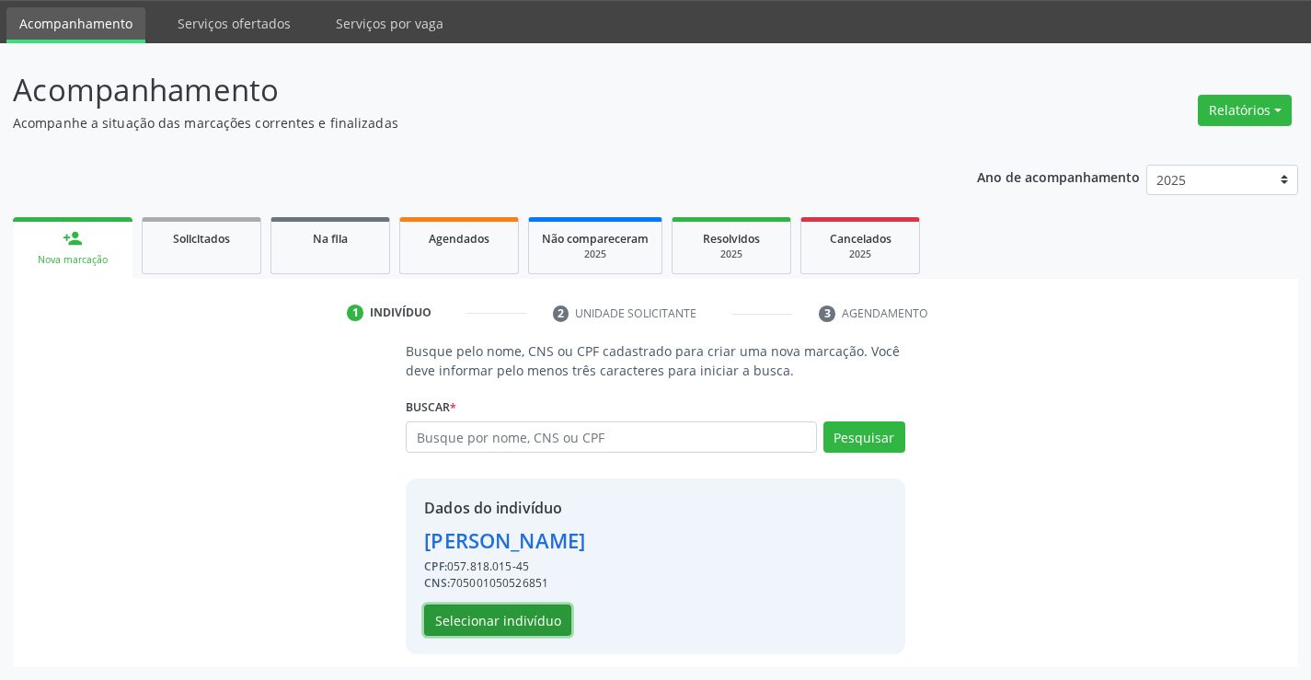
click at [485, 614] on button "Selecionar indivíduo" at bounding box center [497, 619] width 147 height 31
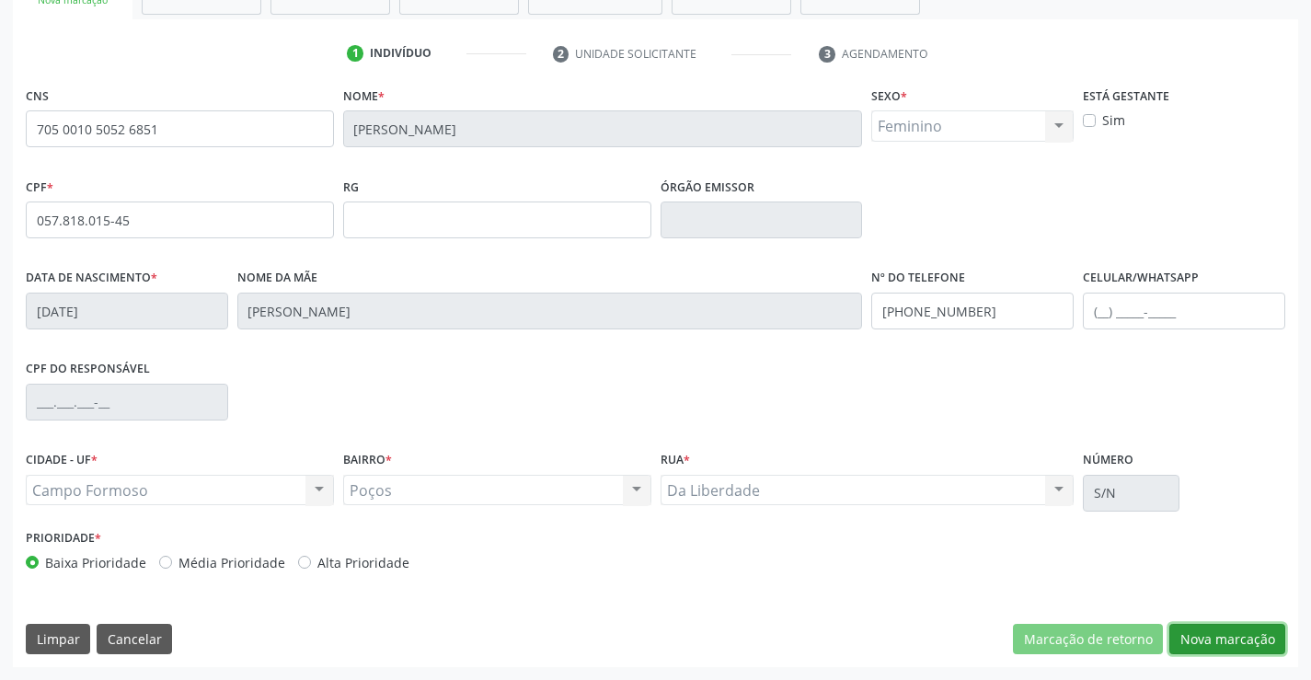
click at [1213, 637] on button "Nova marcação" at bounding box center [1227, 639] width 116 height 31
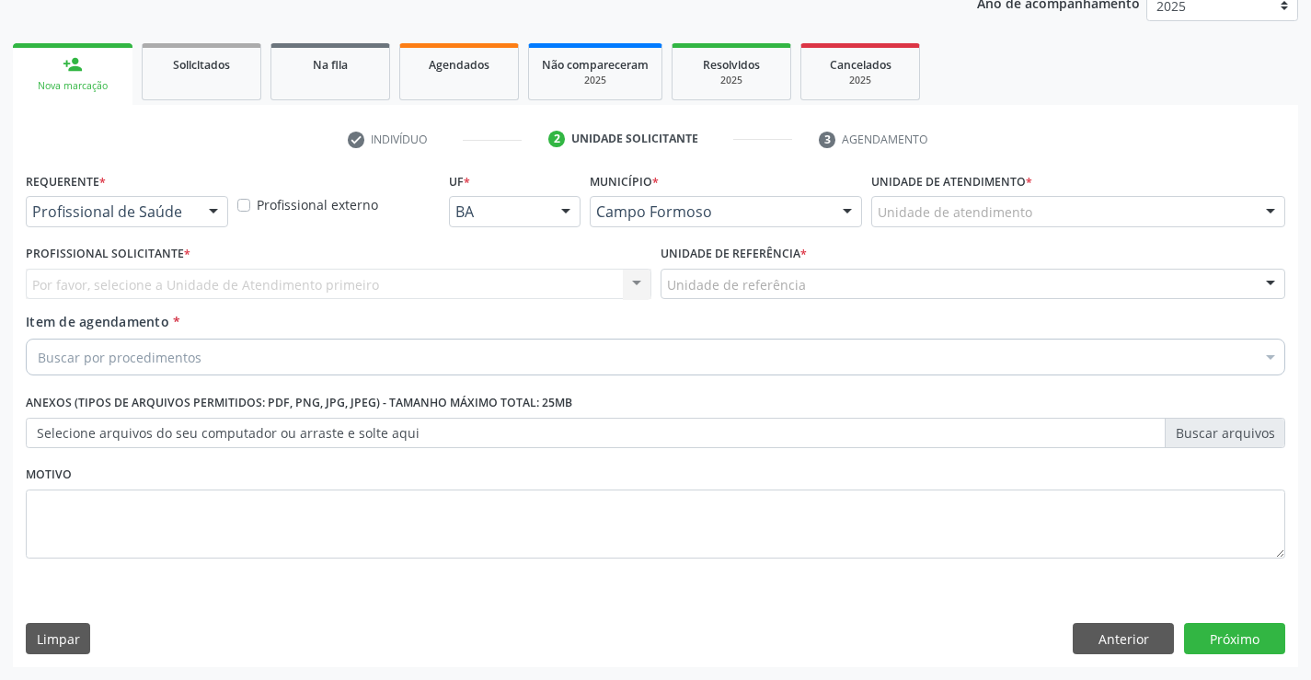
scroll to position [232, 0]
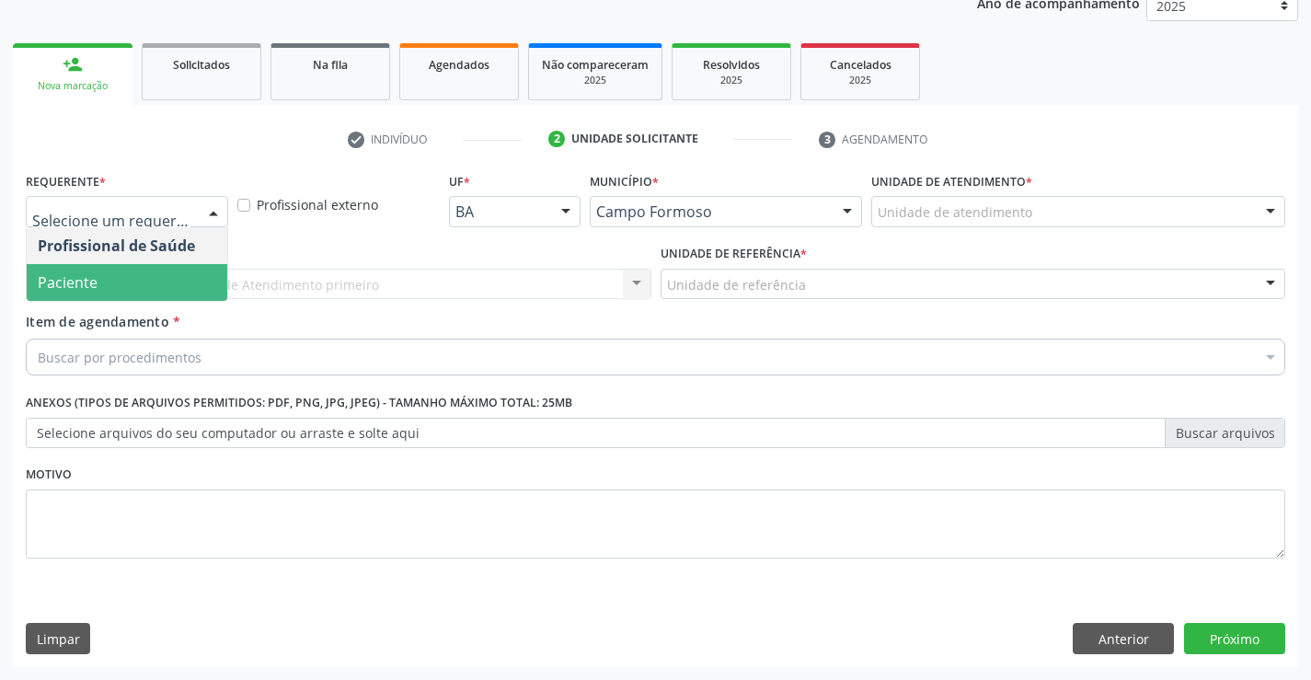
click at [109, 287] on span "Paciente" at bounding box center [127, 282] width 201 height 37
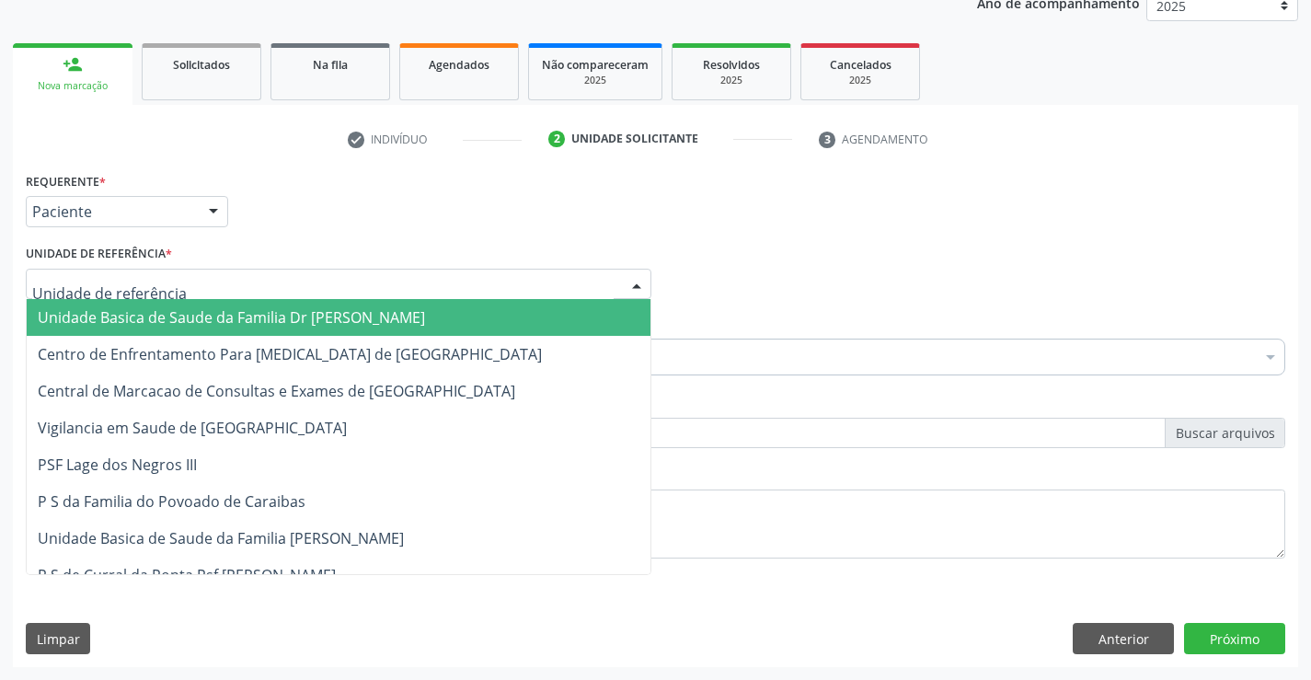
click at [172, 323] on span "Unidade Basica de Saude da Familia Dr [PERSON_NAME]" at bounding box center [231, 317] width 387 height 20
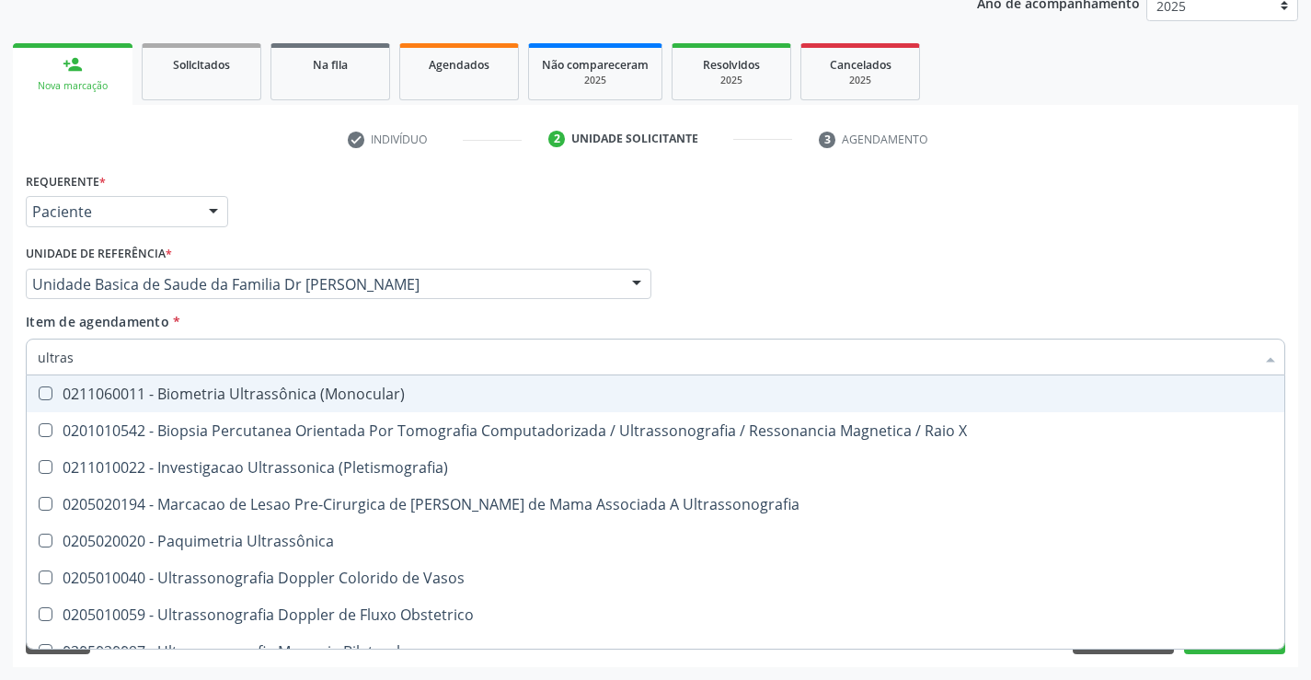
type input "ultrass"
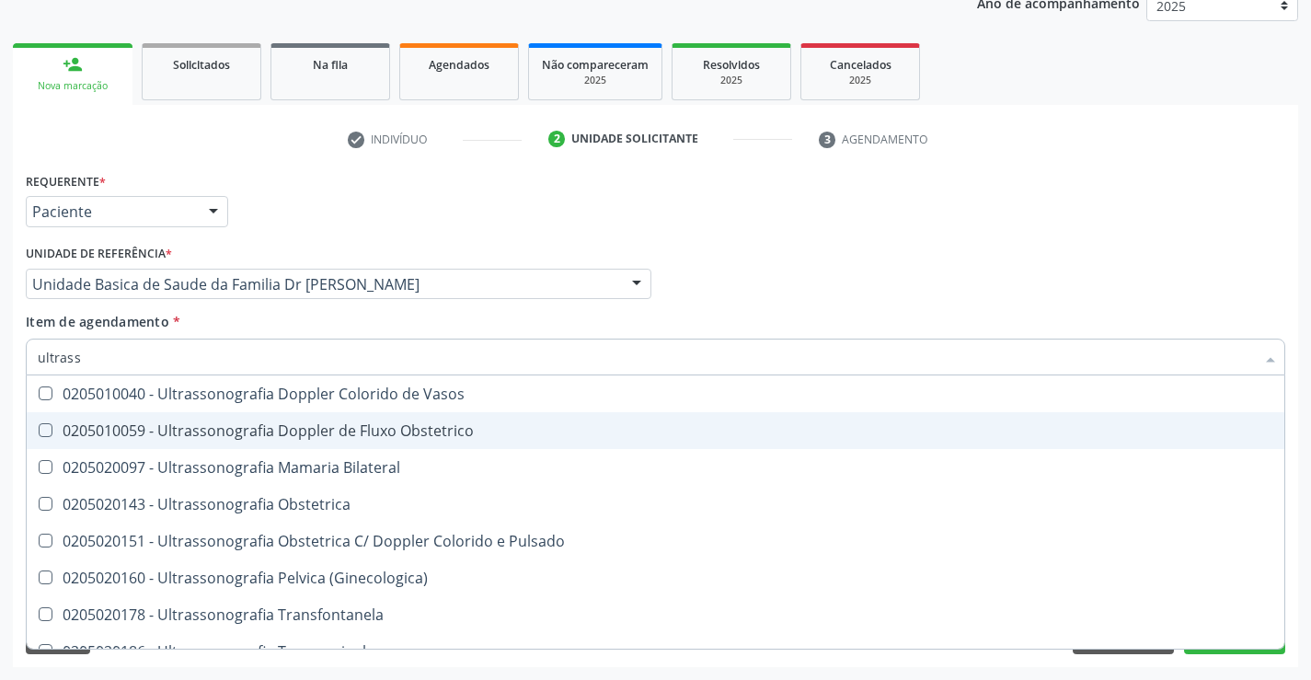
scroll to position [276, 0]
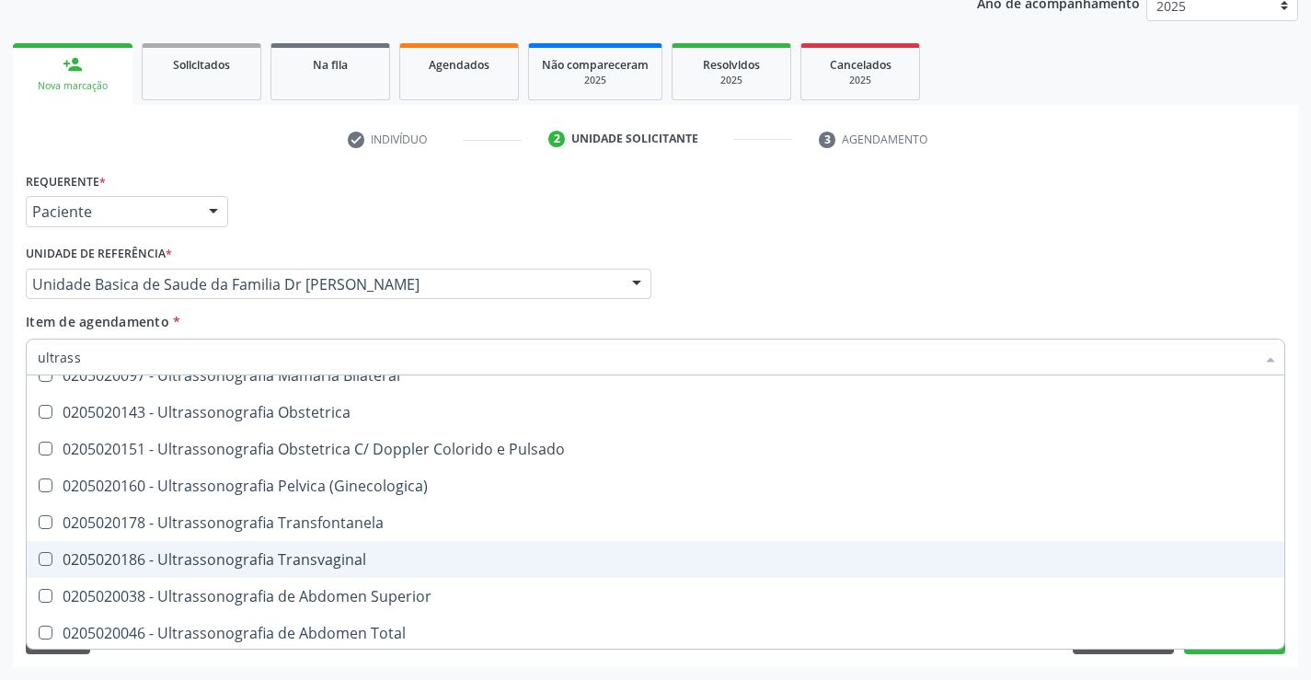
click at [377, 553] on div "0205020186 - Ultrassonografia Transvaginal" at bounding box center [655, 559] width 1235 height 15
checkbox Transvaginal "true"
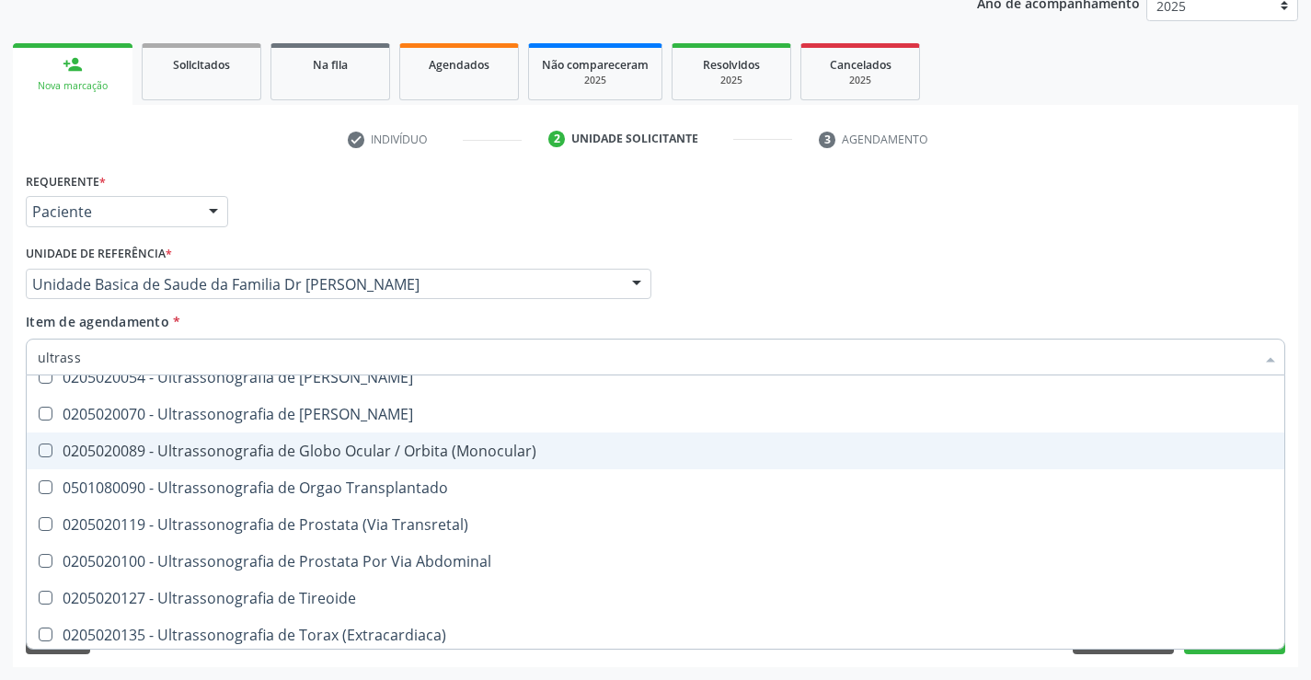
scroll to position [573, 0]
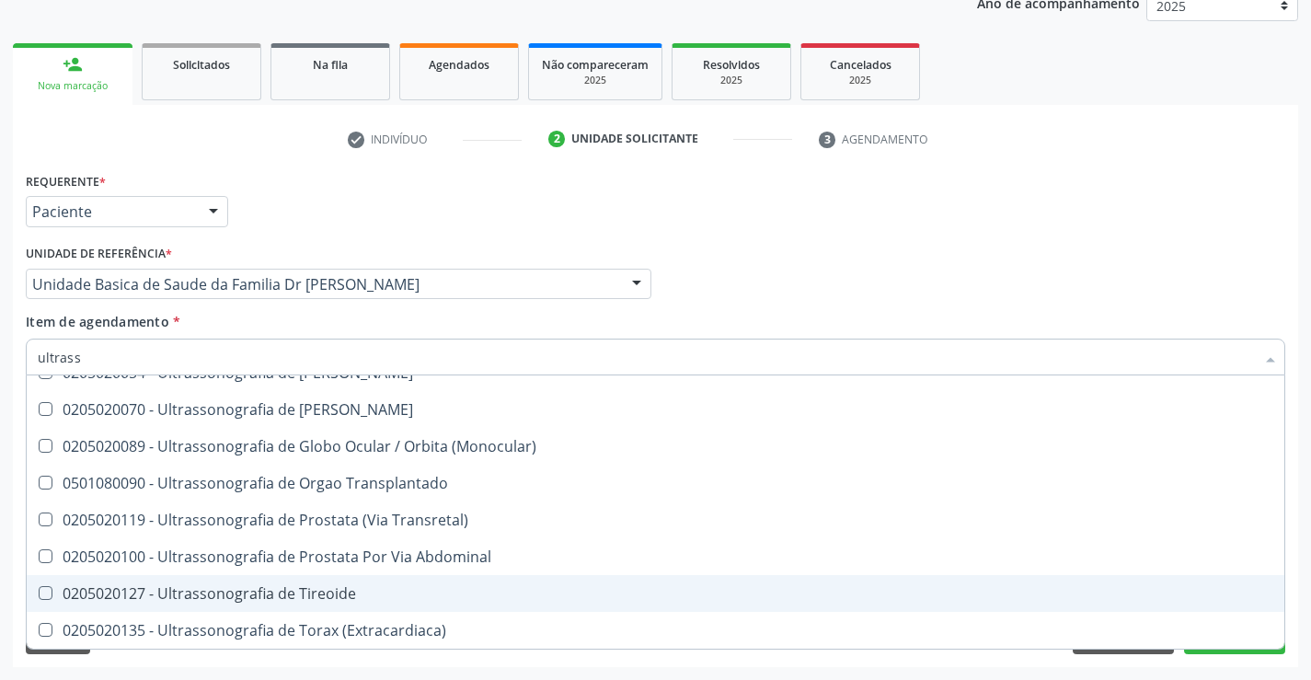
click at [344, 591] on div "0205020127 - Ultrassonografia de Tireoide" at bounding box center [655, 593] width 1235 height 15
checkbox Tireoide "true"
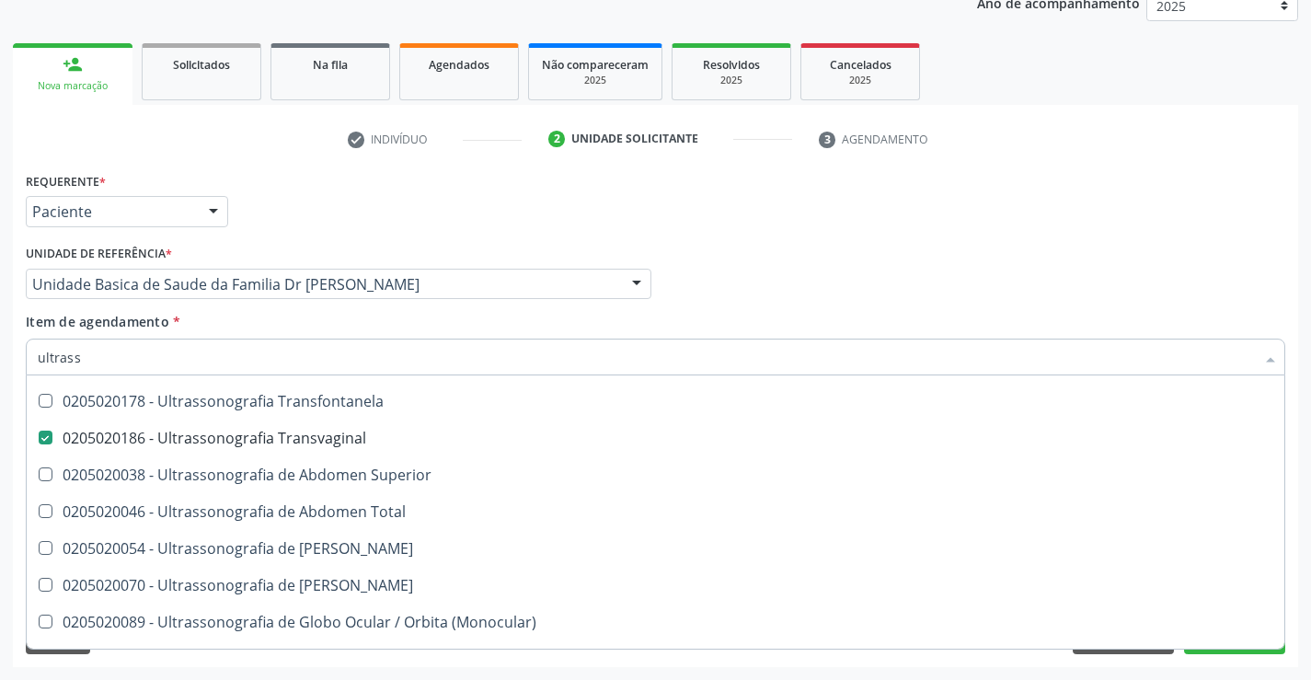
scroll to position [389, 0]
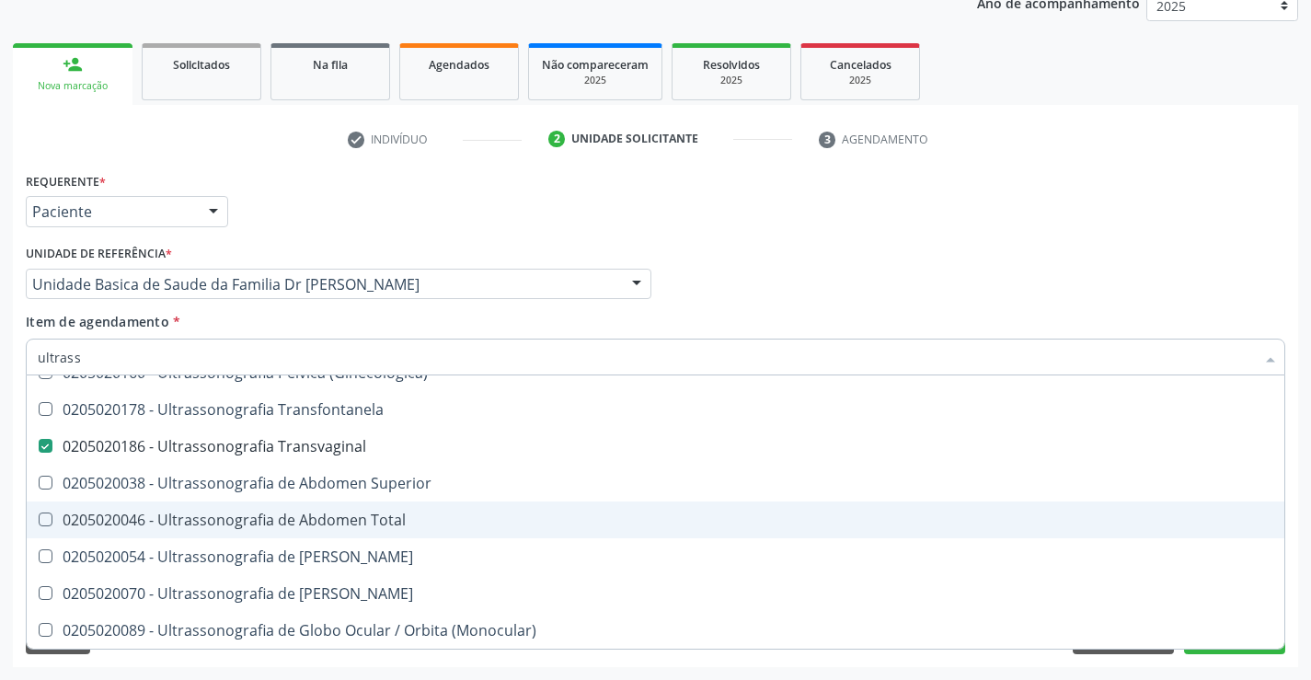
click at [387, 516] on div "0205020046 - Ultrassonografia de Abdomen Total" at bounding box center [655, 519] width 1235 height 15
checkbox Total "true"
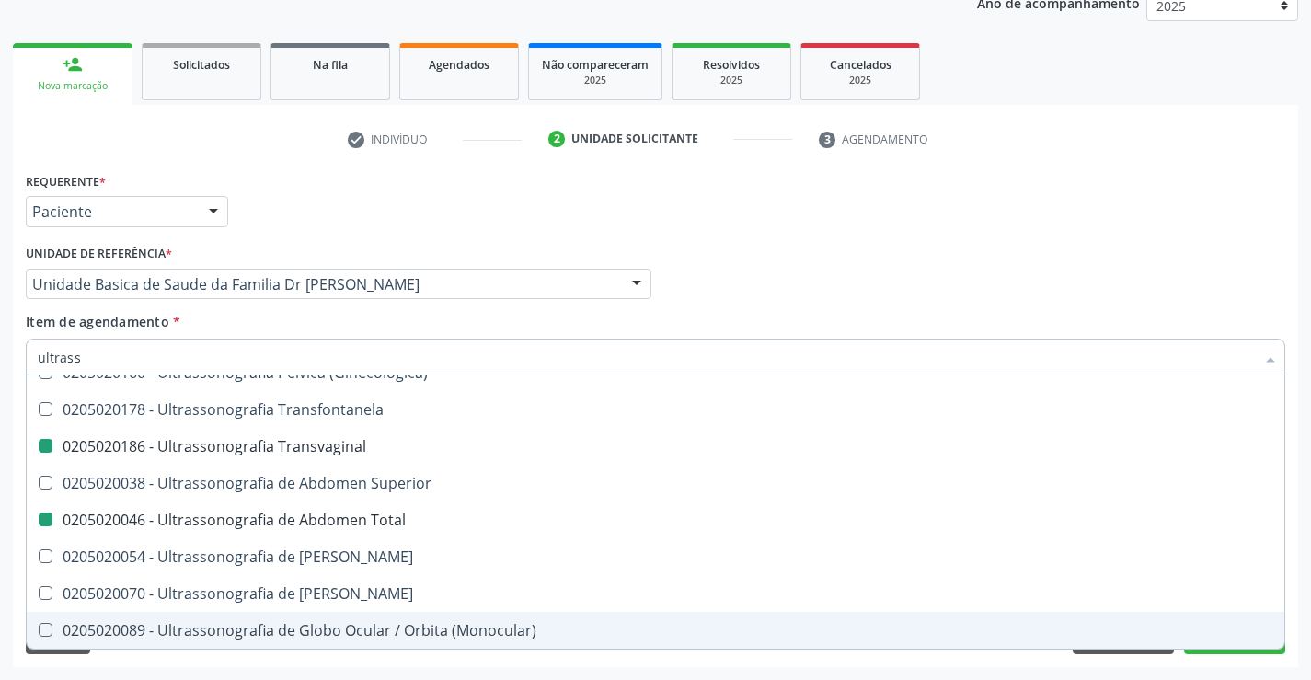
click at [1297, 607] on div "Requerente * Paciente Profissional de Saúde Paciente Nenhum resultado encontrad…" at bounding box center [655, 416] width 1285 height 499
checkbox X "true"
checkbox \(Pletismografia\) "true"
checkbox Ultrassonografia "true"
checkbox Transvaginal "false"
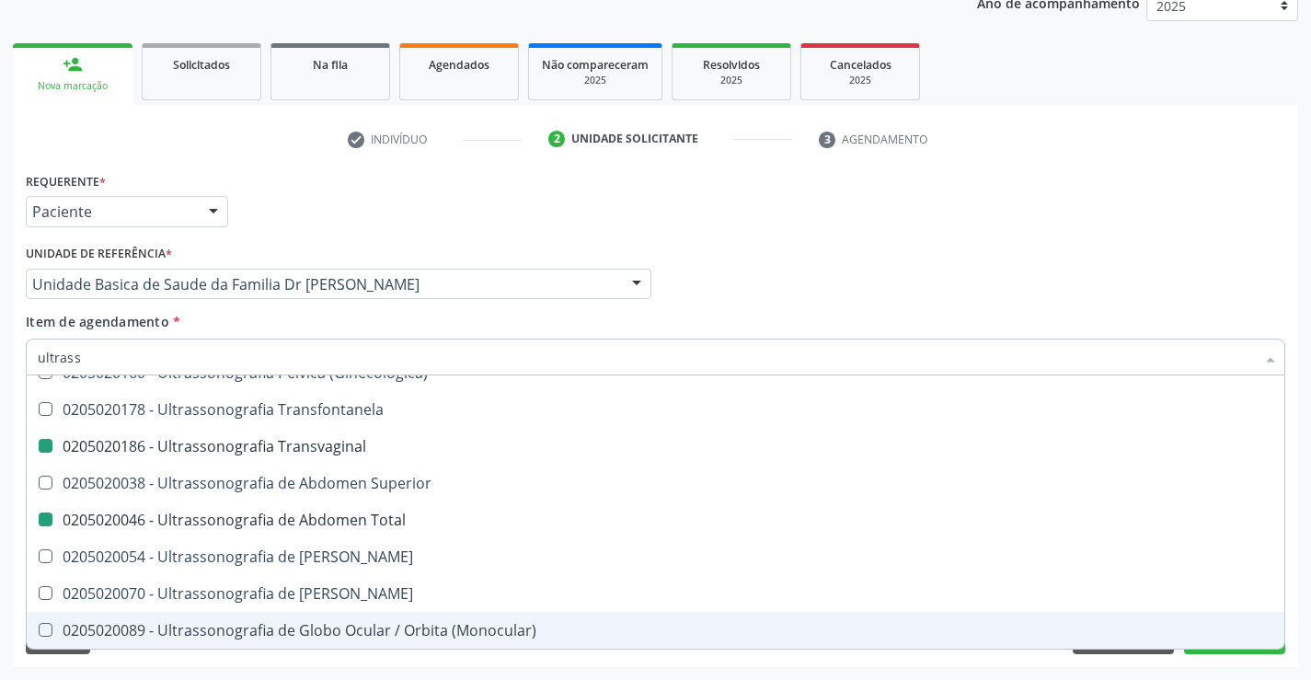
checkbox Total "false"
checkbox Tireoide "false"
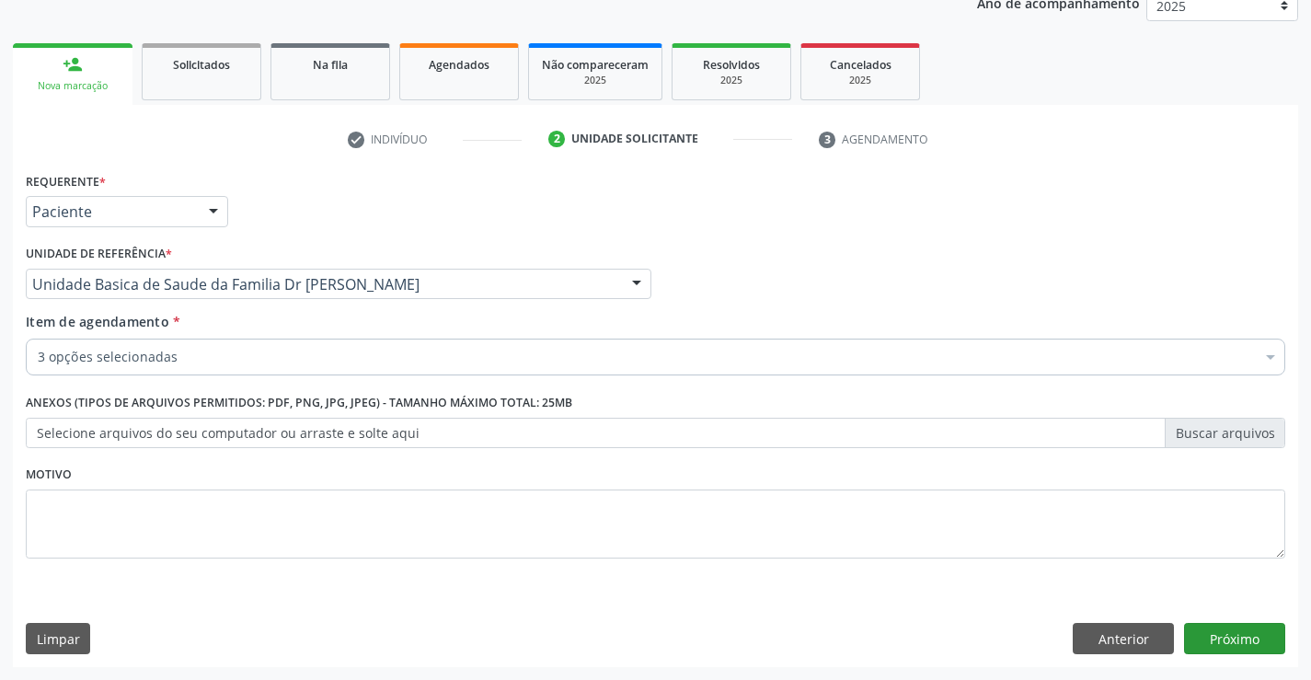
scroll to position [0, 0]
click at [1244, 632] on button "Próximo" at bounding box center [1234, 638] width 101 height 31
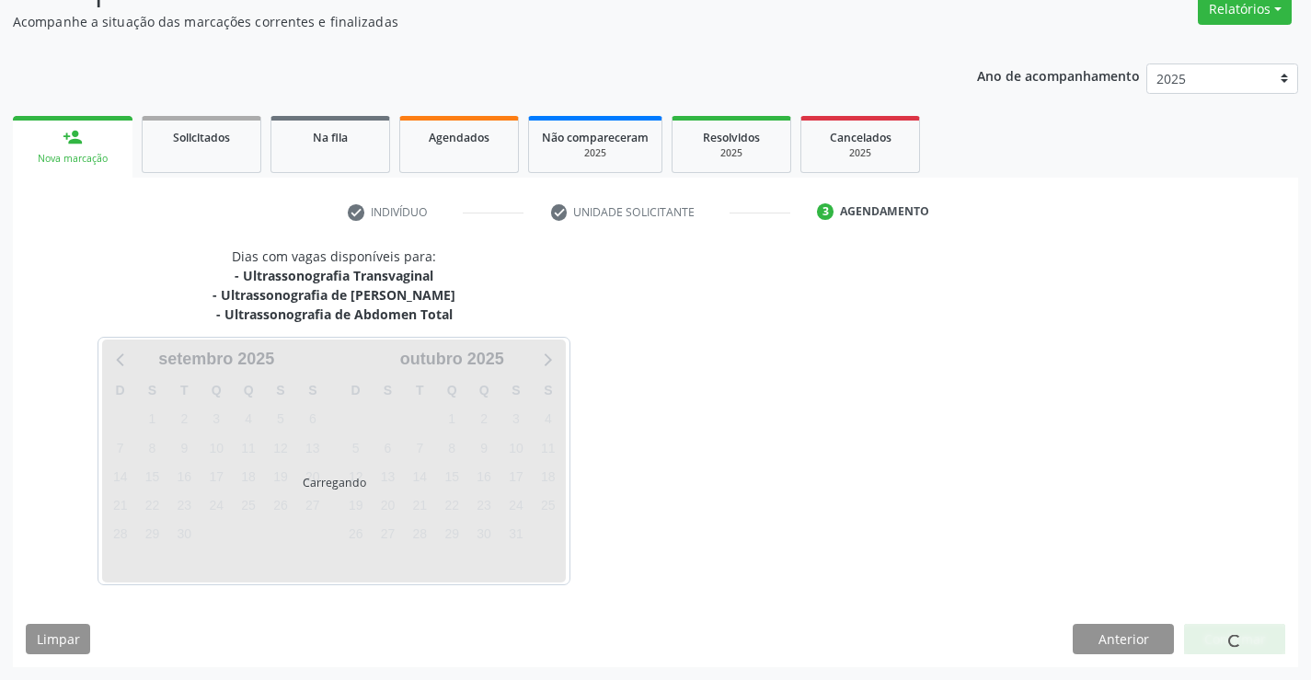
scroll to position [159, 0]
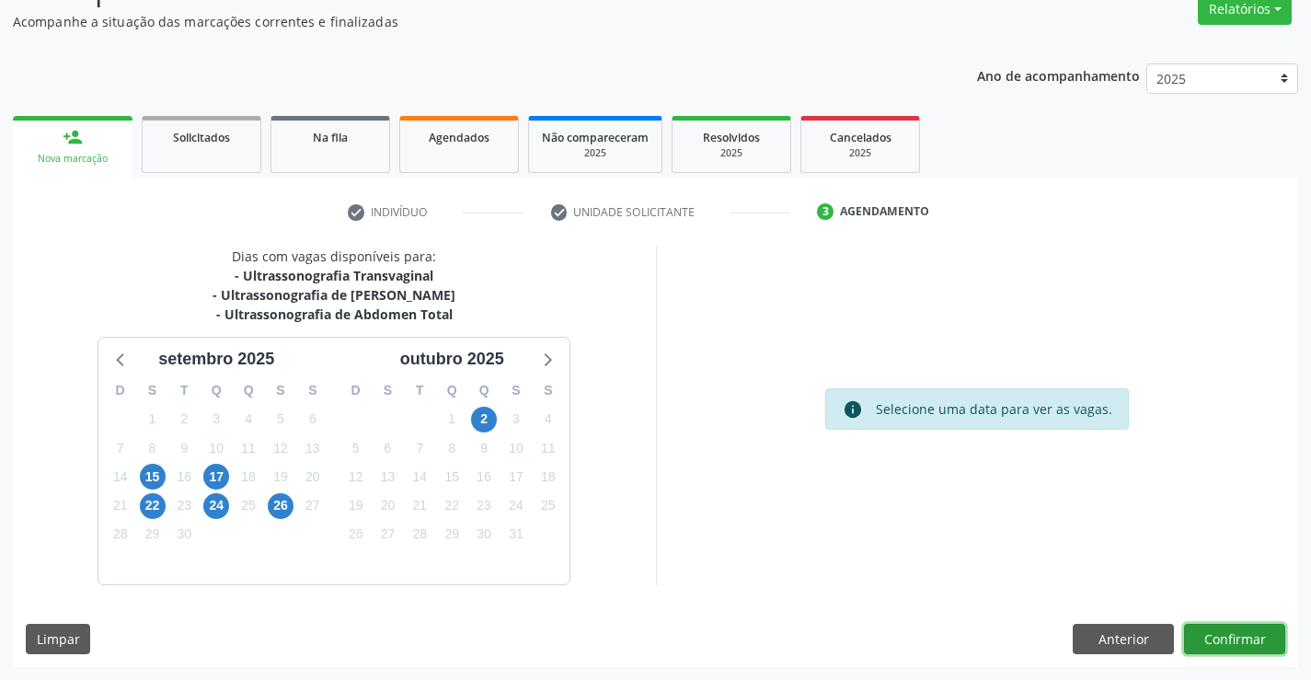
click at [1244, 632] on button "Confirmar" at bounding box center [1234, 639] width 101 height 31
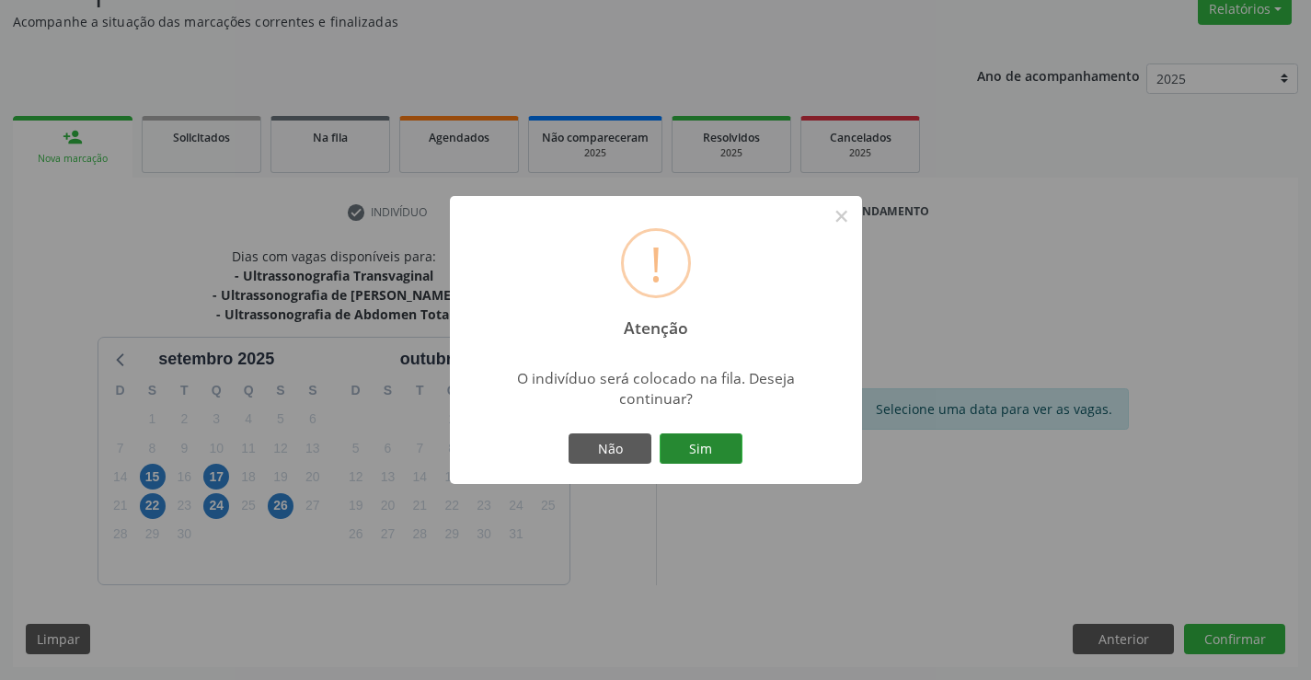
click at [701, 445] on button "Sim" at bounding box center [700, 448] width 83 height 31
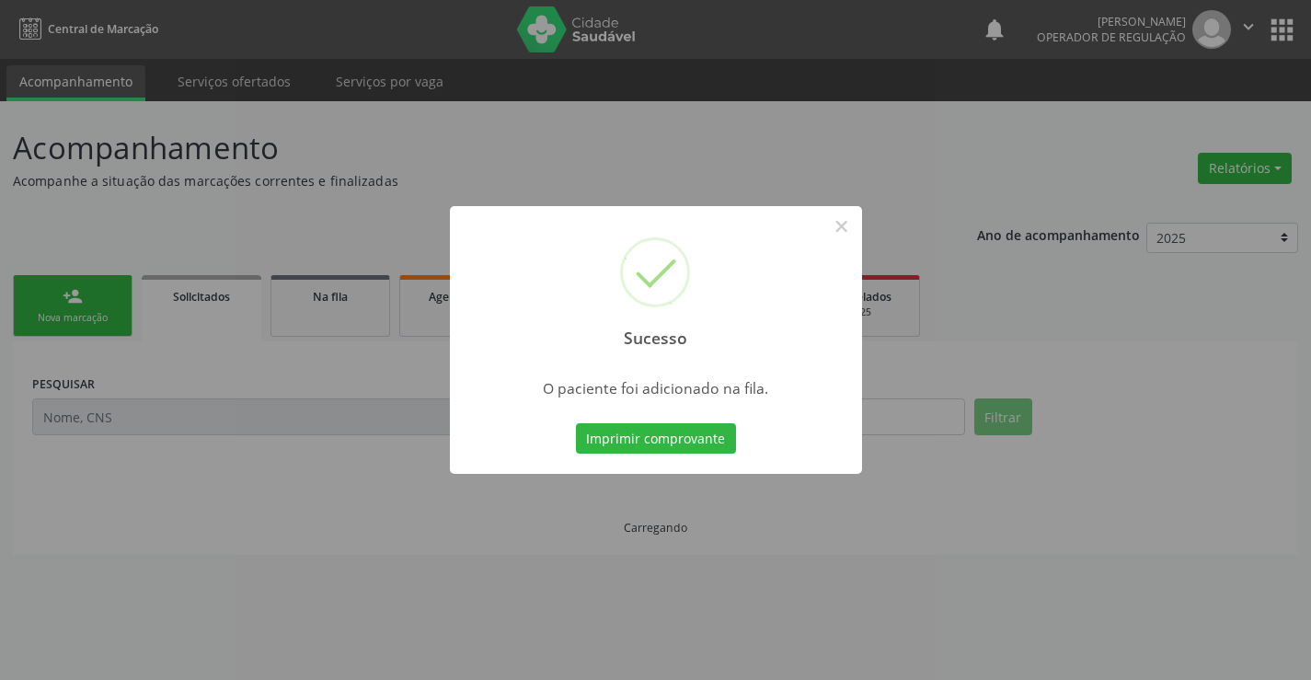
scroll to position [0, 0]
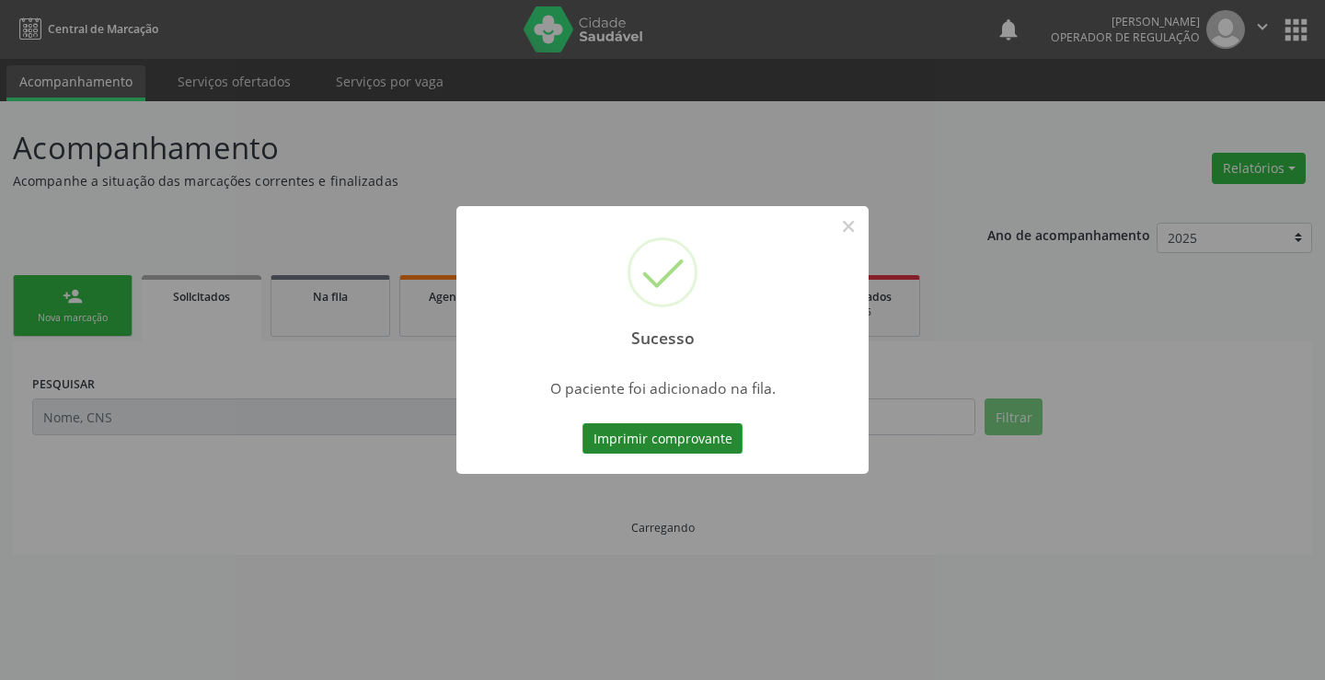
click at [701, 435] on button "Imprimir comprovante" at bounding box center [662, 438] width 160 height 31
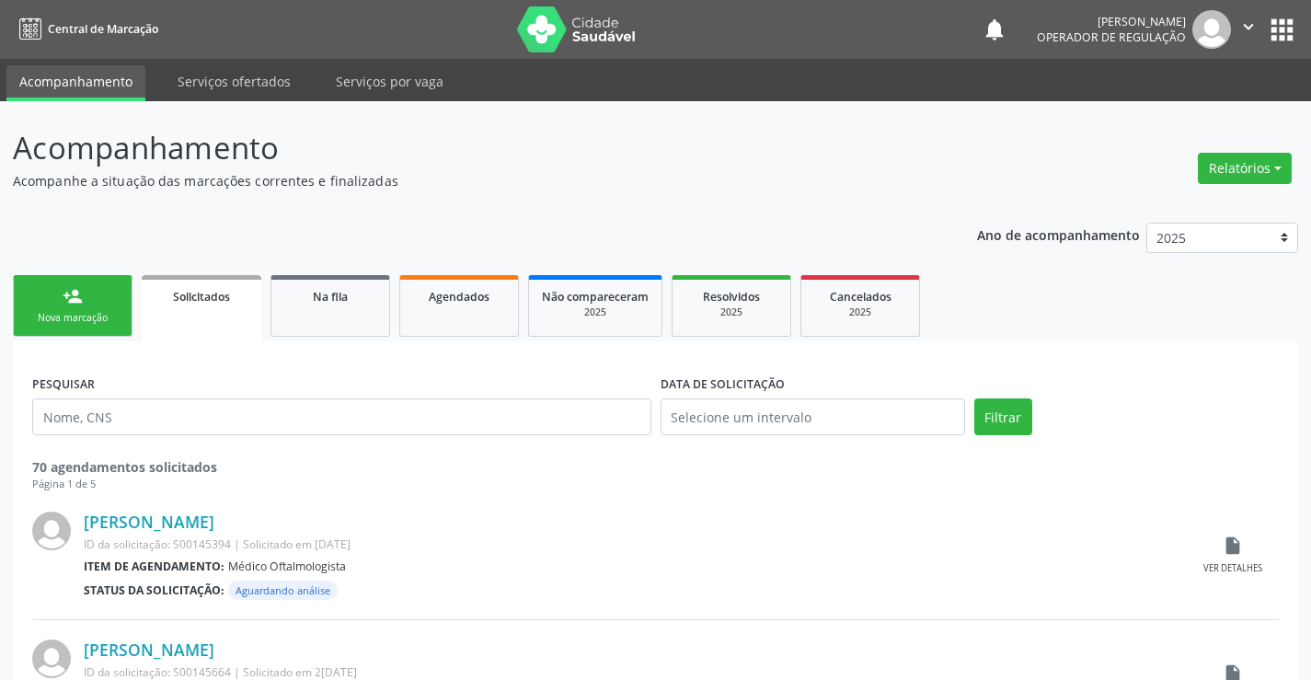
click at [54, 322] on div "Nova marcação" at bounding box center [73, 318] width 92 height 14
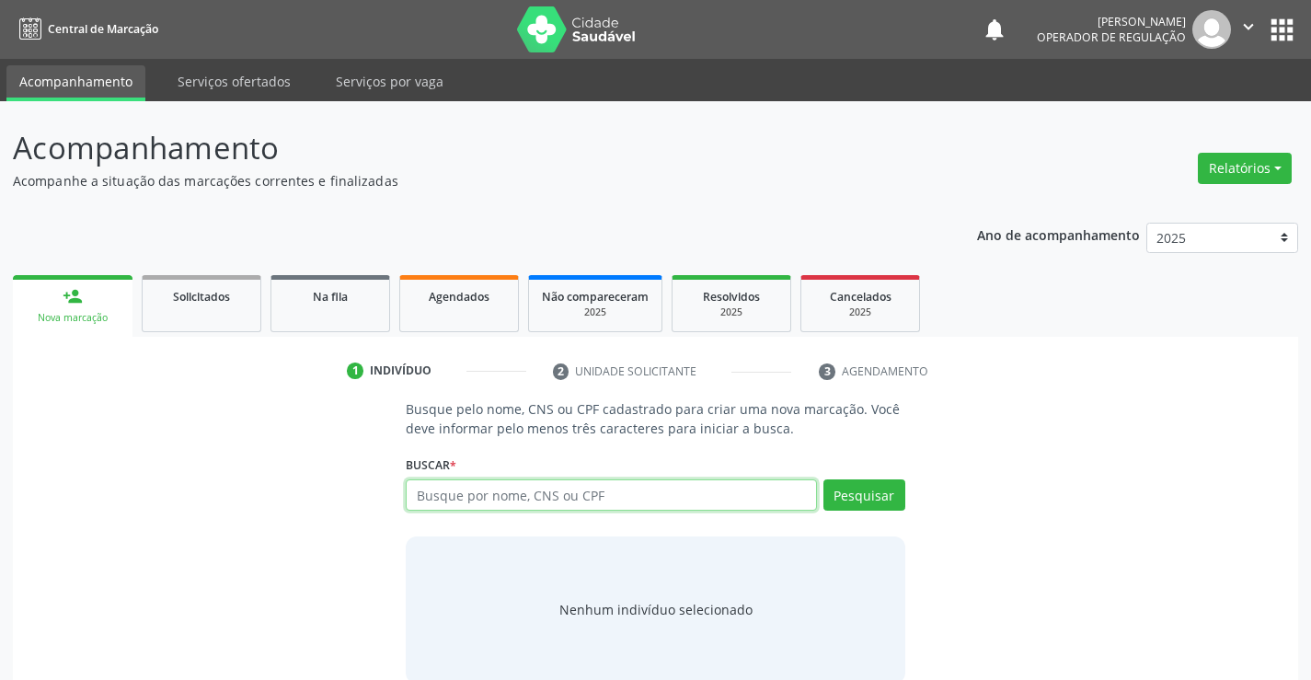
click at [676, 495] on input "text" at bounding box center [611, 494] width 410 height 31
click at [313, 300] on span "Na fila" at bounding box center [330, 297] width 35 height 16
select select "8"
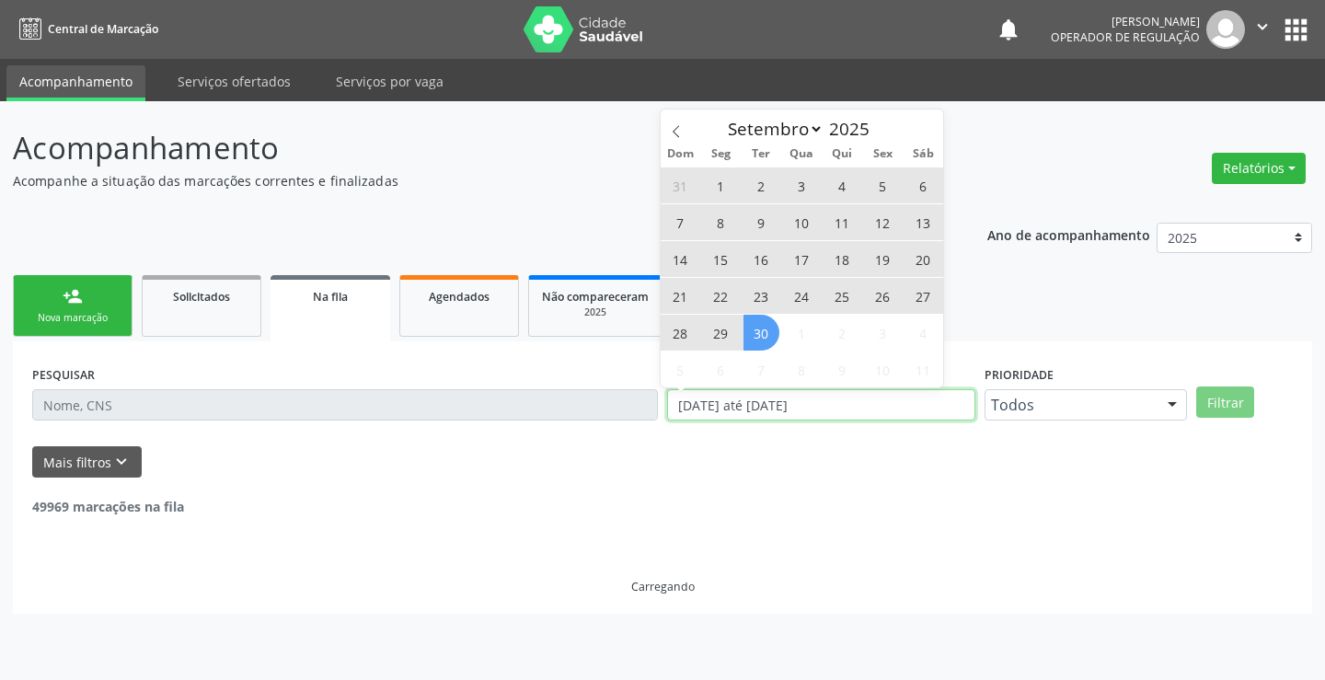
click at [650, 391] on div "PESQUISAR DATA DE SOLICITAÇÃO [DATE] até [DATE] Prioridade Todos Todos Baixa Pr…" at bounding box center [662, 397] width 1269 height 72
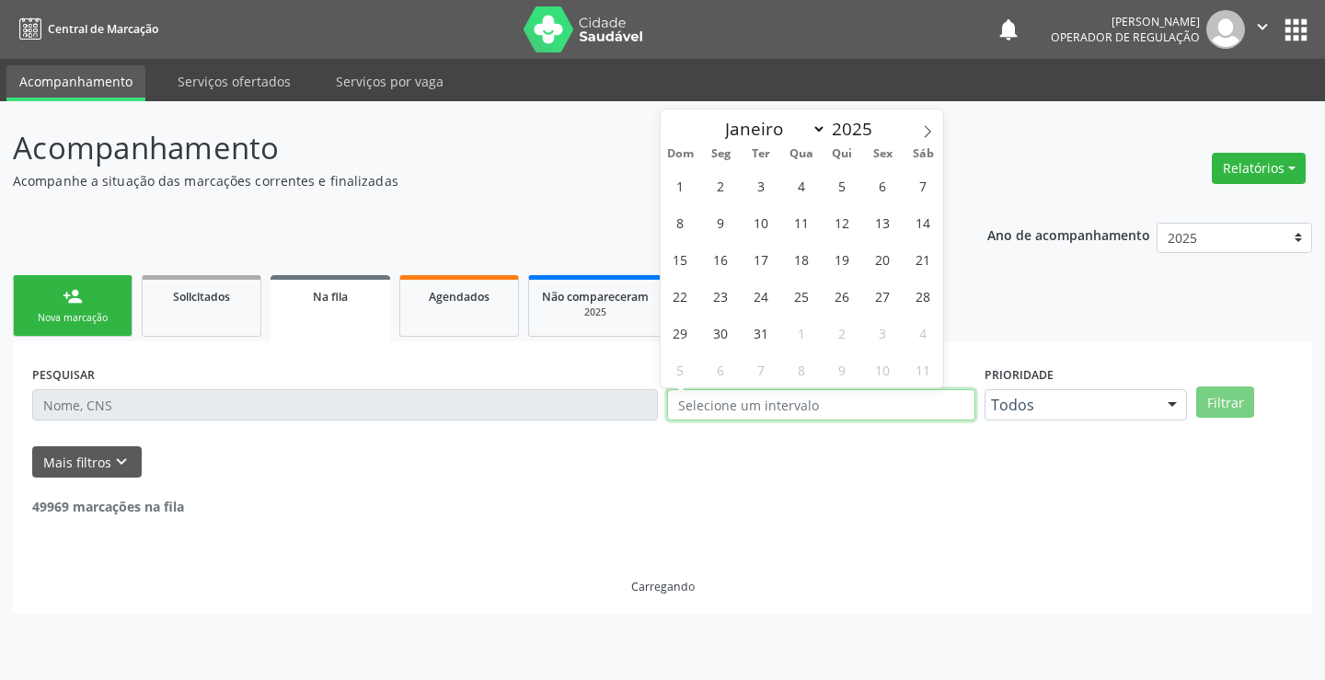
select select "0"
type input "2023"
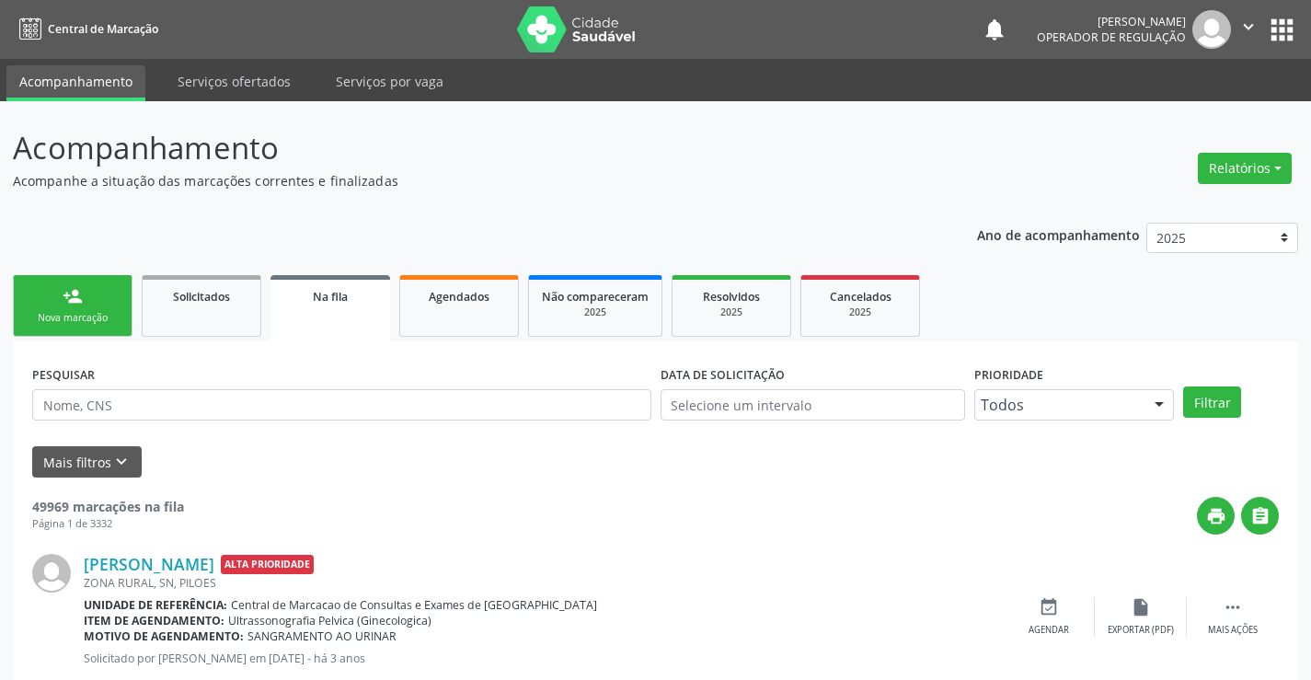
click at [357, 304] on div "Na fila" at bounding box center [330, 295] width 94 height 19
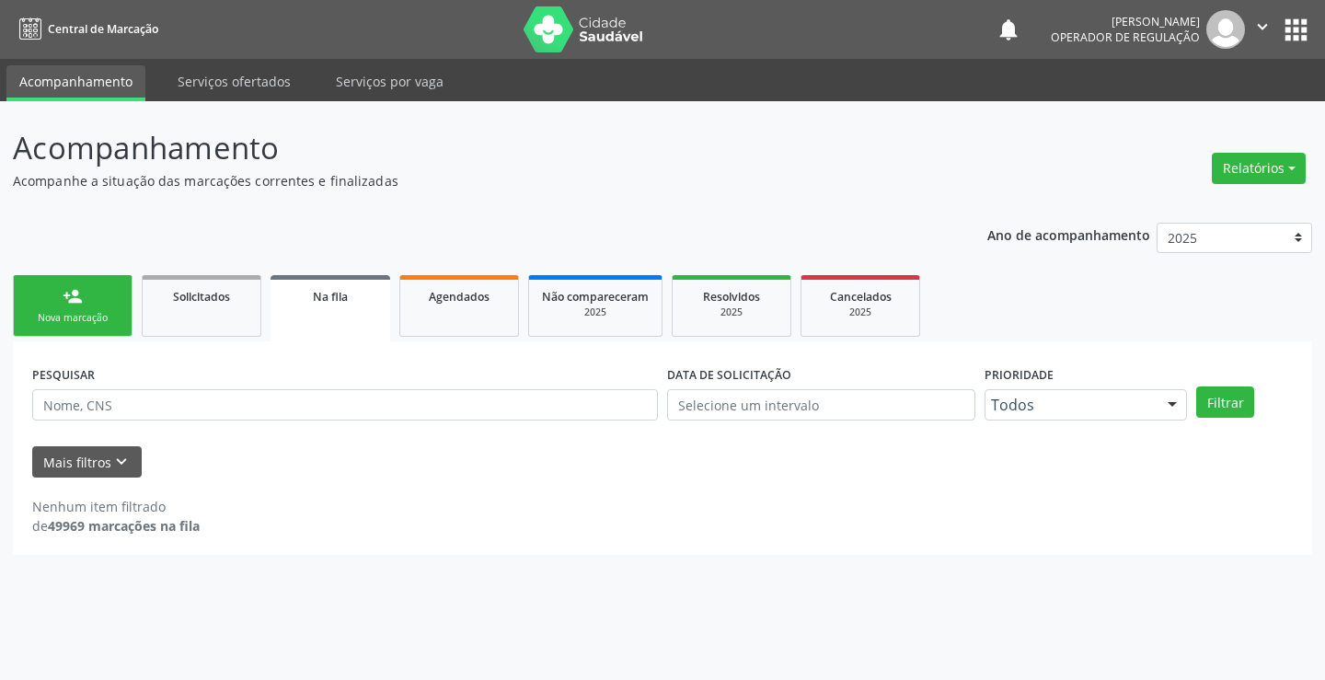
click at [296, 421] on div "PESQUISAR" at bounding box center [345, 397] width 635 height 72
click at [299, 404] on input "text" at bounding box center [344, 404] width 625 height 31
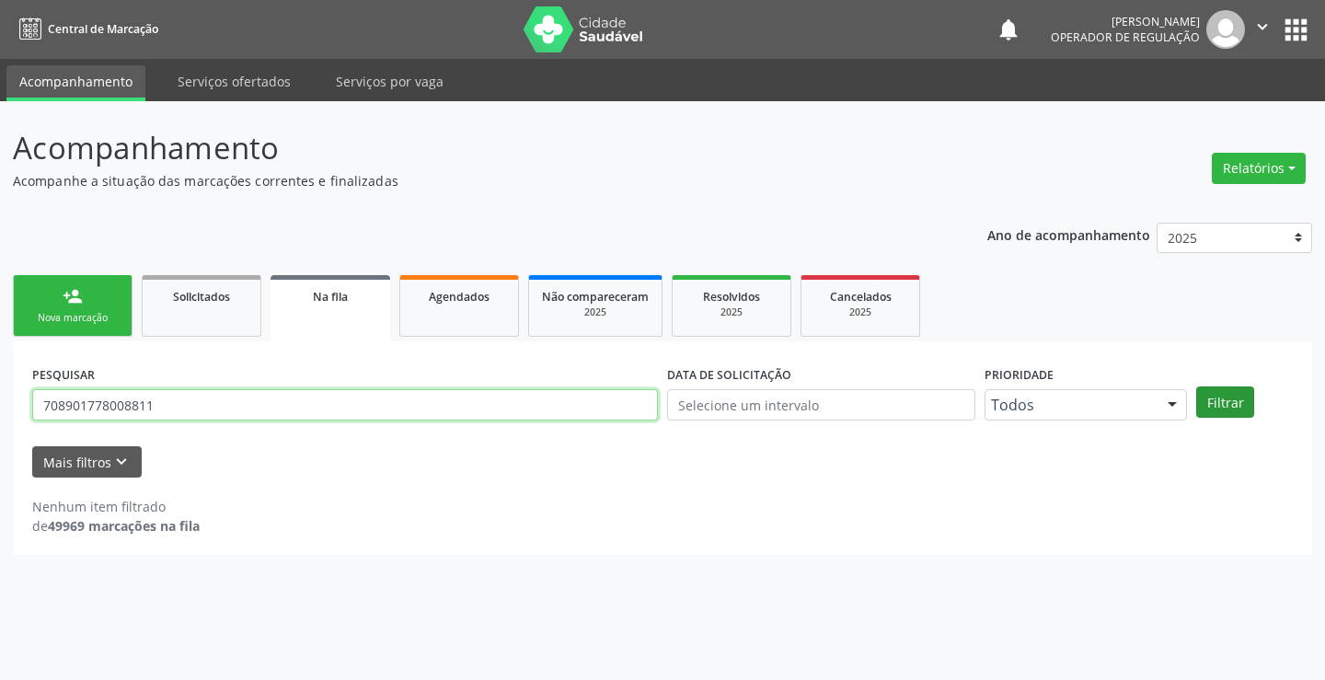
type input "708901778008811"
click at [1221, 395] on button "Filtrar" at bounding box center [1225, 401] width 58 height 31
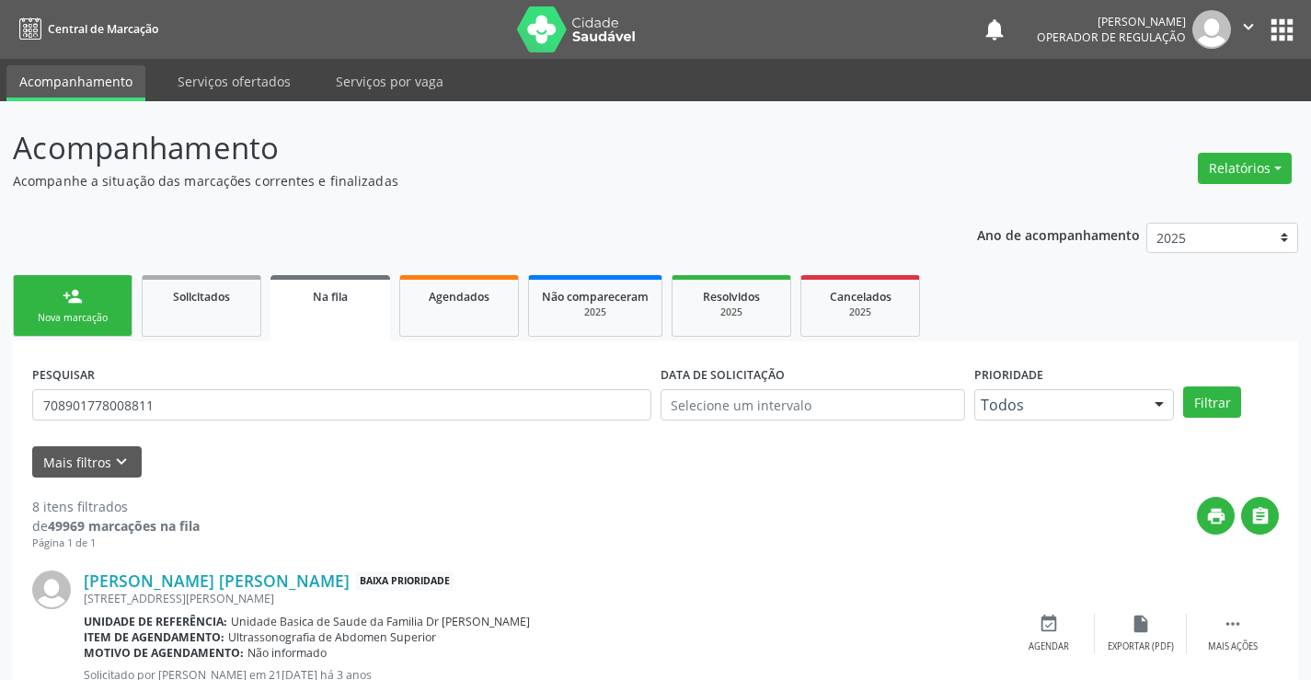
click at [337, 284] on link "Na fila" at bounding box center [330, 308] width 120 height 66
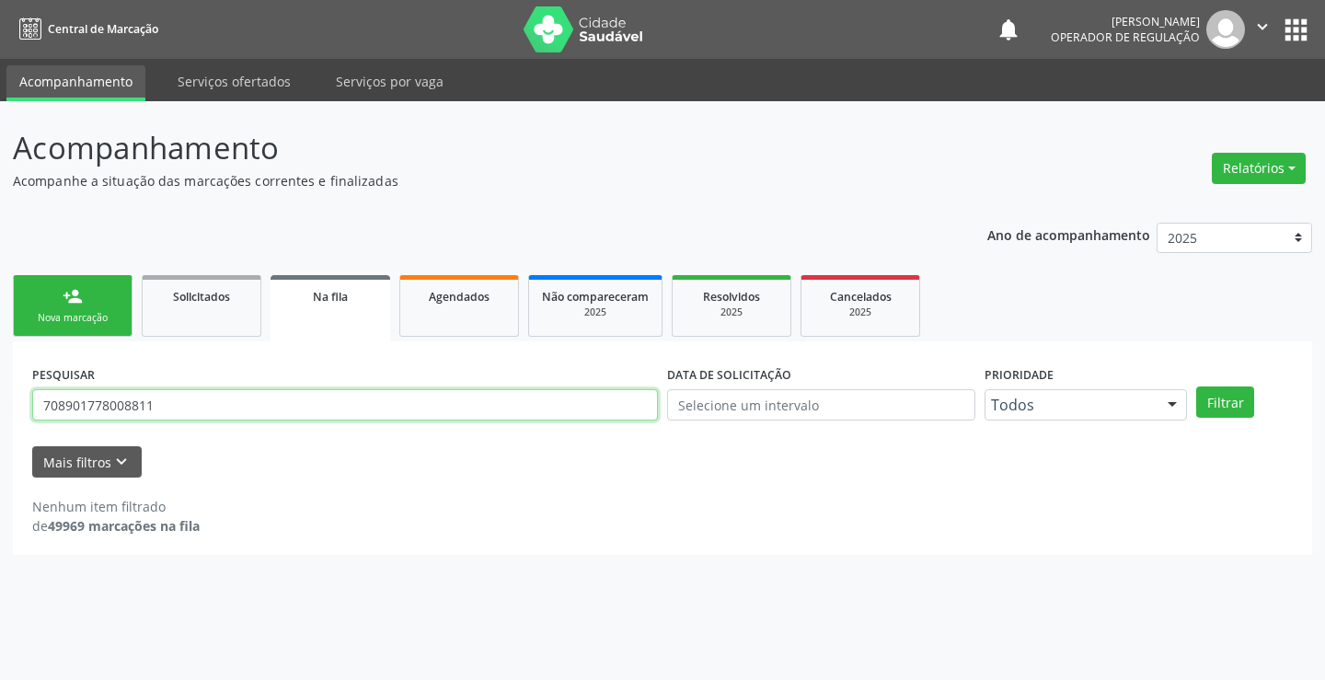
drag, startPoint x: 247, startPoint y: 395, endPoint x: 0, endPoint y: 430, distance: 249.9
click at [0, 430] on div "Acompanhamento Acompanhe a situação das marcações correntes e finalizadas Relat…" at bounding box center [662, 390] width 1325 height 579
click at [182, 403] on input "text" at bounding box center [344, 404] width 625 height 31
type input "700407405633243"
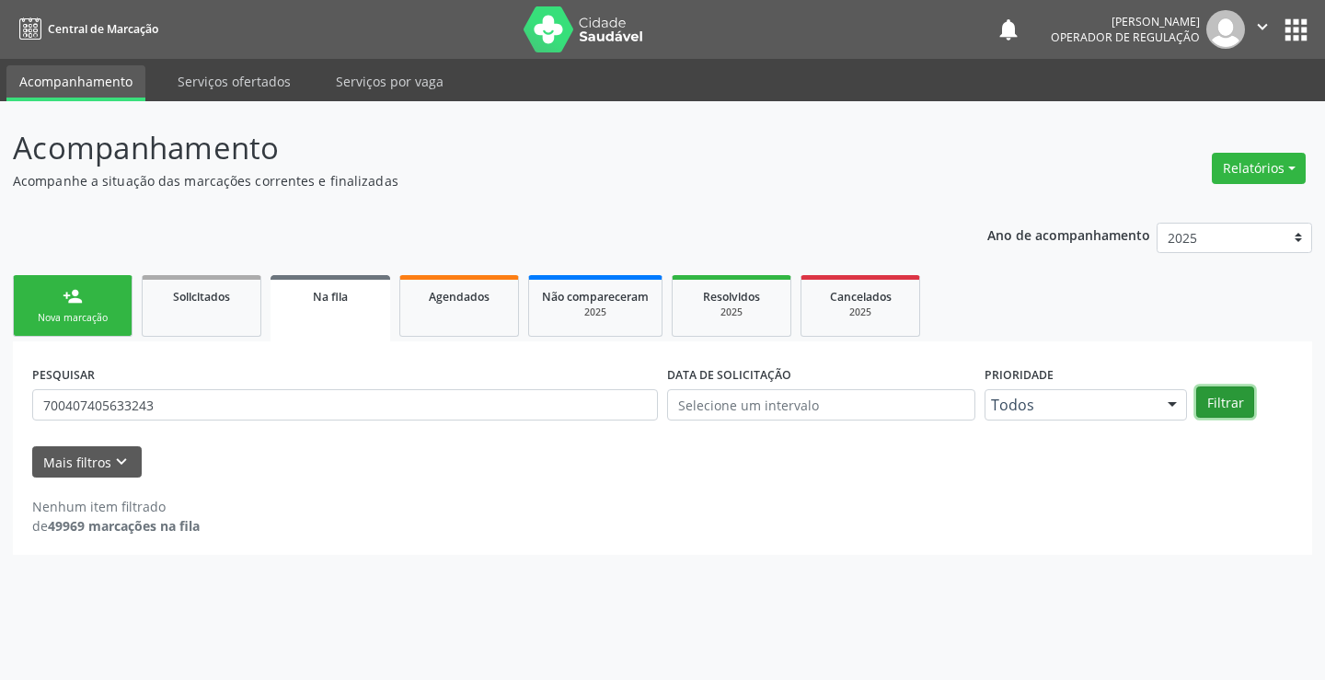
click at [1212, 406] on button "Filtrar" at bounding box center [1225, 401] width 58 height 31
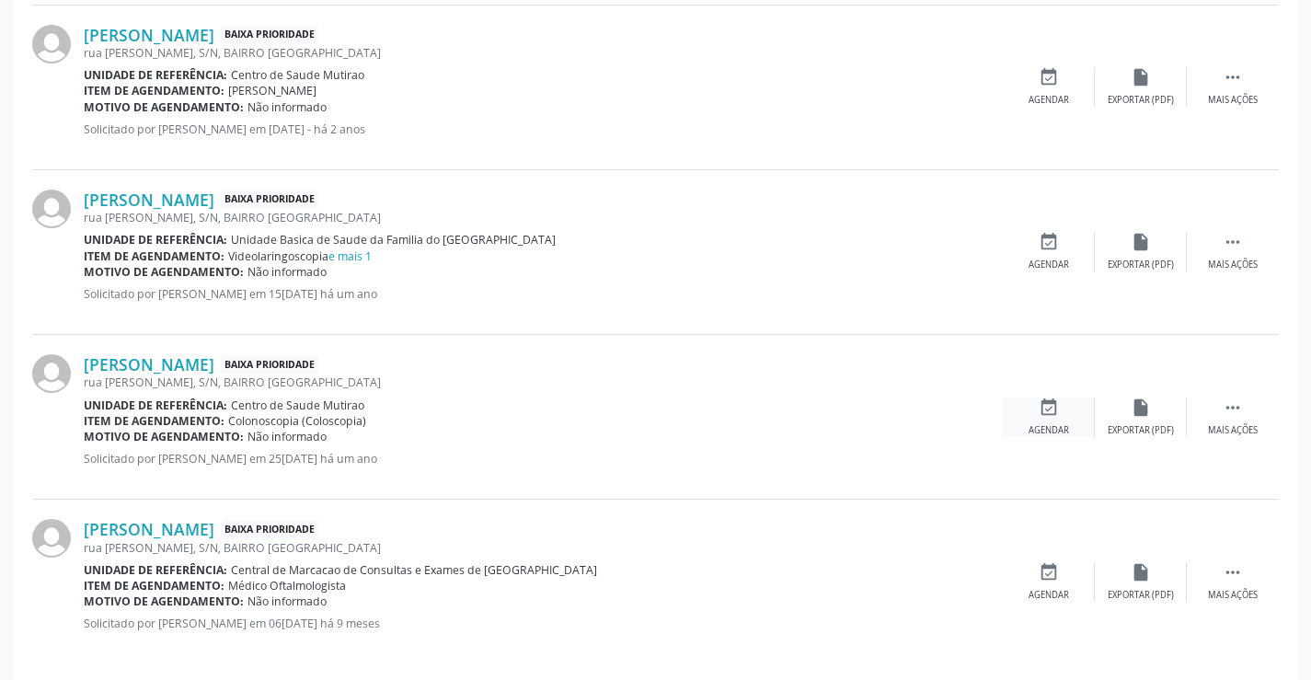
scroll to position [1056, 0]
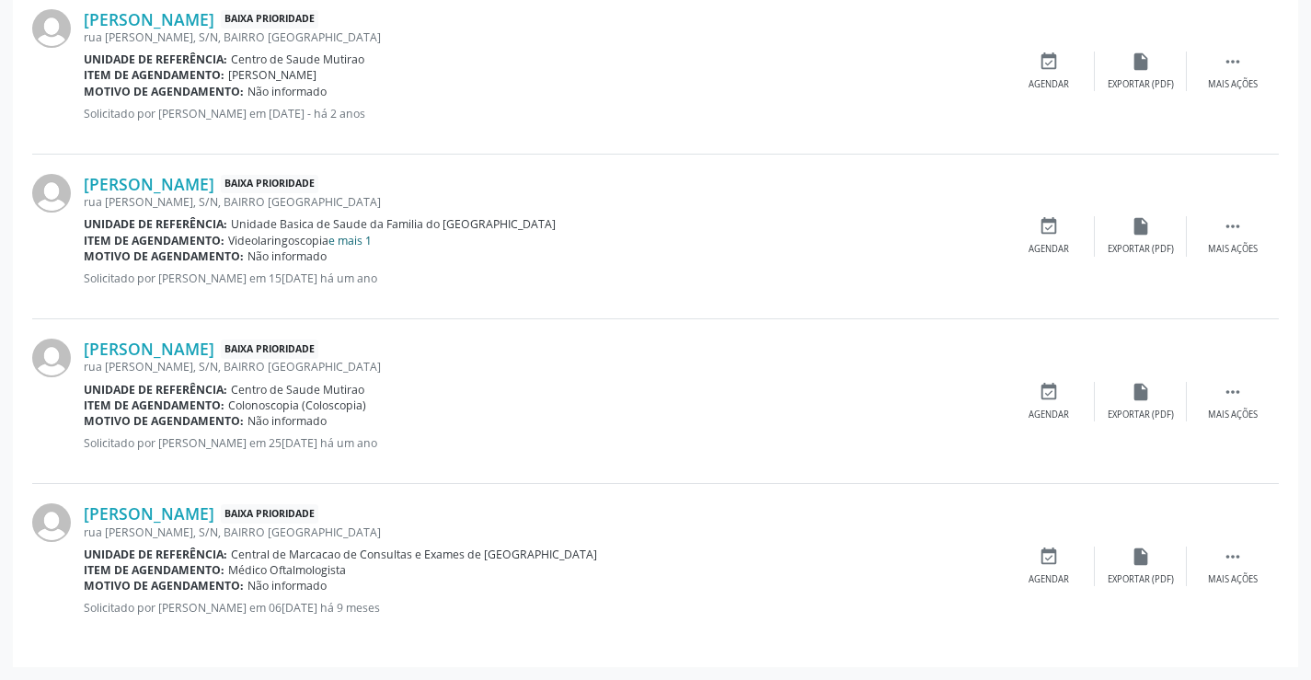
click at [360, 244] on link "e mais 1" at bounding box center [349, 241] width 43 height 16
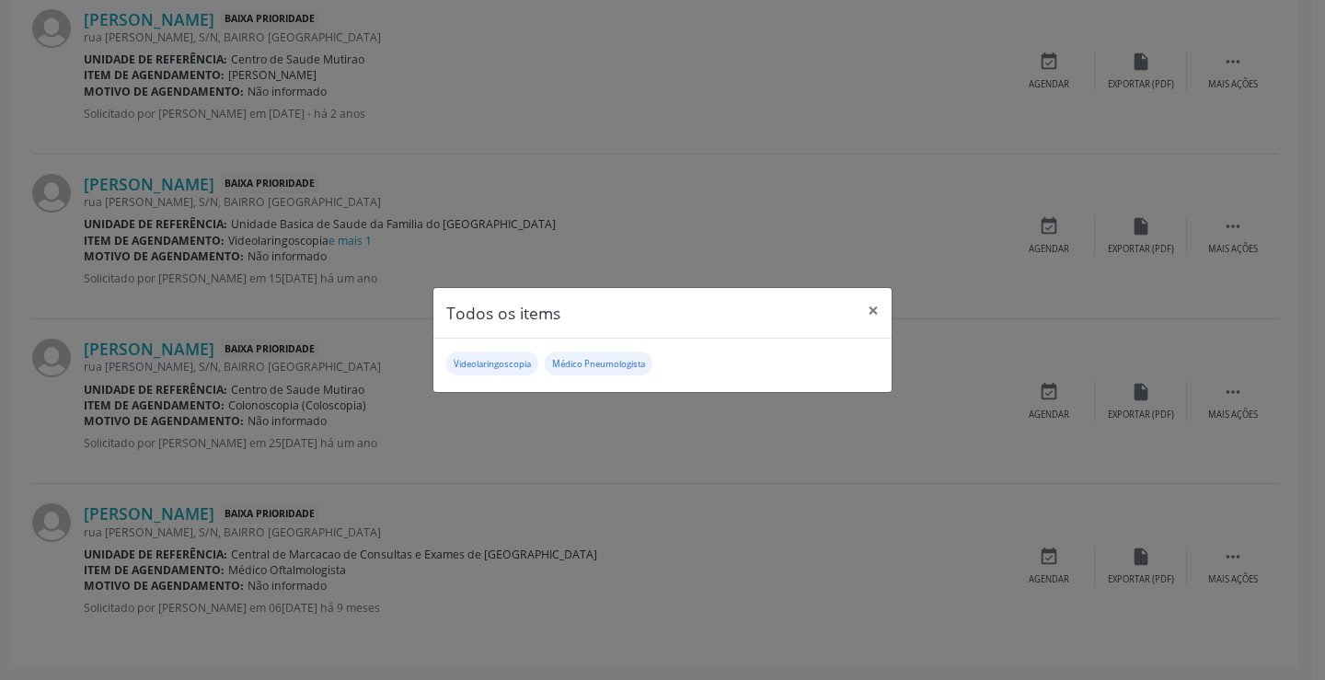
click at [543, 436] on div "Todos os items × Videolaringoscopia Médico Pneumologista" at bounding box center [662, 340] width 1325 height 680
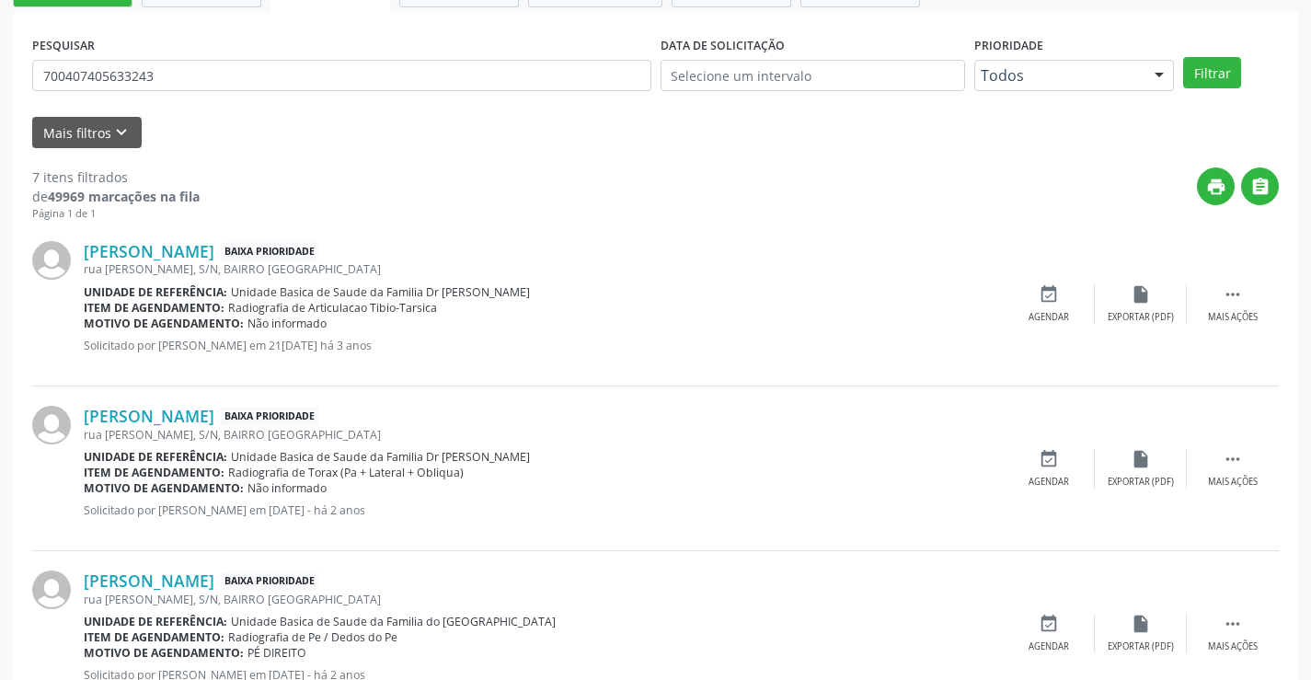
scroll to position [0, 0]
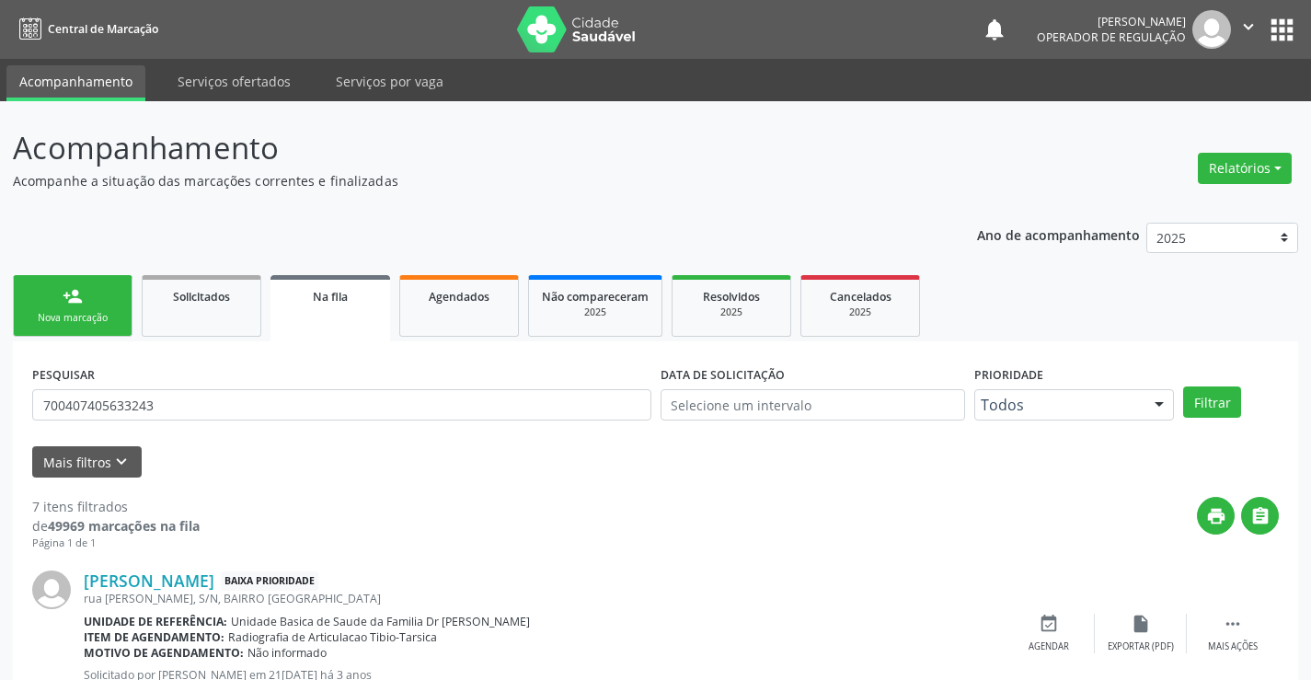
click at [68, 304] on div "person_add" at bounding box center [73, 296] width 20 height 20
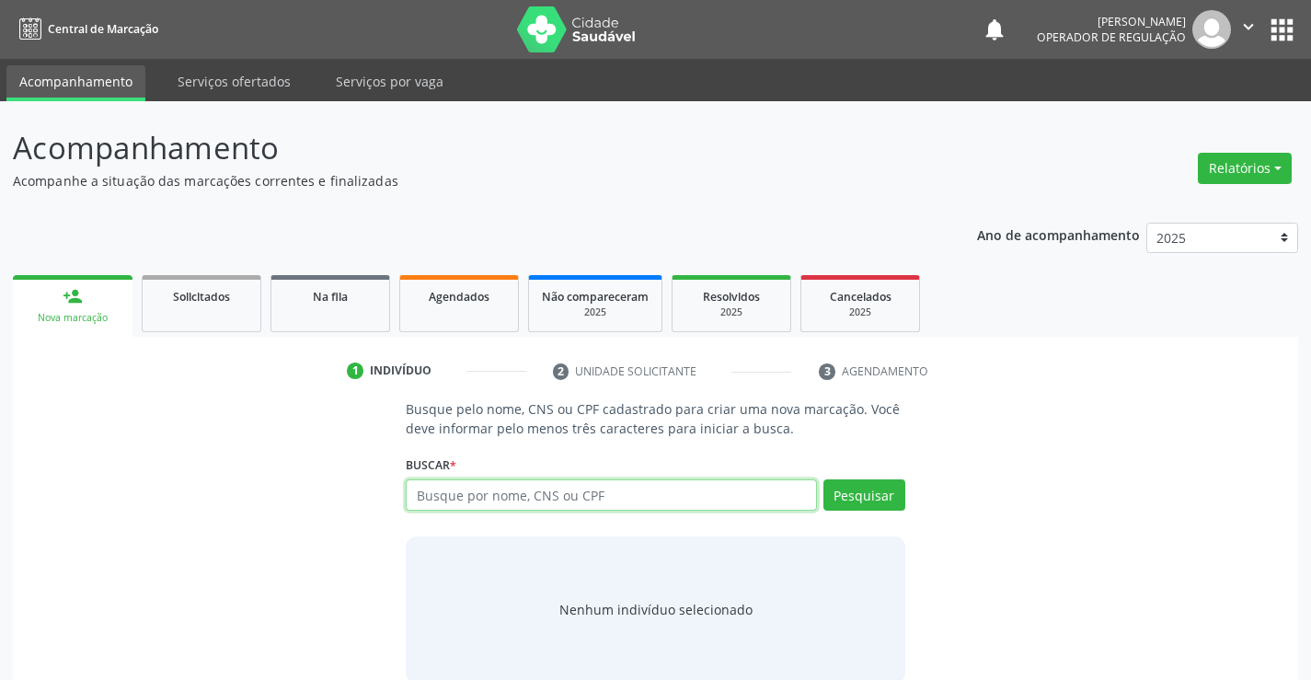
click at [570, 488] on input "text" at bounding box center [611, 494] width 410 height 31
type input "700503594746658"
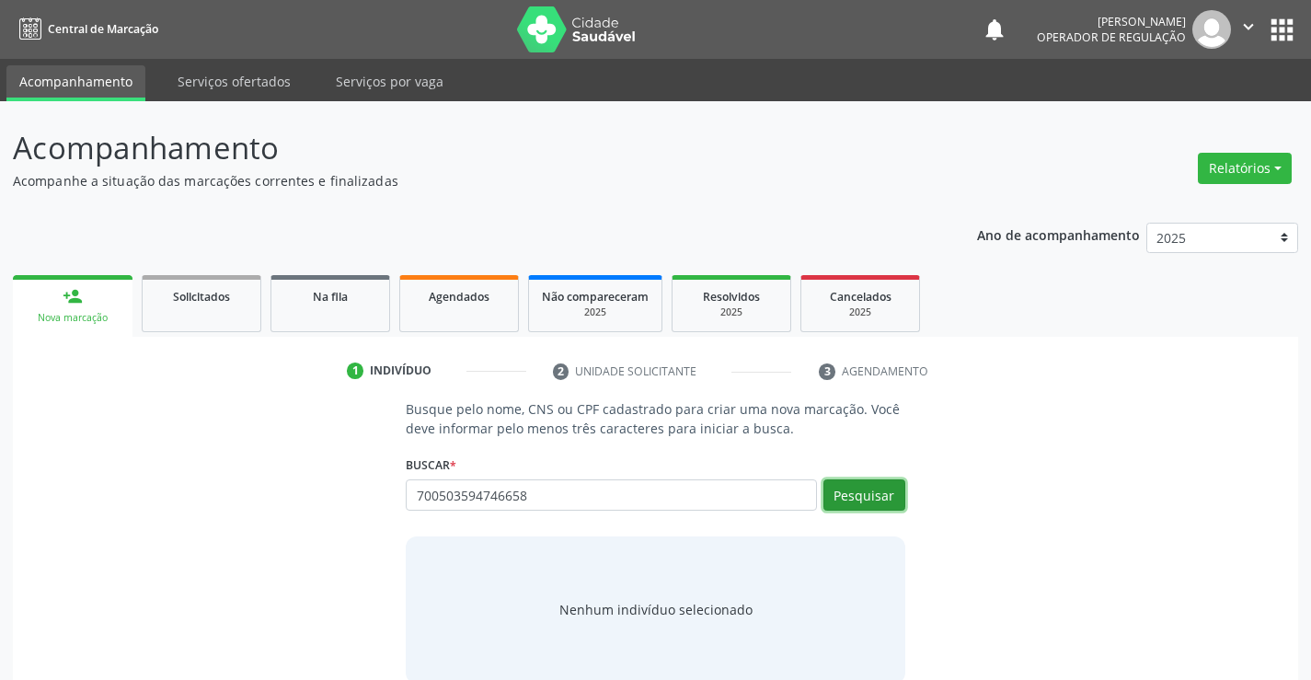
click at [855, 492] on button "Pesquisar" at bounding box center [864, 494] width 82 height 31
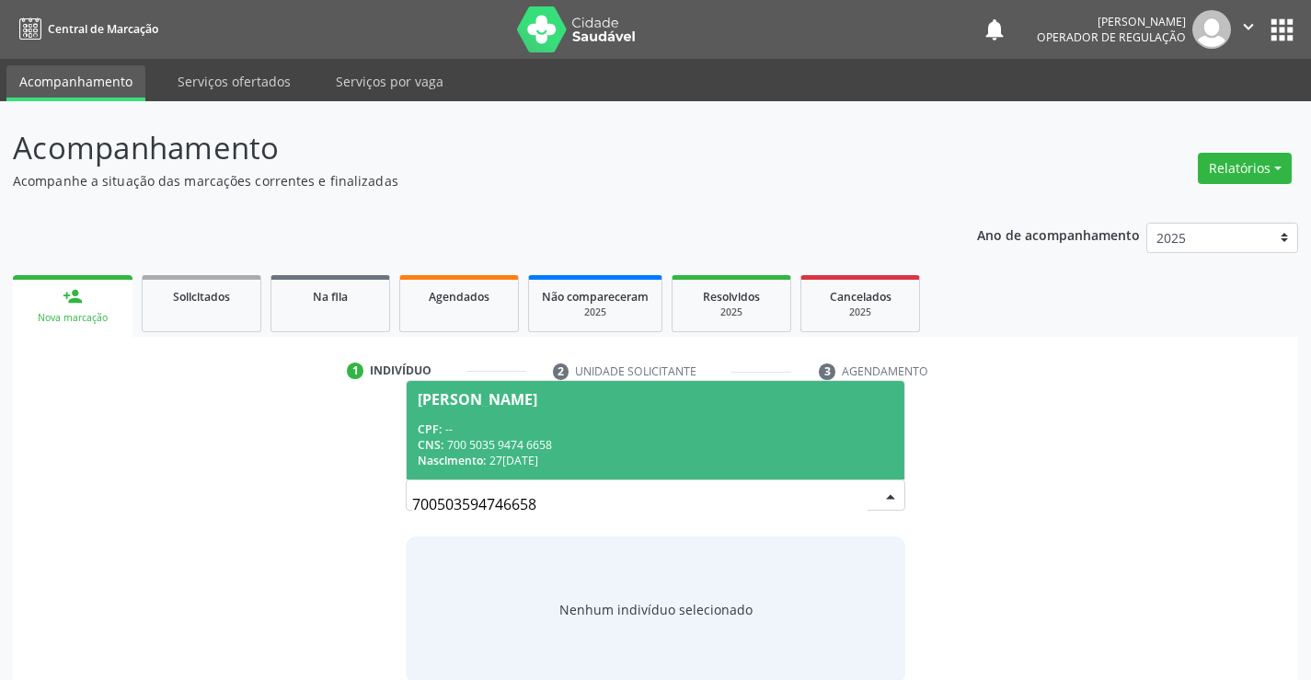
click at [582, 415] on span "Andreia Maria dos Santos CPF: -- CNS: 700 5035 9474 6658 Nascimento: 27/07/1976" at bounding box center [655, 430] width 497 height 98
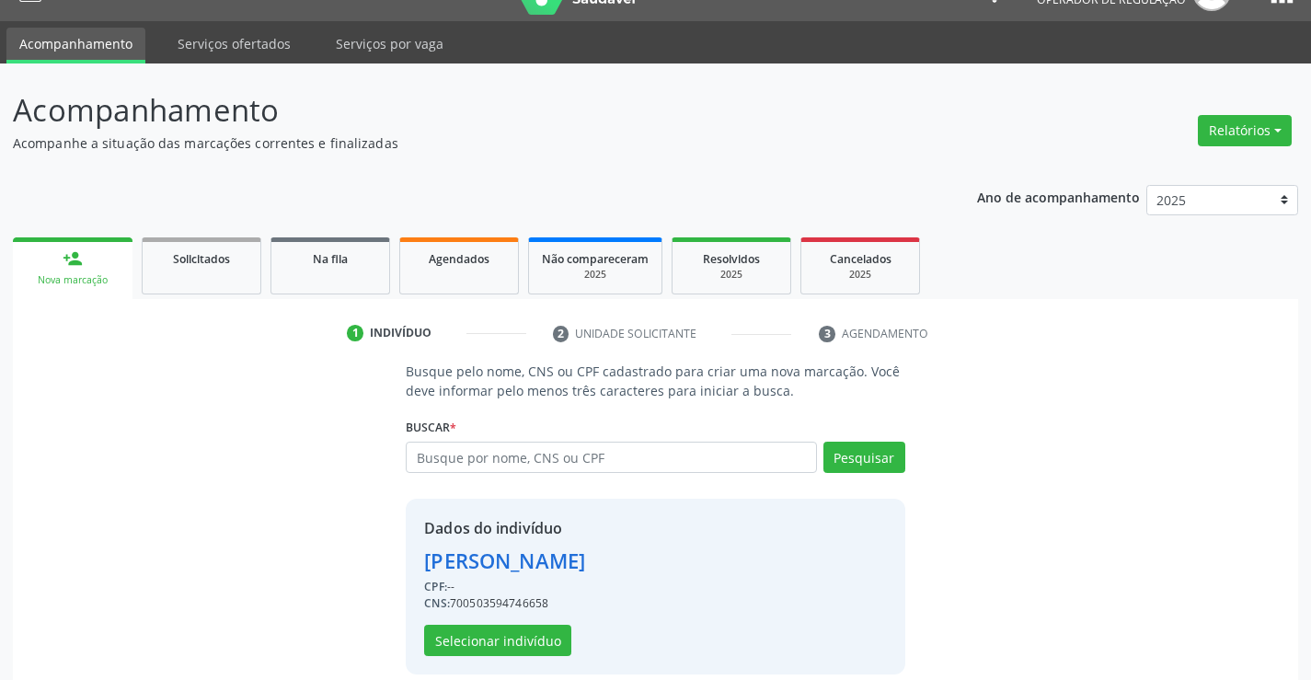
scroll to position [58, 0]
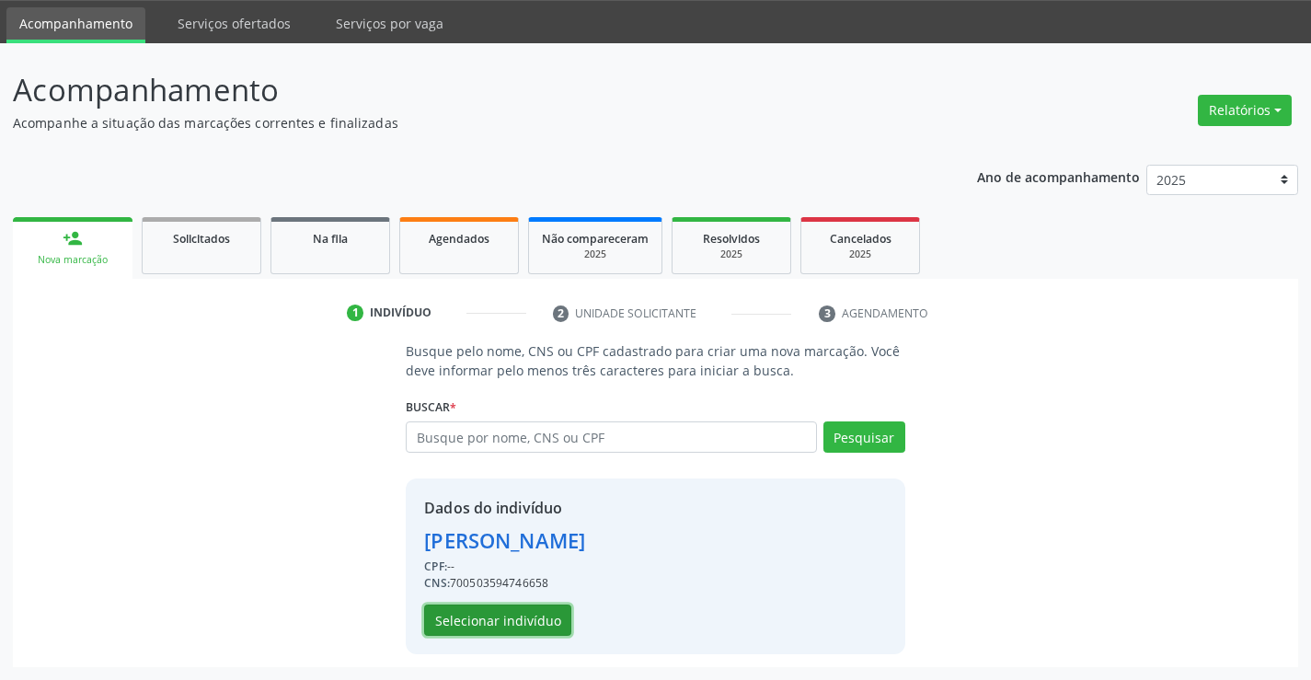
click at [478, 611] on button "Selecionar indivíduo" at bounding box center [497, 619] width 147 height 31
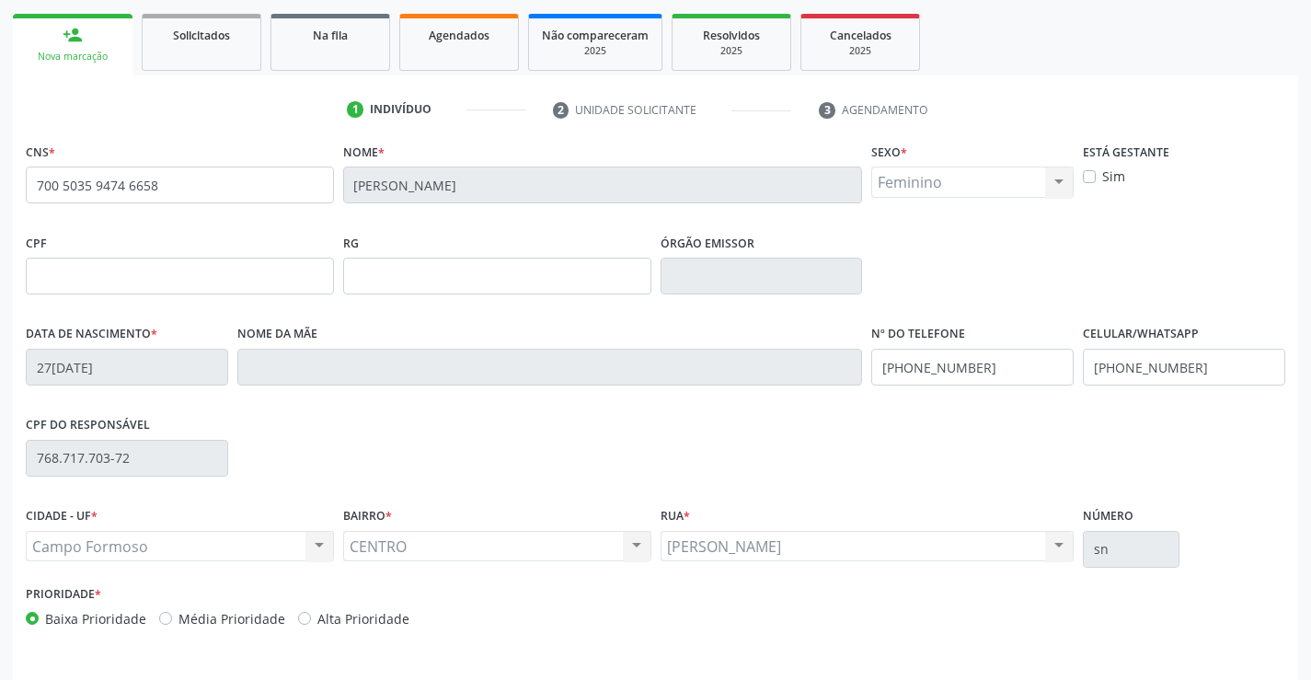
scroll to position [317, 0]
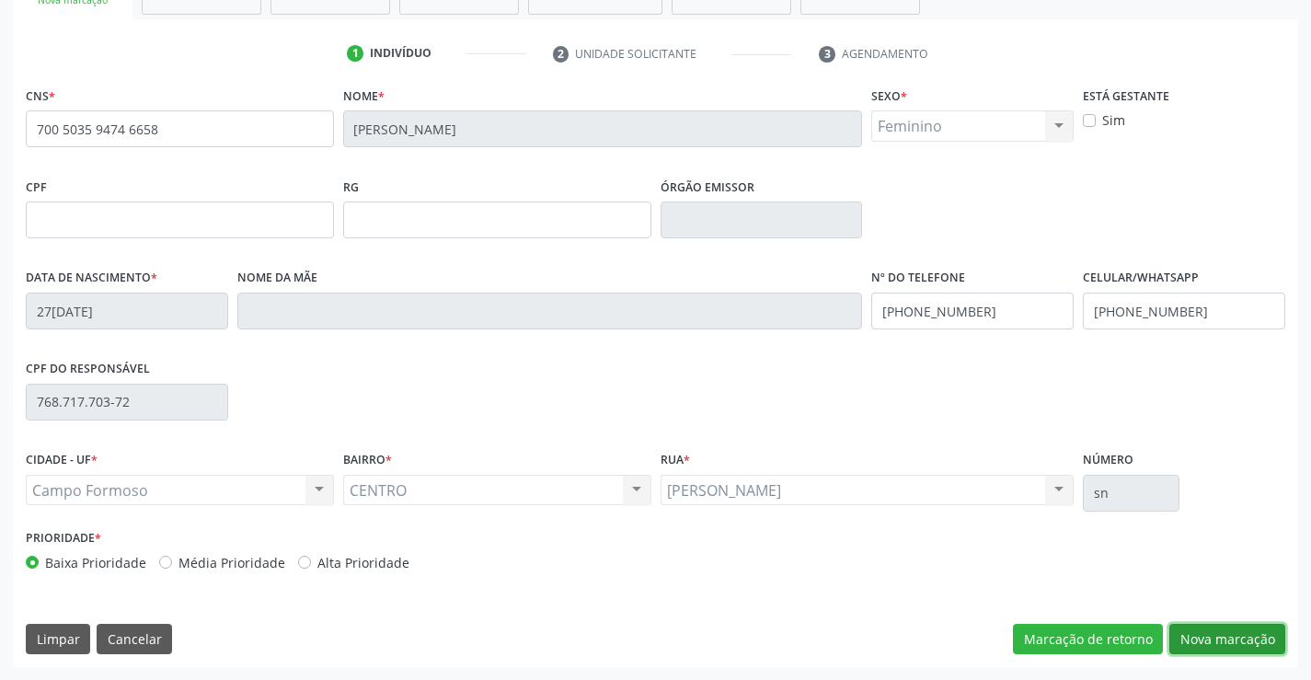
click at [1236, 628] on button "Nova marcação" at bounding box center [1227, 639] width 116 height 31
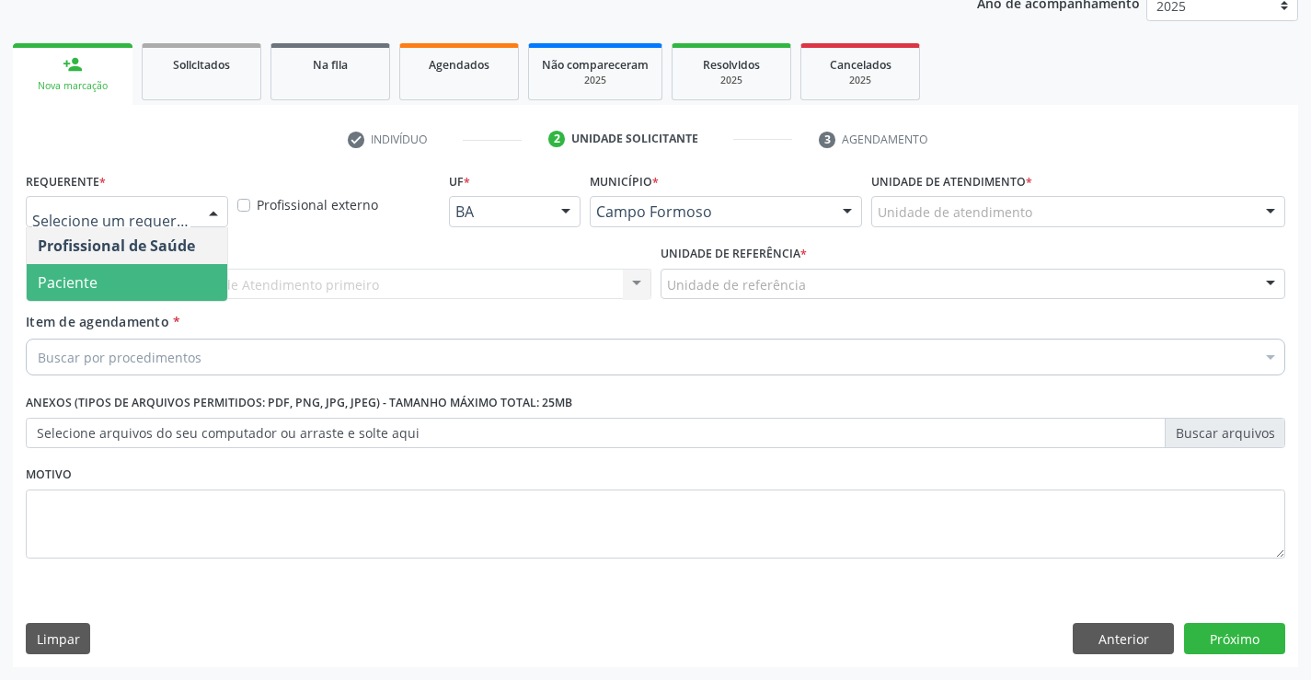
click at [78, 273] on span "Paciente" at bounding box center [68, 282] width 60 height 20
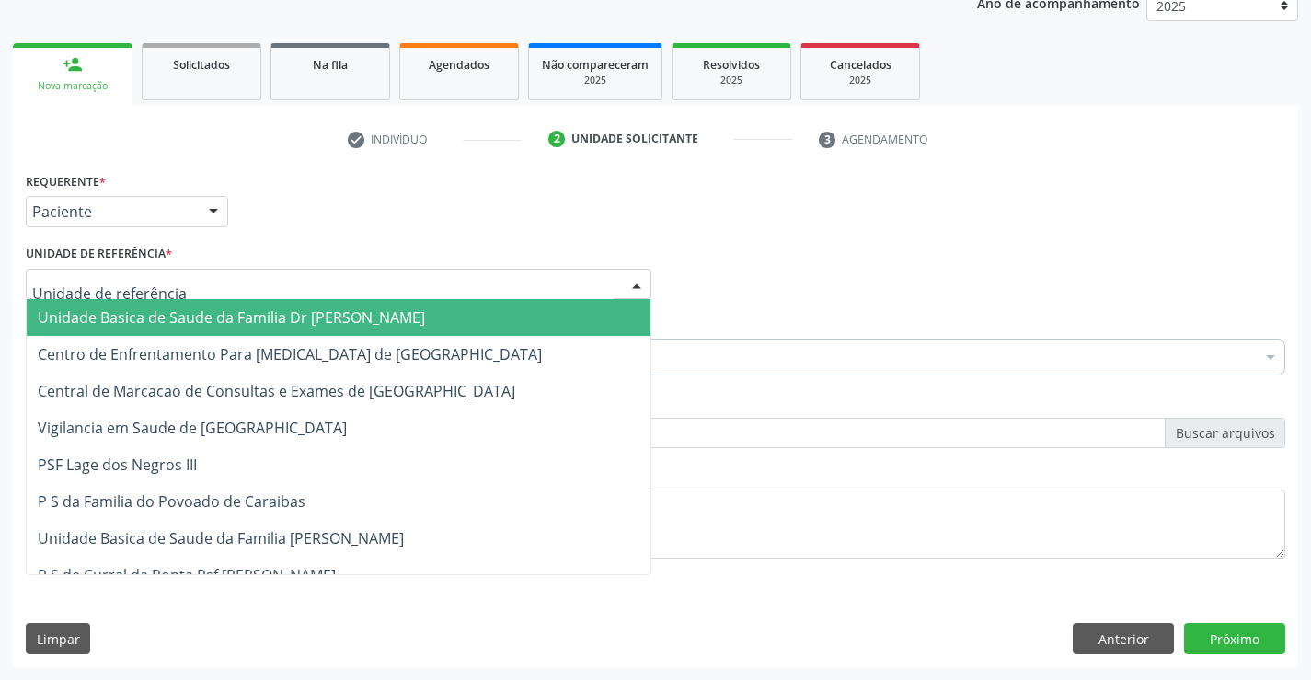
click at [126, 311] on span "Unidade Basica de Saude da Familia Dr [PERSON_NAME]" at bounding box center [231, 317] width 387 height 20
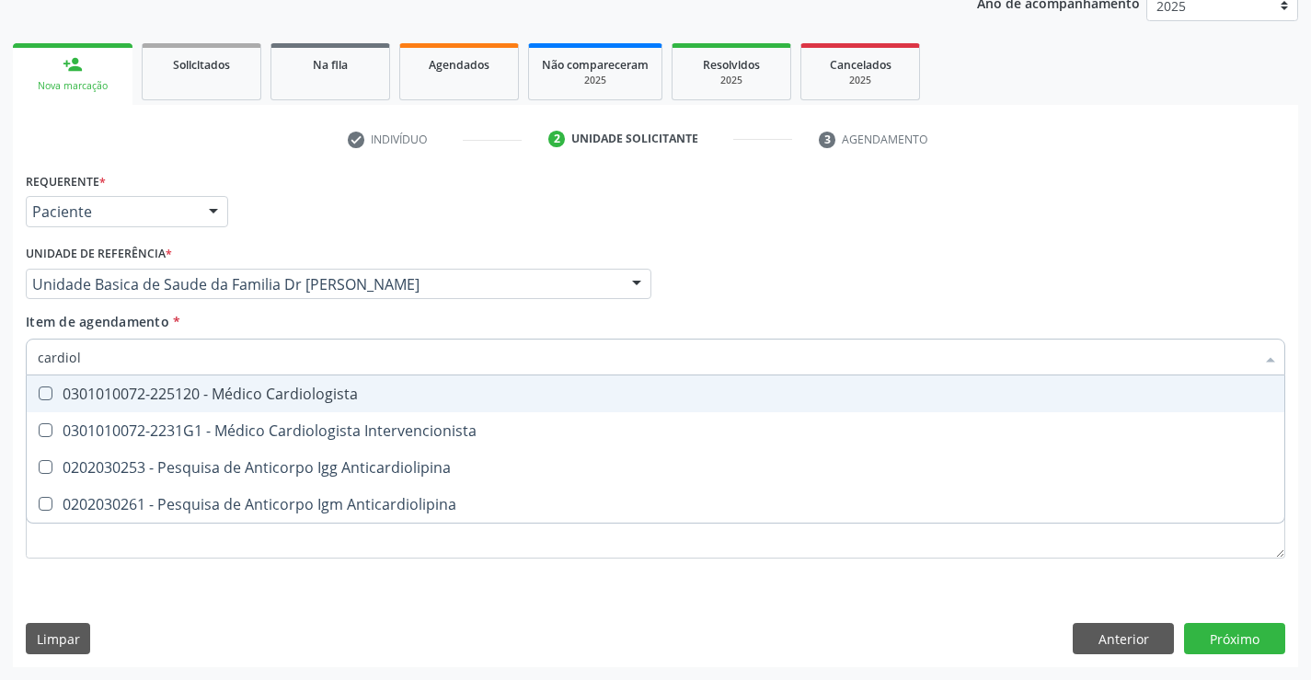
type input "cardiolo"
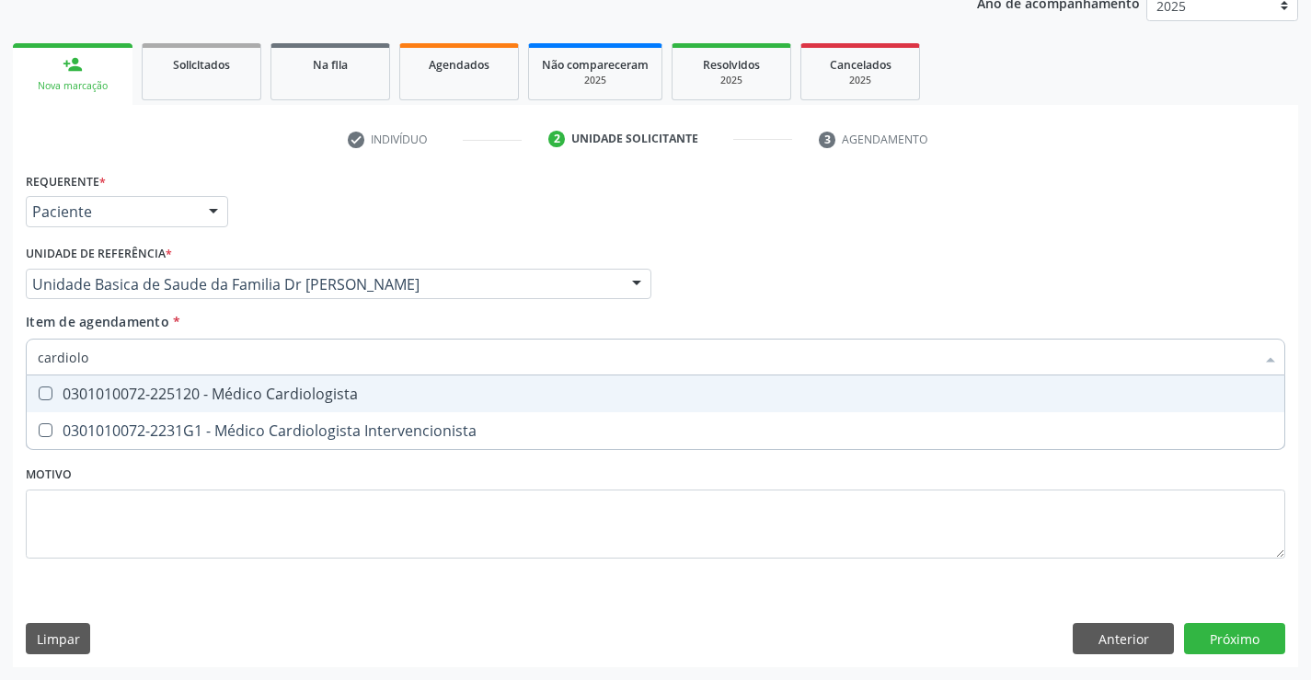
click at [256, 388] on div "0301010072-225120 - Médico Cardiologista" at bounding box center [655, 393] width 1235 height 15
checkbox Cardiologista "true"
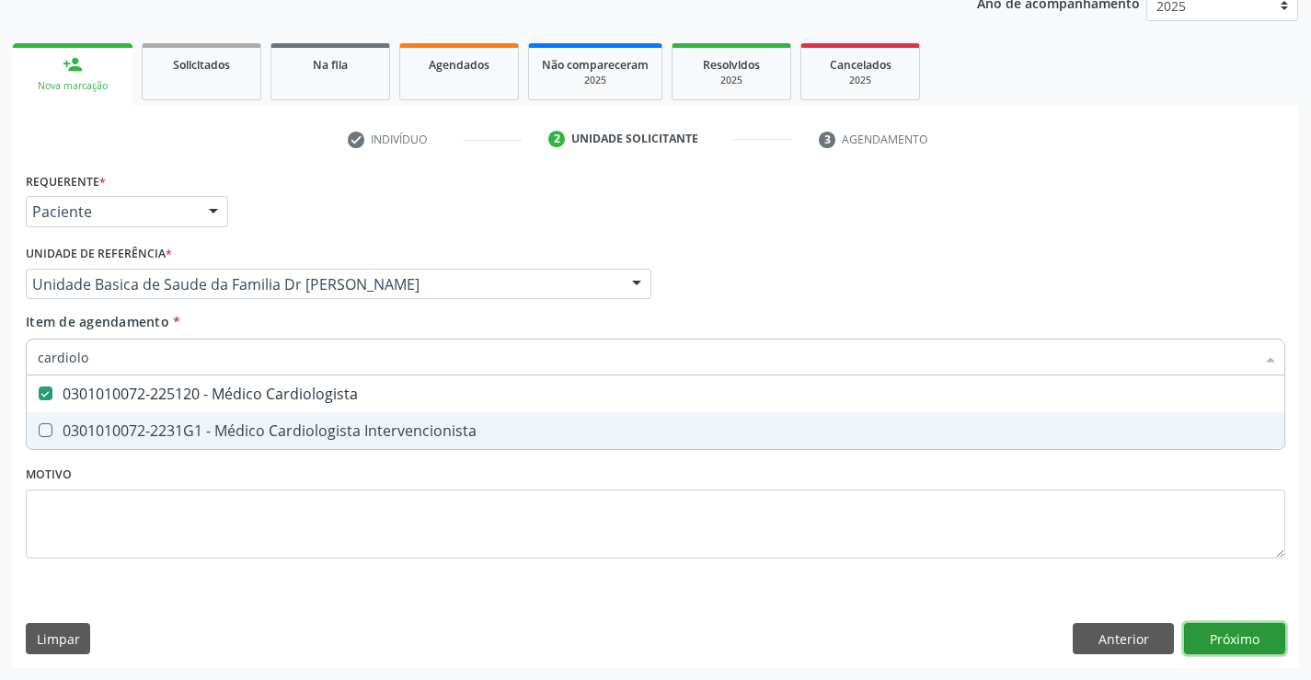
click at [1222, 630] on div "Requerente * Paciente Profissional de Saúde Paciente Nenhum resultado encontrad…" at bounding box center [655, 416] width 1285 height 499
checkbox Intervencionista "true"
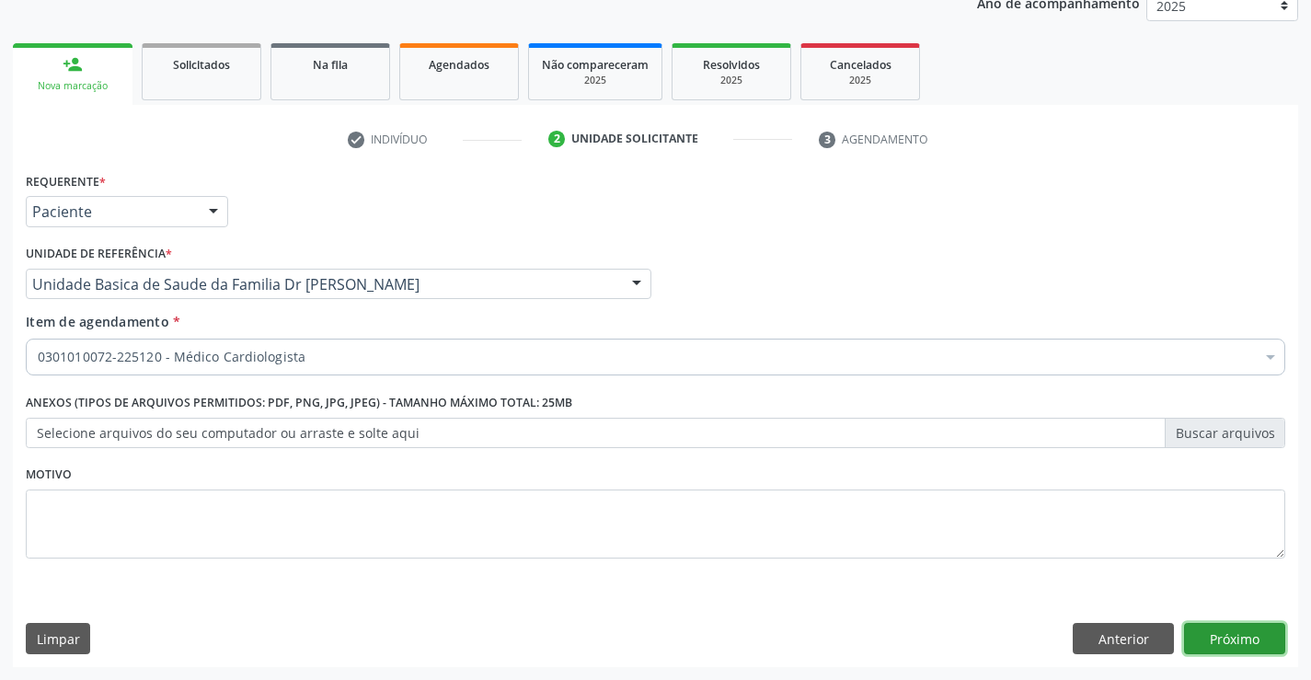
click at [1222, 626] on button "Próximo" at bounding box center [1234, 638] width 101 height 31
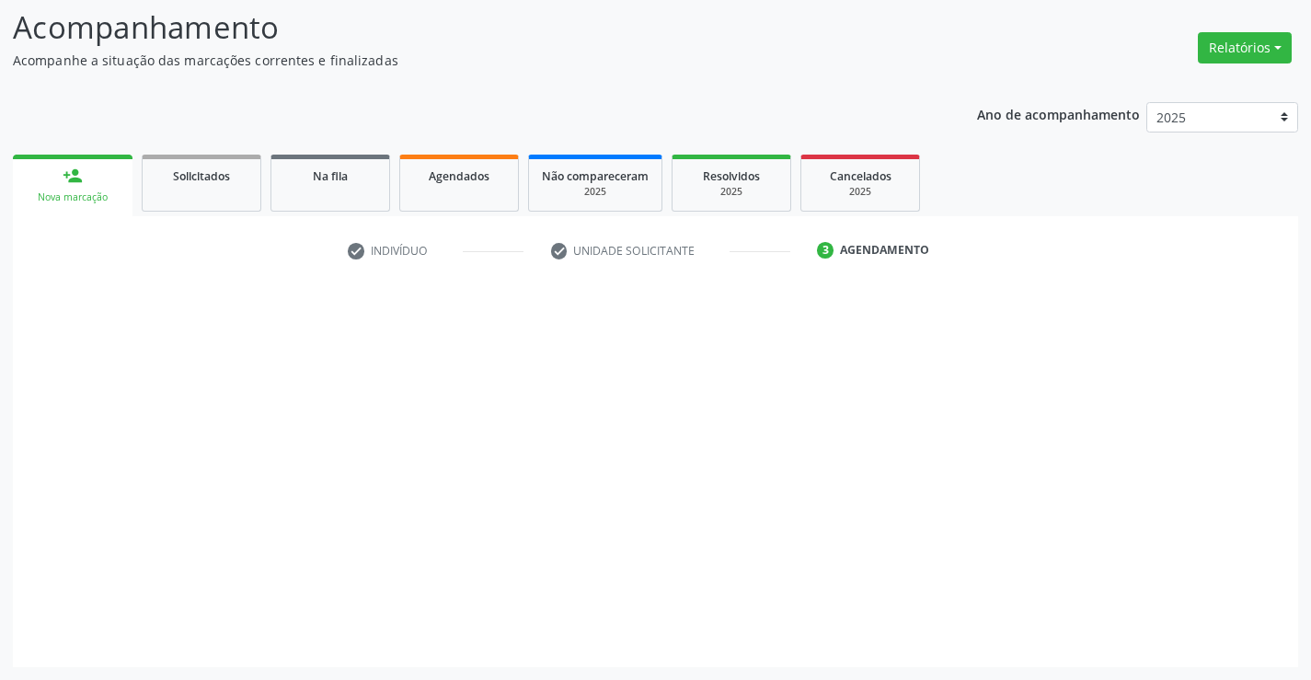
scroll to position [120, 0]
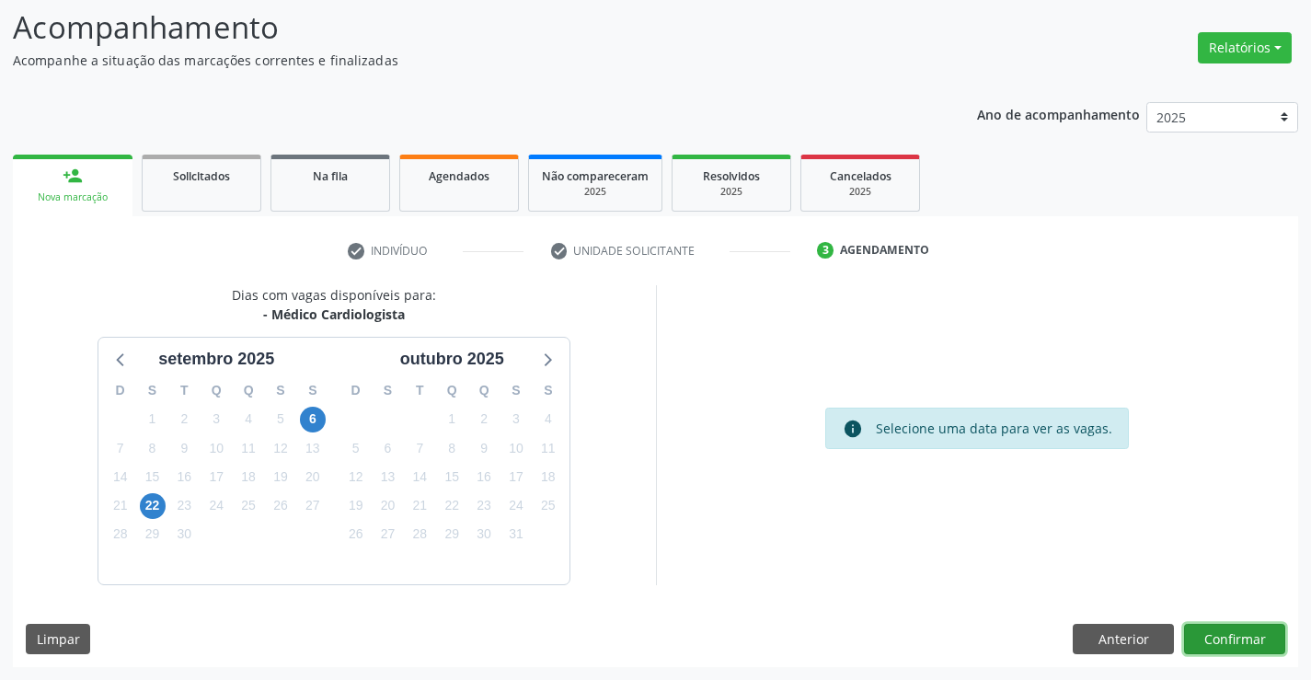
click at [1222, 626] on button "Confirmar" at bounding box center [1234, 639] width 101 height 31
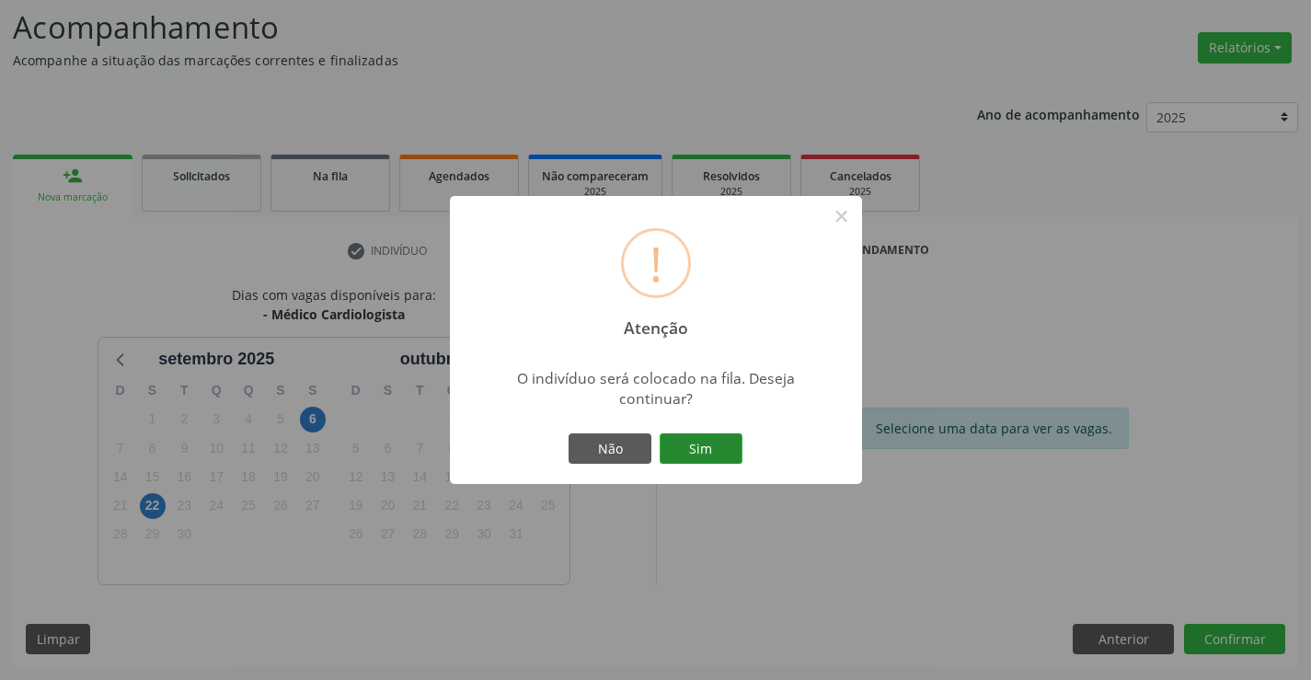
click at [711, 448] on button "Sim" at bounding box center [700, 448] width 83 height 31
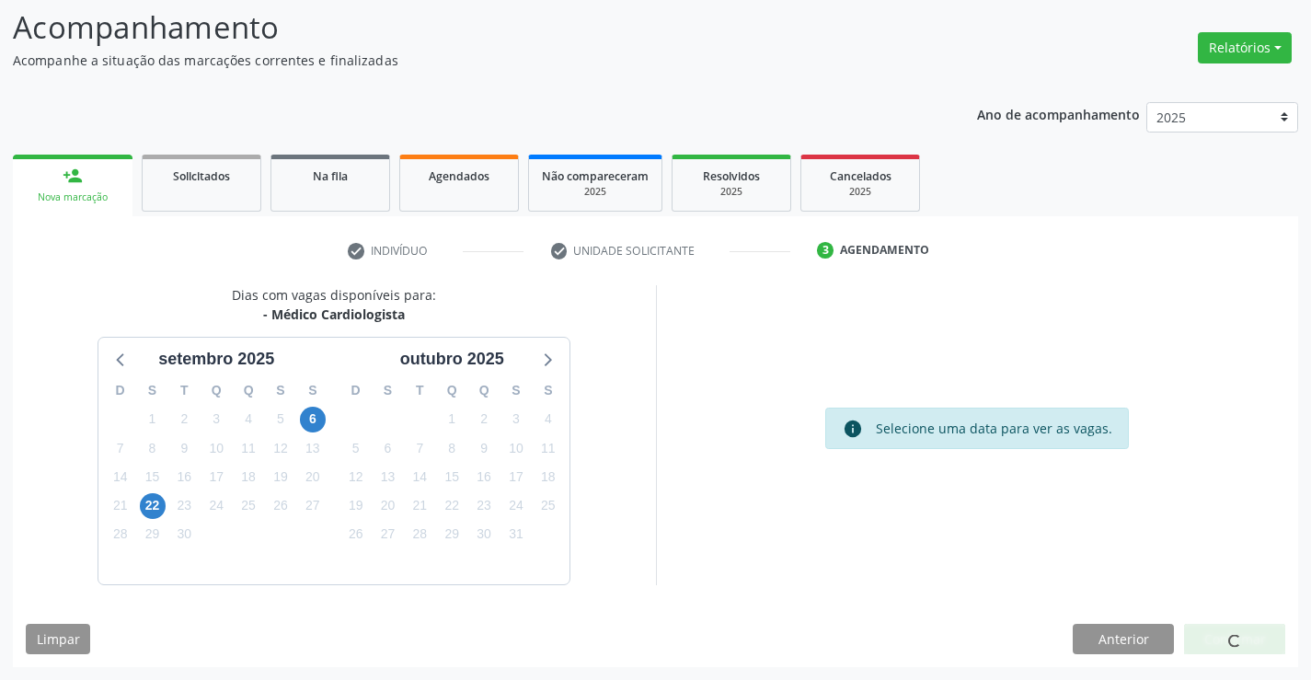
scroll to position [0, 0]
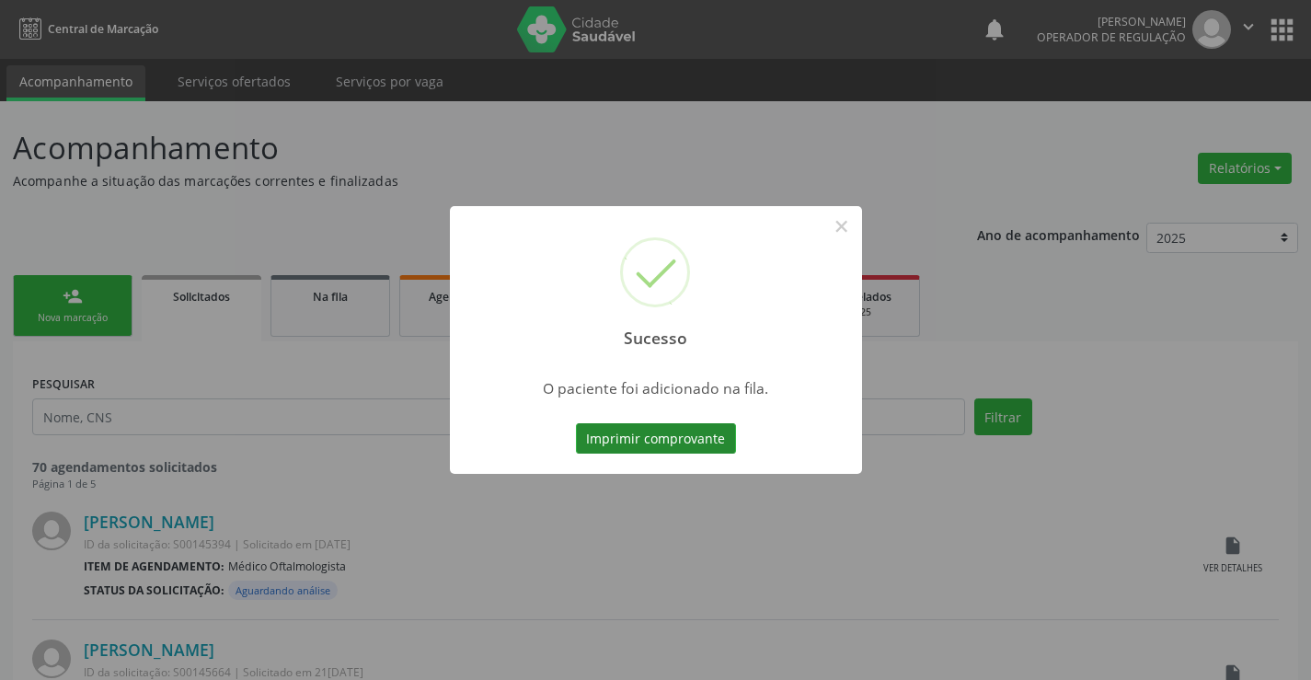
click at [631, 441] on button "Imprimir comprovante" at bounding box center [656, 438] width 160 height 31
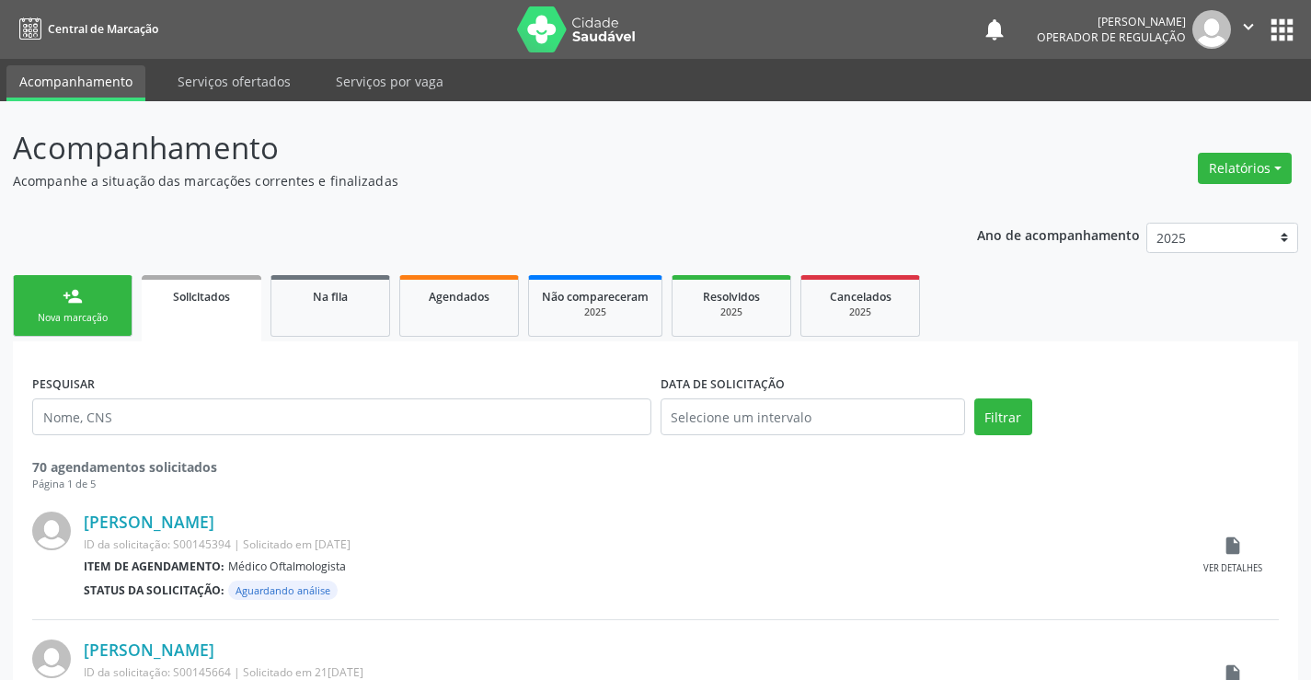
click at [86, 315] on div "Nova marcação" at bounding box center [73, 318] width 92 height 14
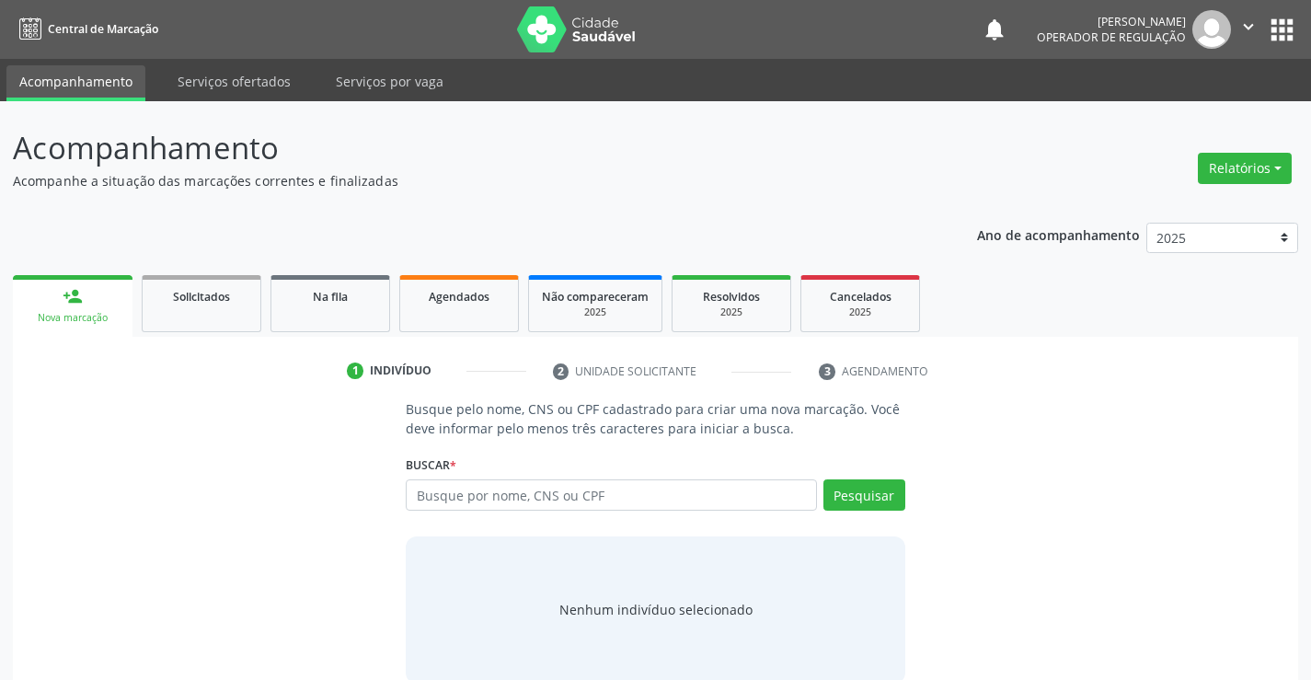
click at [1244, 17] on icon "" at bounding box center [1248, 27] width 20 height 20
click at [1195, 110] on link "Sair" at bounding box center [1201, 112] width 127 height 26
